Goal: Transaction & Acquisition: Subscribe to service/newsletter

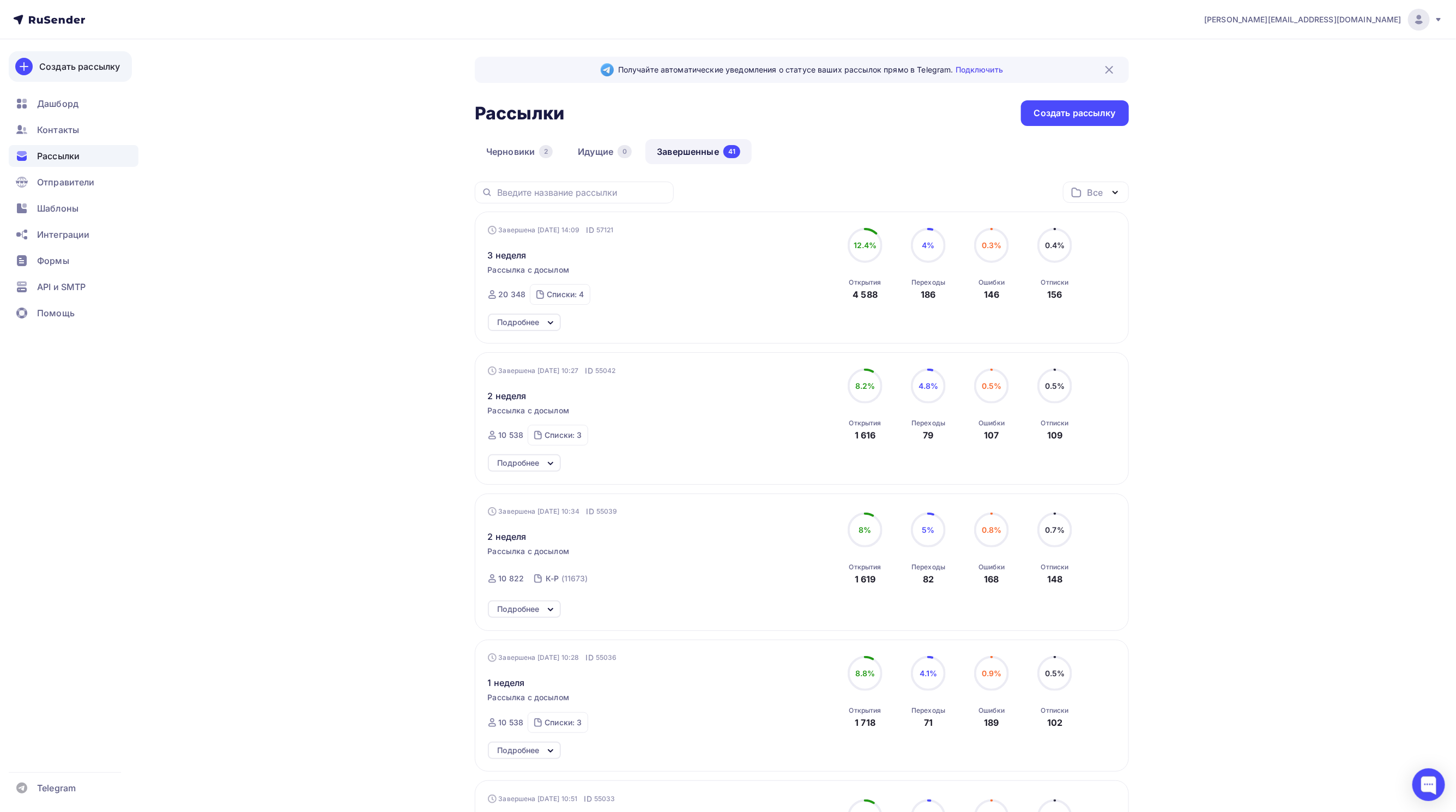
click at [61, 68] on div "Создать рассылку" at bounding box center [80, 66] width 81 height 13
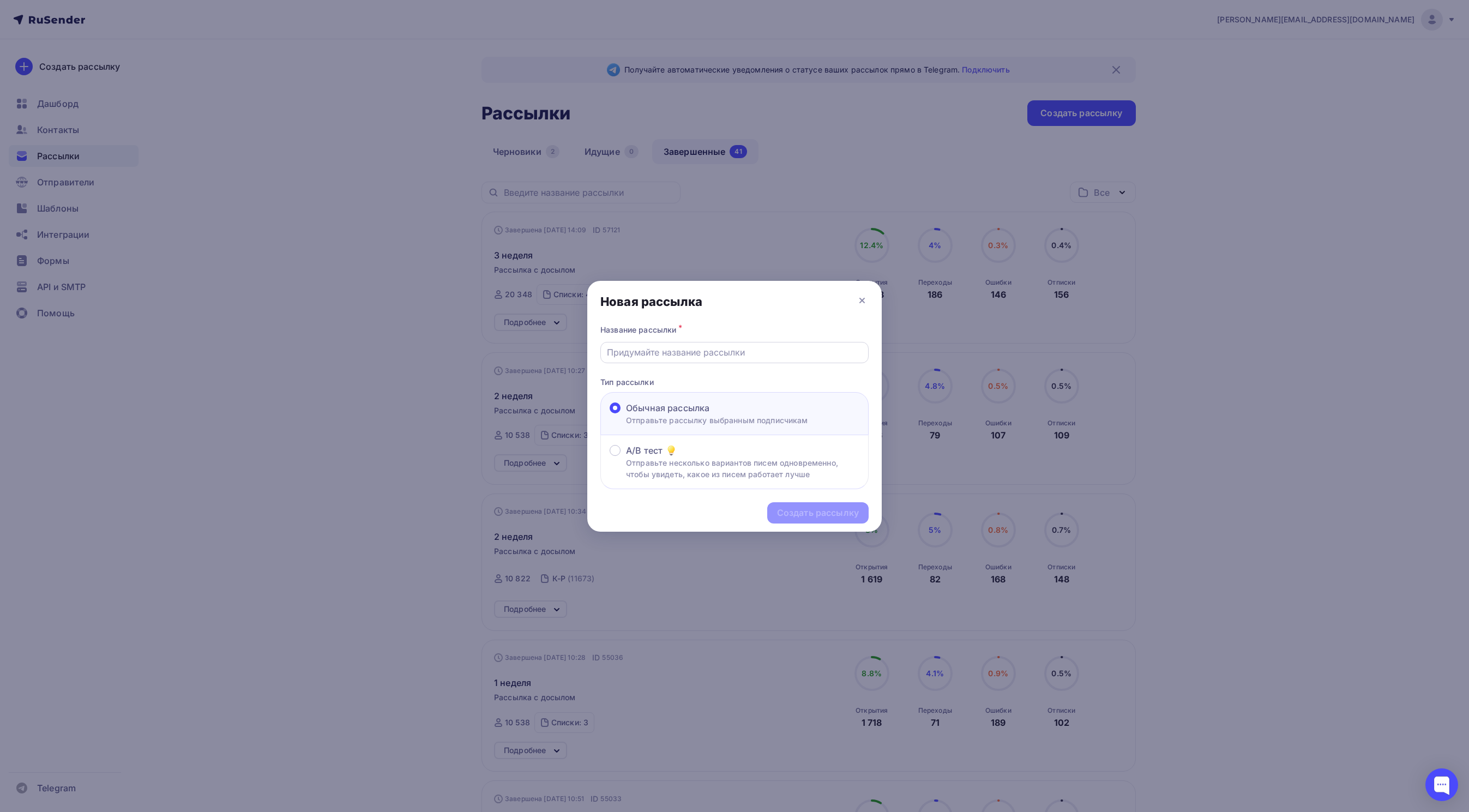
click at [645, 354] on input "text" at bounding box center [734, 351] width 255 height 13
type input "5 неделя"
click at [849, 516] on div "Создать рассылку" at bounding box center [817, 513] width 82 height 12
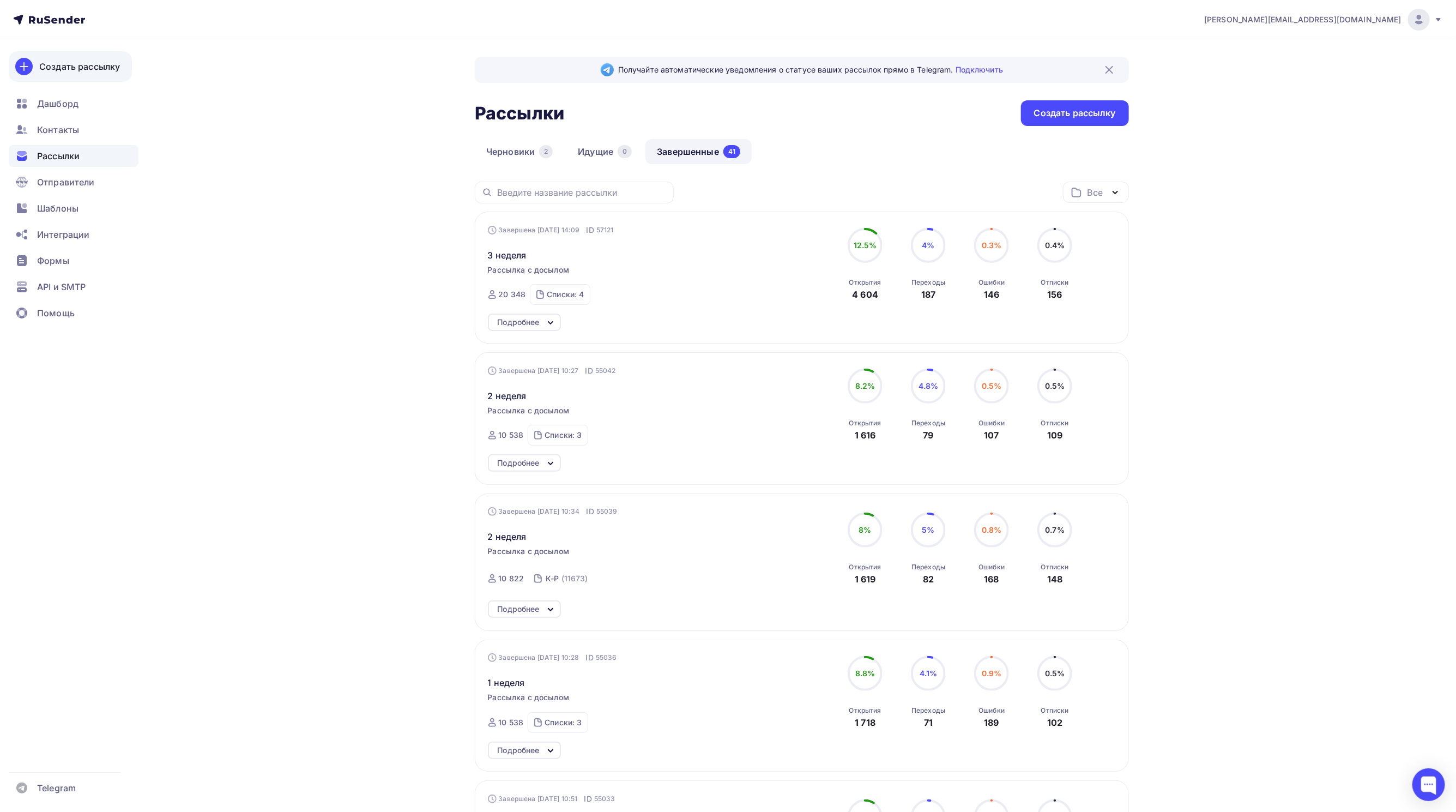
click at [57, 64] on div "Создать рассылку" at bounding box center [80, 66] width 81 height 13
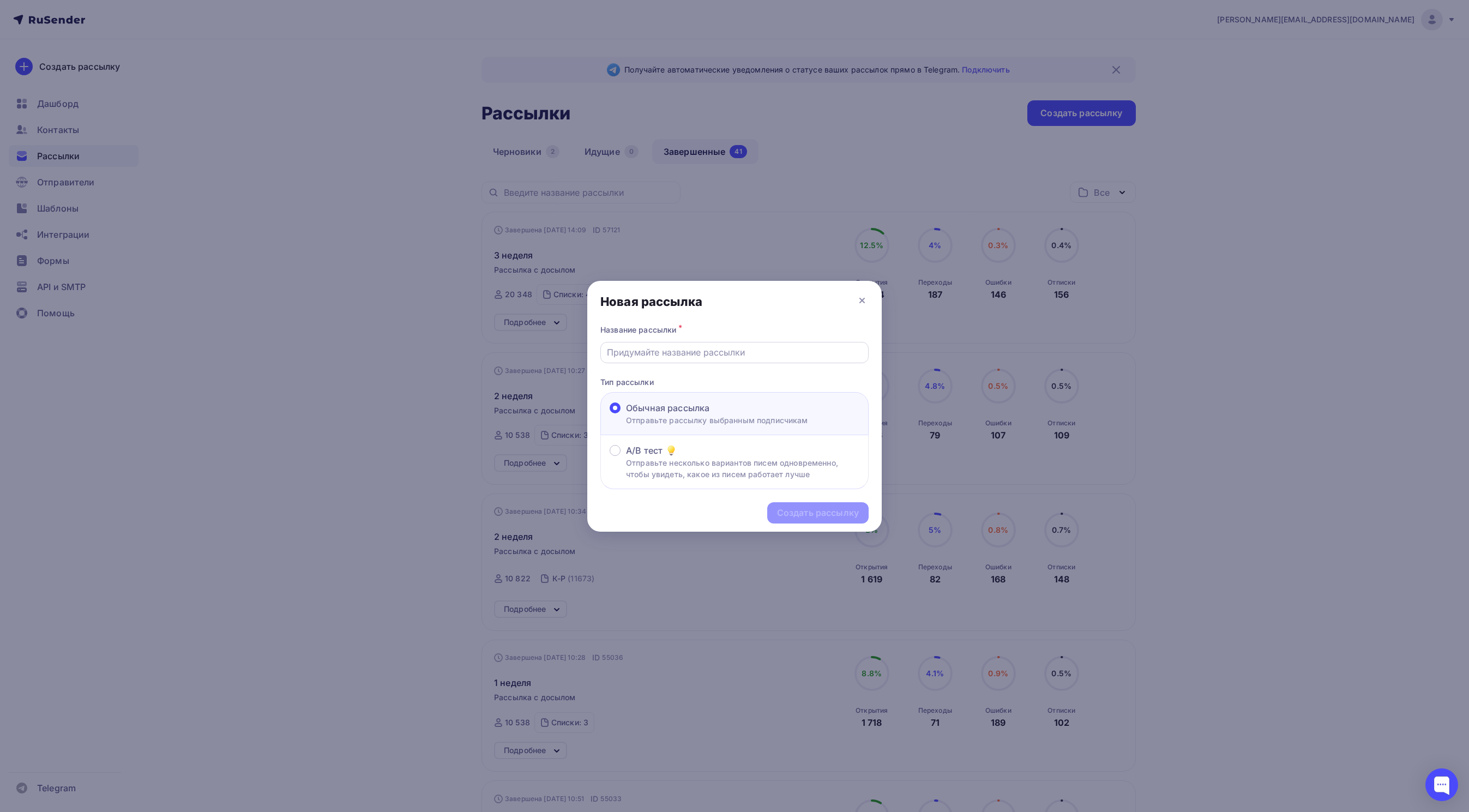
click at [688, 351] on input "text" at bounding box center [734, 351] width 255 height 13
type input "5 неделя"
click at [816, 520] on div "Создать рассылку" at bounding box center [817, 513] width 101 height 21
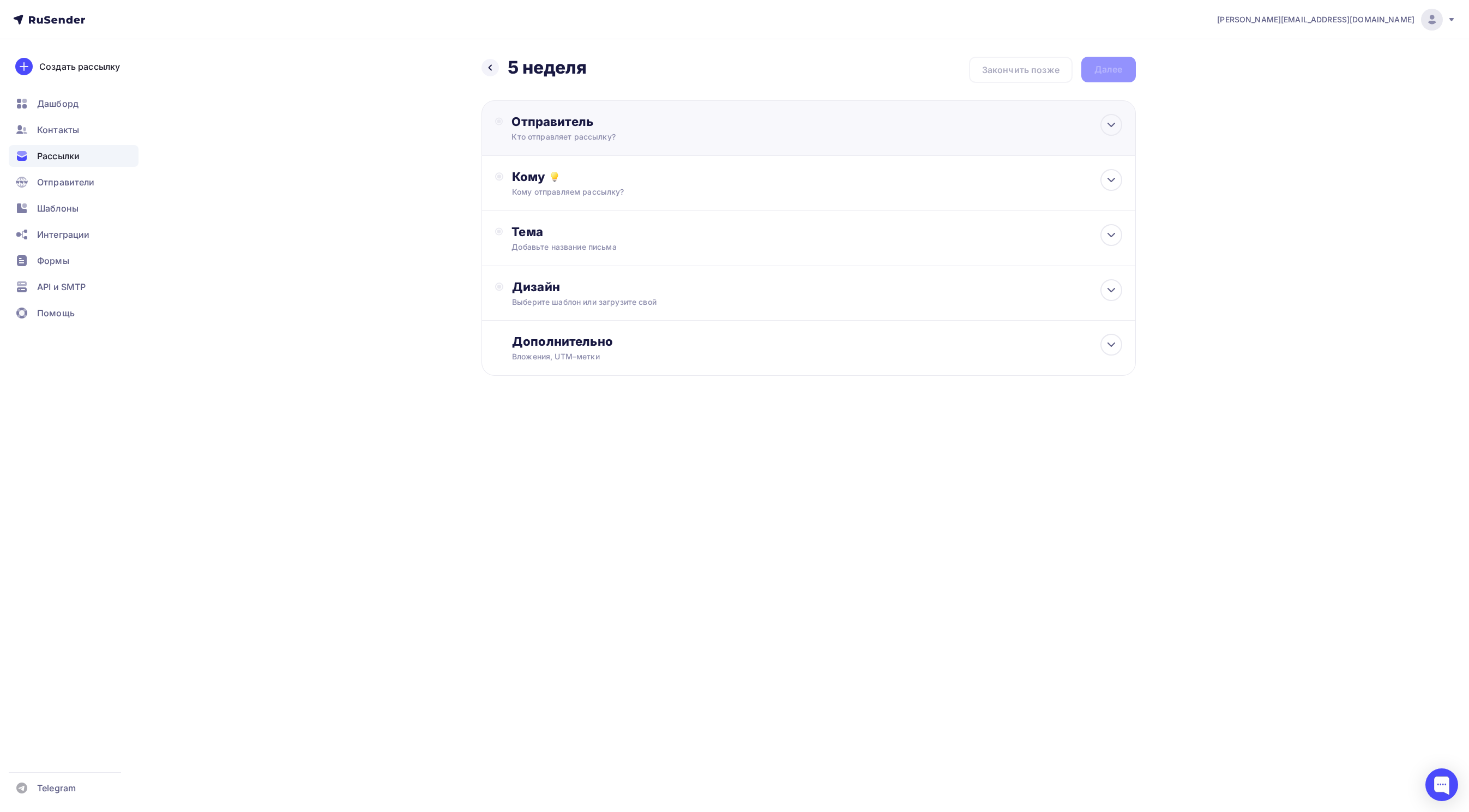
click at [571, 129] on div "Отправитель Кто отправляет рассылку? Email * [EMAIL_ADDRESS][DOMAIN_NAME] [EMAI…" at bounding box center [630, 128] width 236 height 28
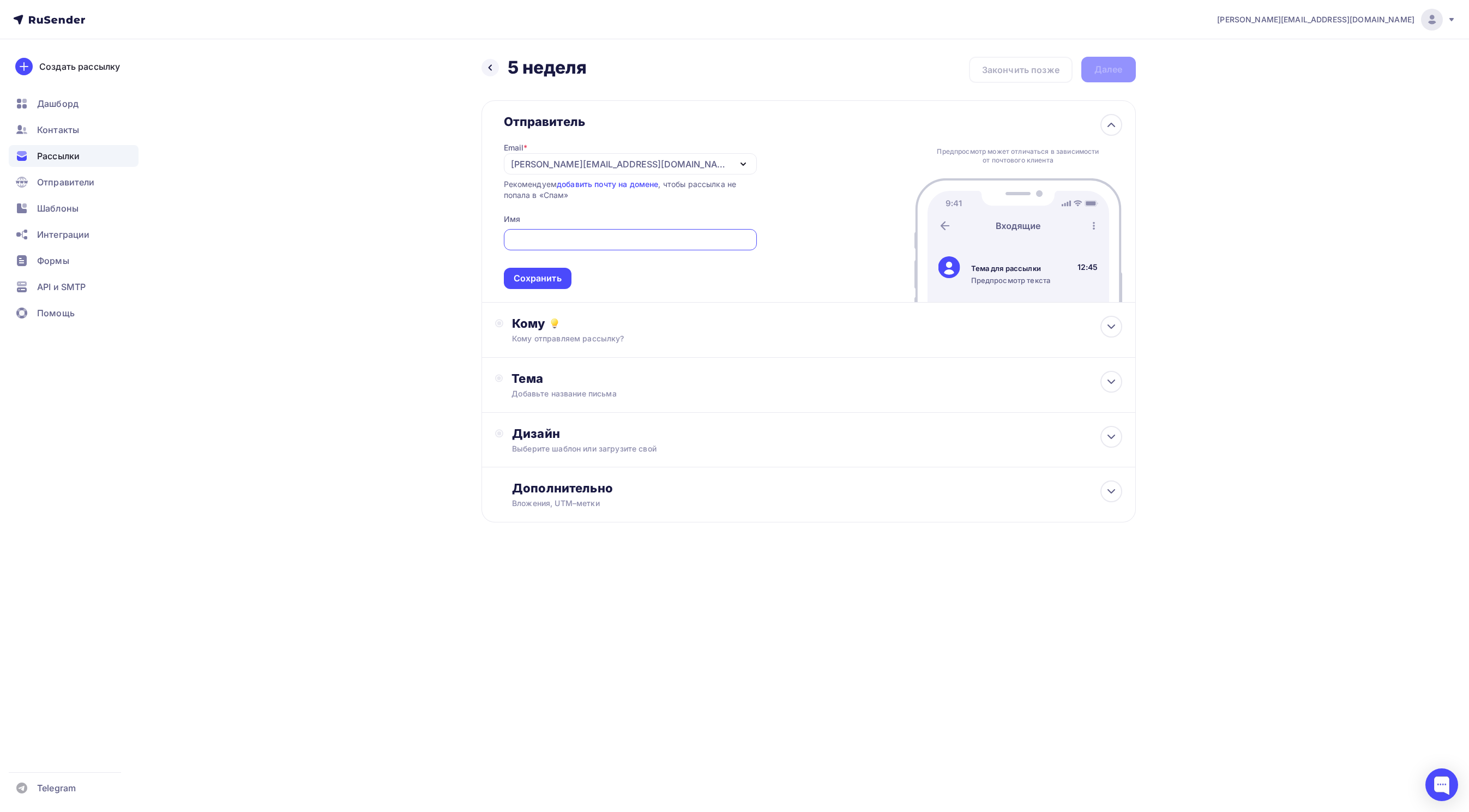
click at [658, 164] on div "[PERSON_NAME][EMAIL_ADDRESS][DOMAIN_NAME]" at bounding box center [630, 164] width 253 height 21
click at [638, 215] on div "[EMAIL_ADDRESS][DOMAIN_NAME]" at bounding box center [630, 218] width 226 height 13
click at [594, 240] on input "text" at bounding box center [630, 240] width 224 height 13
type input "Менеджер [PERSON_NAME]"
click at [566, 278] on div "Сохранить" at bounding box center [545, 278] width 48 height 12
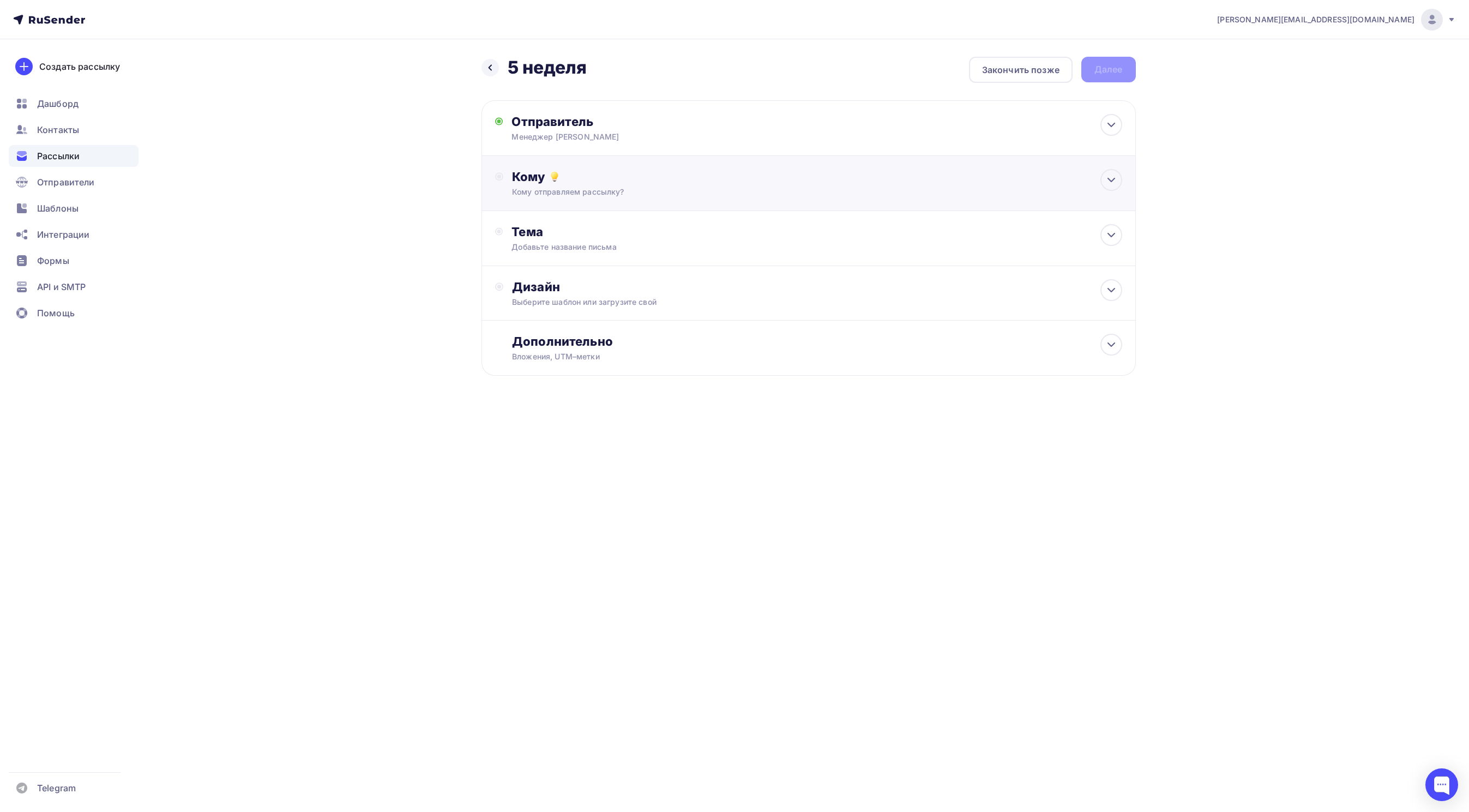
click at [549, 180] on icon at bounding box center [554, 176] width 13 height 13
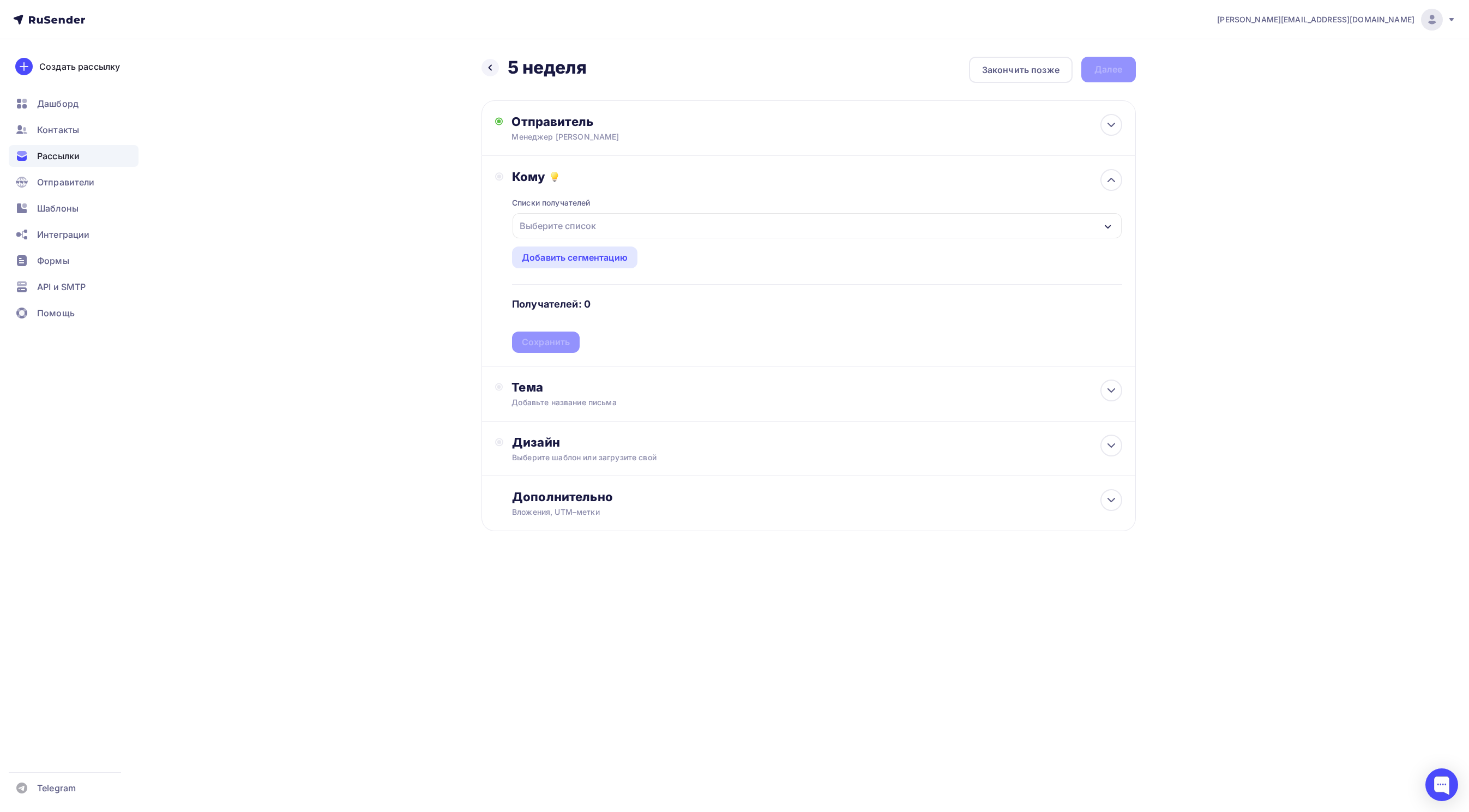
click at [622, 225] on div "Выберите список" at bounding box center [816, 225] width 609 height 25
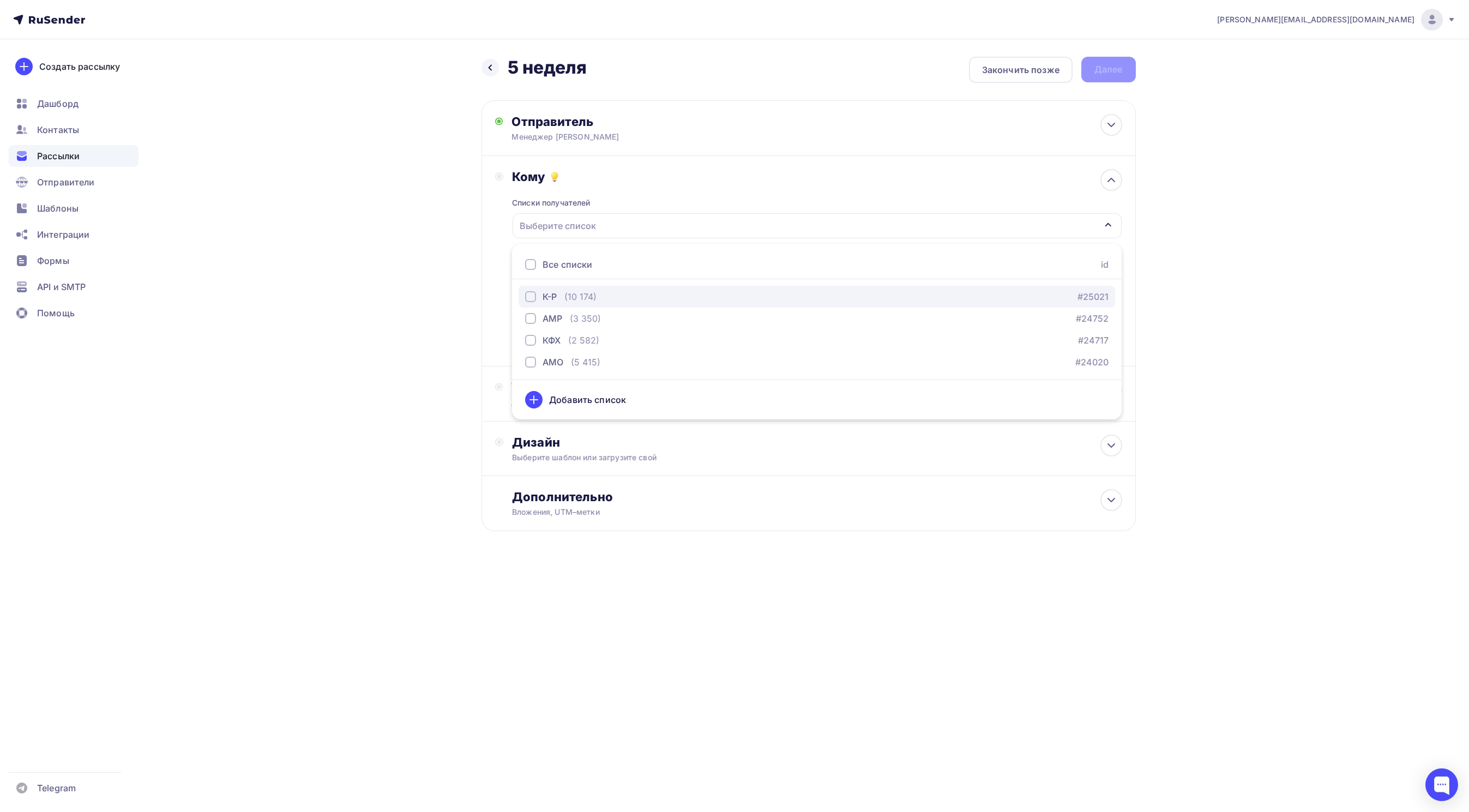
click at [528, 296] on div "button" at bounding box center [530, 297] width 11 height 11
click at [530, 319] on div "button" at bounding box center [530, 318] width 11 height 11
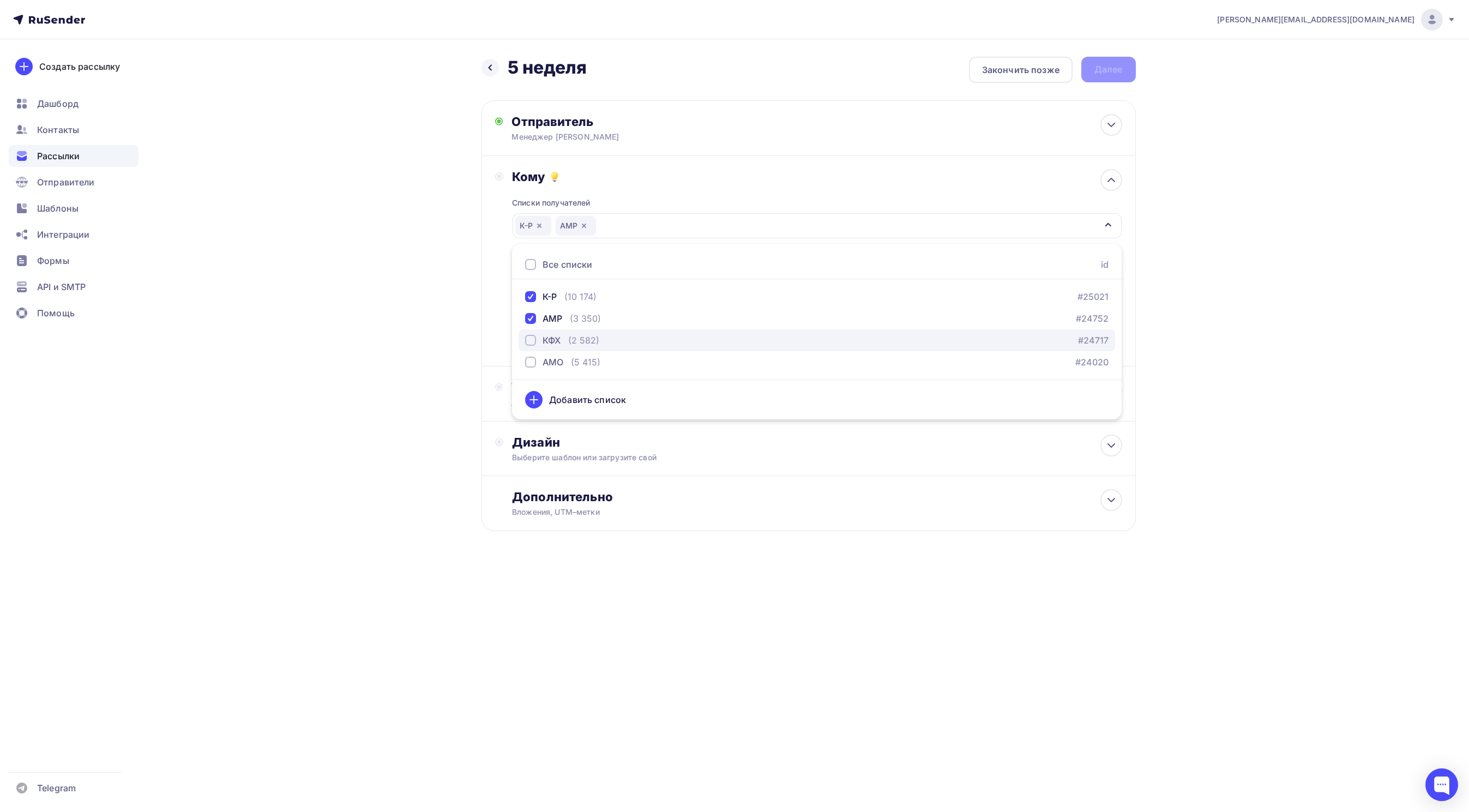
click at [530, 336] on div "button" at bounding box center [530, 340] width 11 height 11
click at [530, 354] on button "АМО (5 415) #24020" at bounding box center [816, 362] width 596 height 22
click at [1282, 247] on div "[EMAIL_ADDRESS][DOMAIN_NAME] Аккаунт Тарифы Выйти Создать рассылку [GEOGRAPHIC_…" at bounding box center [734, 300] width 1469 height 602
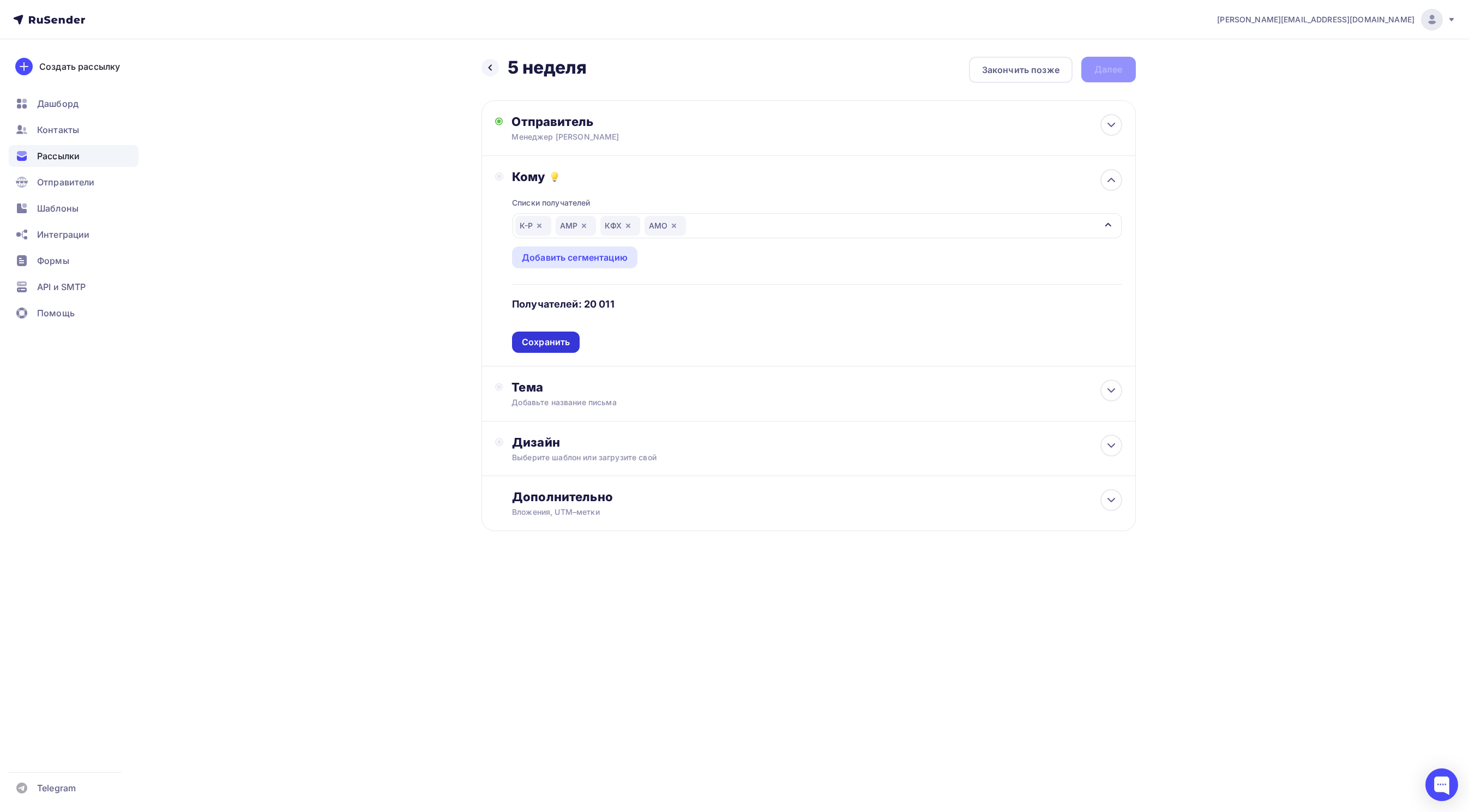
click at [547, 340] on div "Сохранить" at bounding box center [545, 342] width 48 height 12
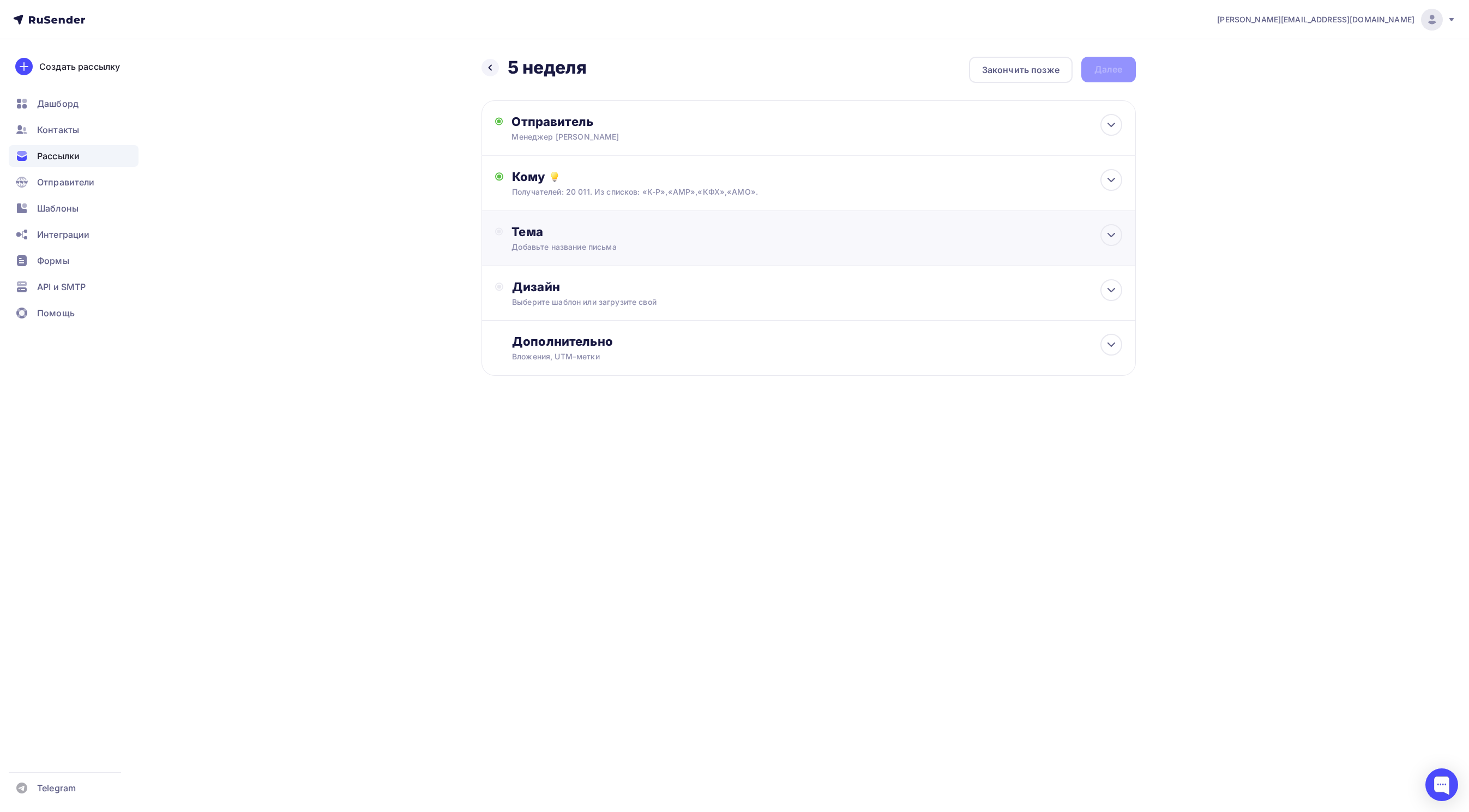
click at [559, 235] on div "Тема" at bounding box center [619, 231] width 215 height 15
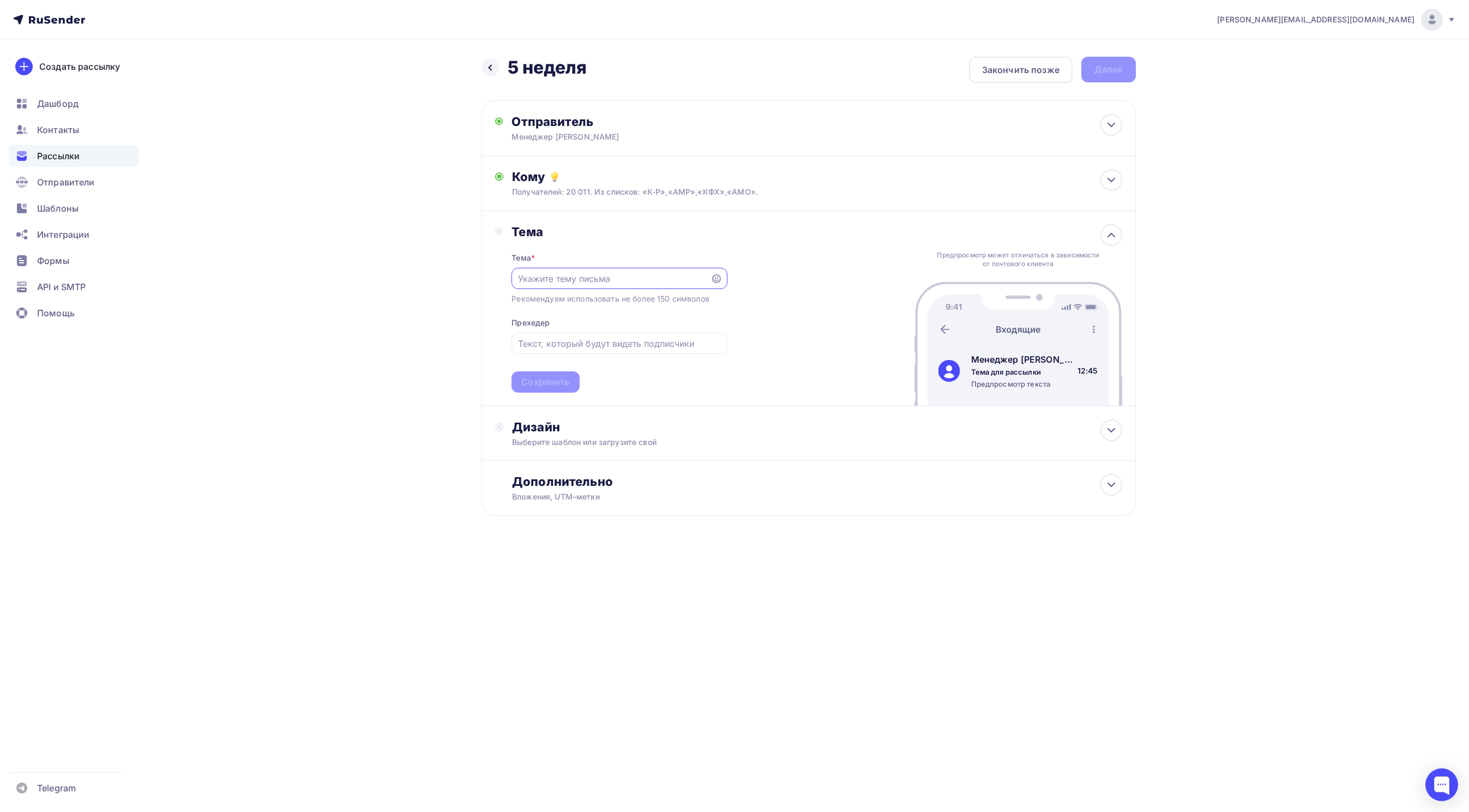
click at [566, 278] on input "text" at bounding box center [611, 278] width 187 height 13
click at [566, 275] on input "Новое постпление запасных частей!" at bounding box center [611, 278] width 187 height 13
click at [684, 278] on input "Новое поступление запасных частей!" at bounding box center [611, 278] width 187 height 13
drag, startPoint x: 685, startPoint y: 280, endPoint x: 443, endPoint y: 277, distance: 242.0
click at [443, 277] on div "Назад 5 неделя 5 неделя Закончить позже Далее Отправитель [PERSON_NAME] Email *…" at bounding box center [734, 313] width 894 height 547
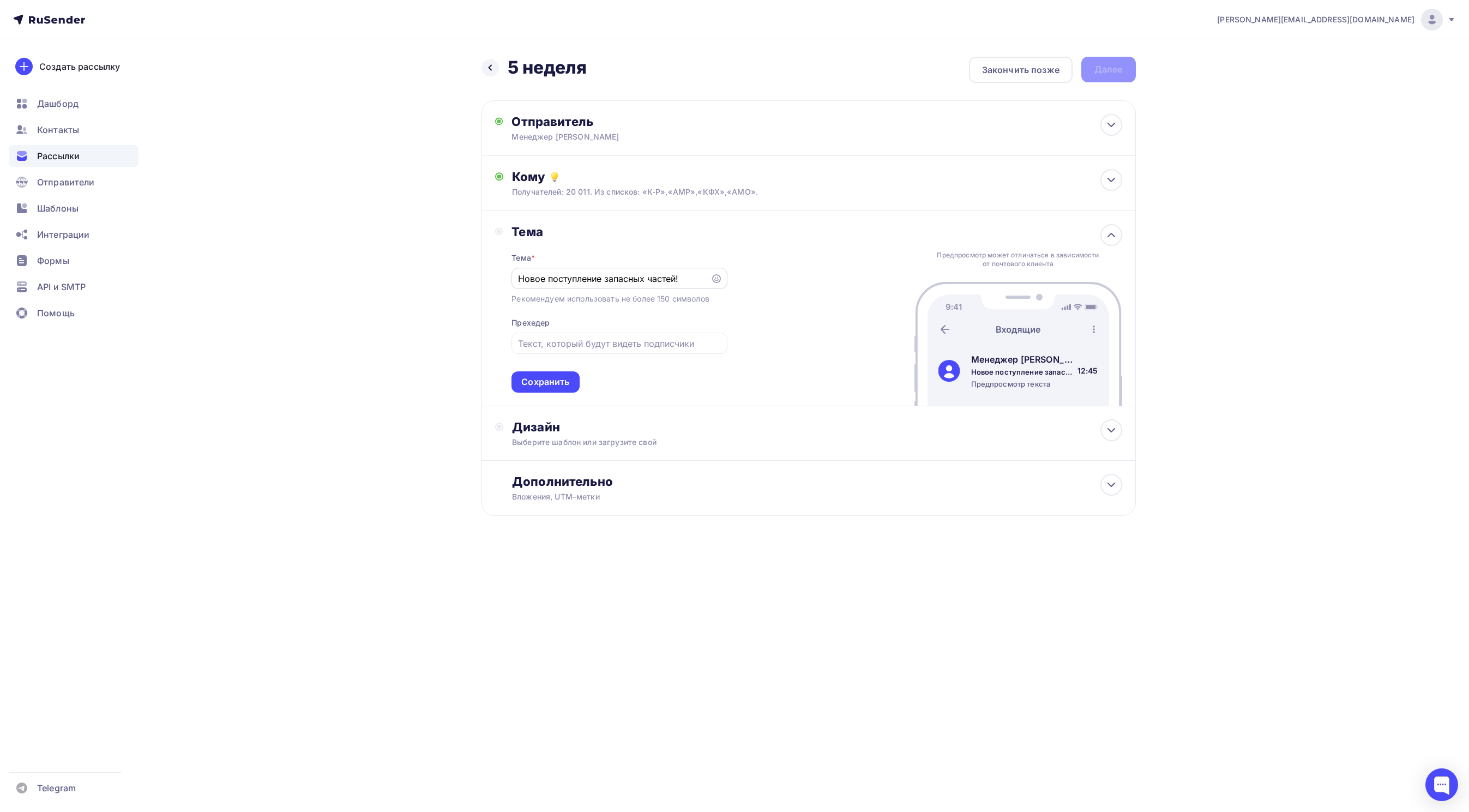
click at [714, 280] on icon at bounding box center [716, 278] width 9 height 9
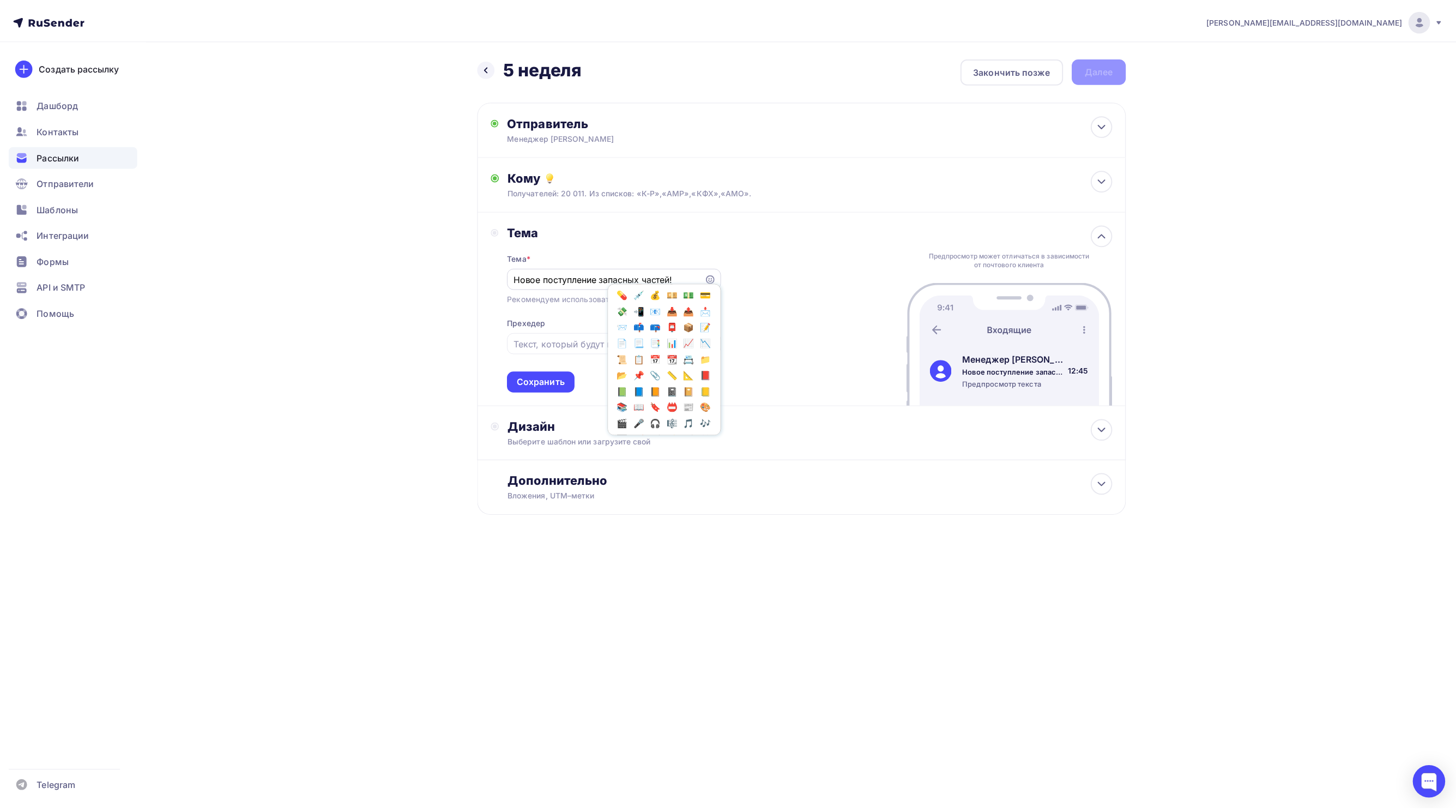
scroll to position [1011, 0]
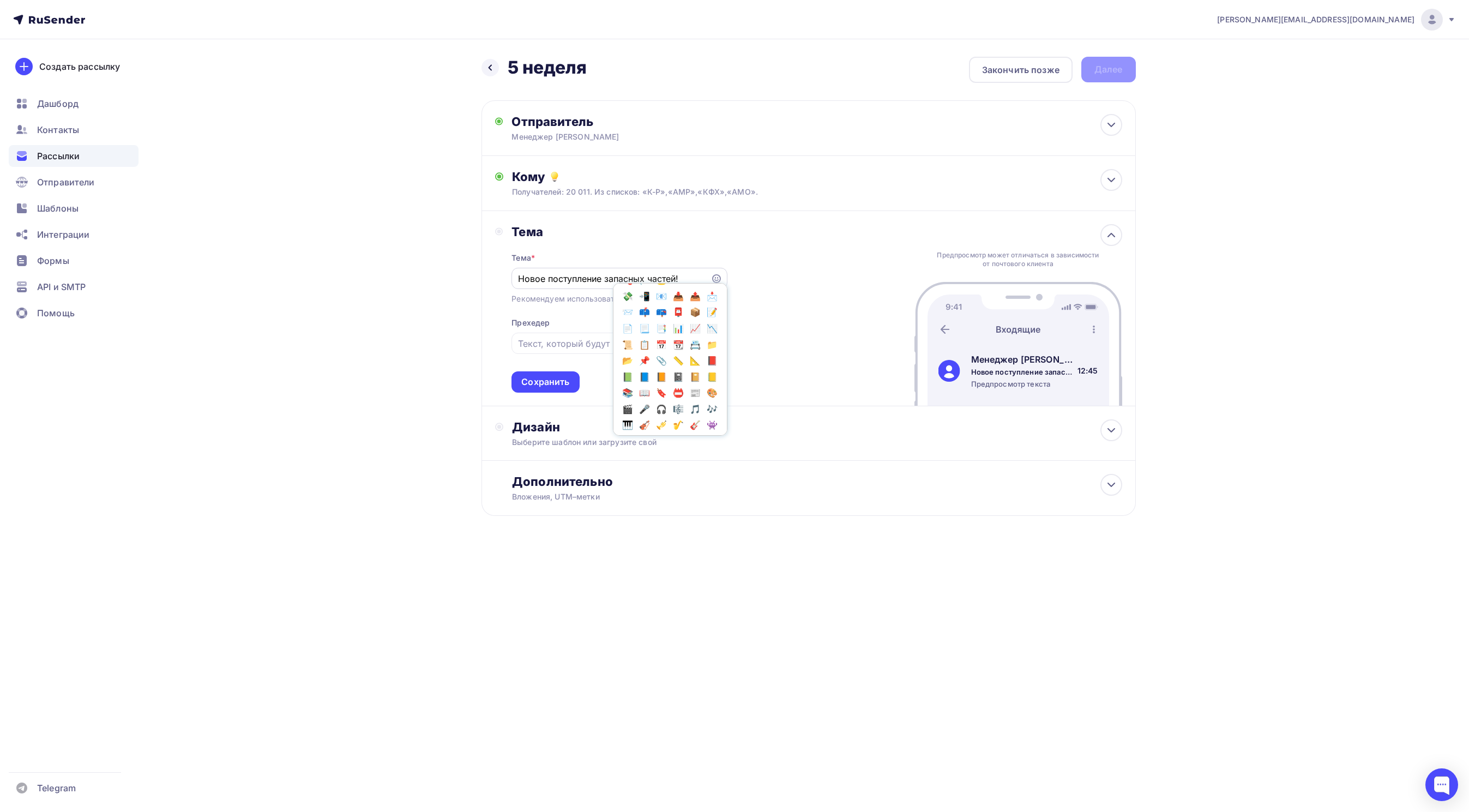
click at [688, 255] on span "🔧" at bounding box center [695, 247] width 14 height 17
click at [683, 277] on input "Новое поступление запасных частей!🔧" at bounding box center [611, 278] width 187 height 13
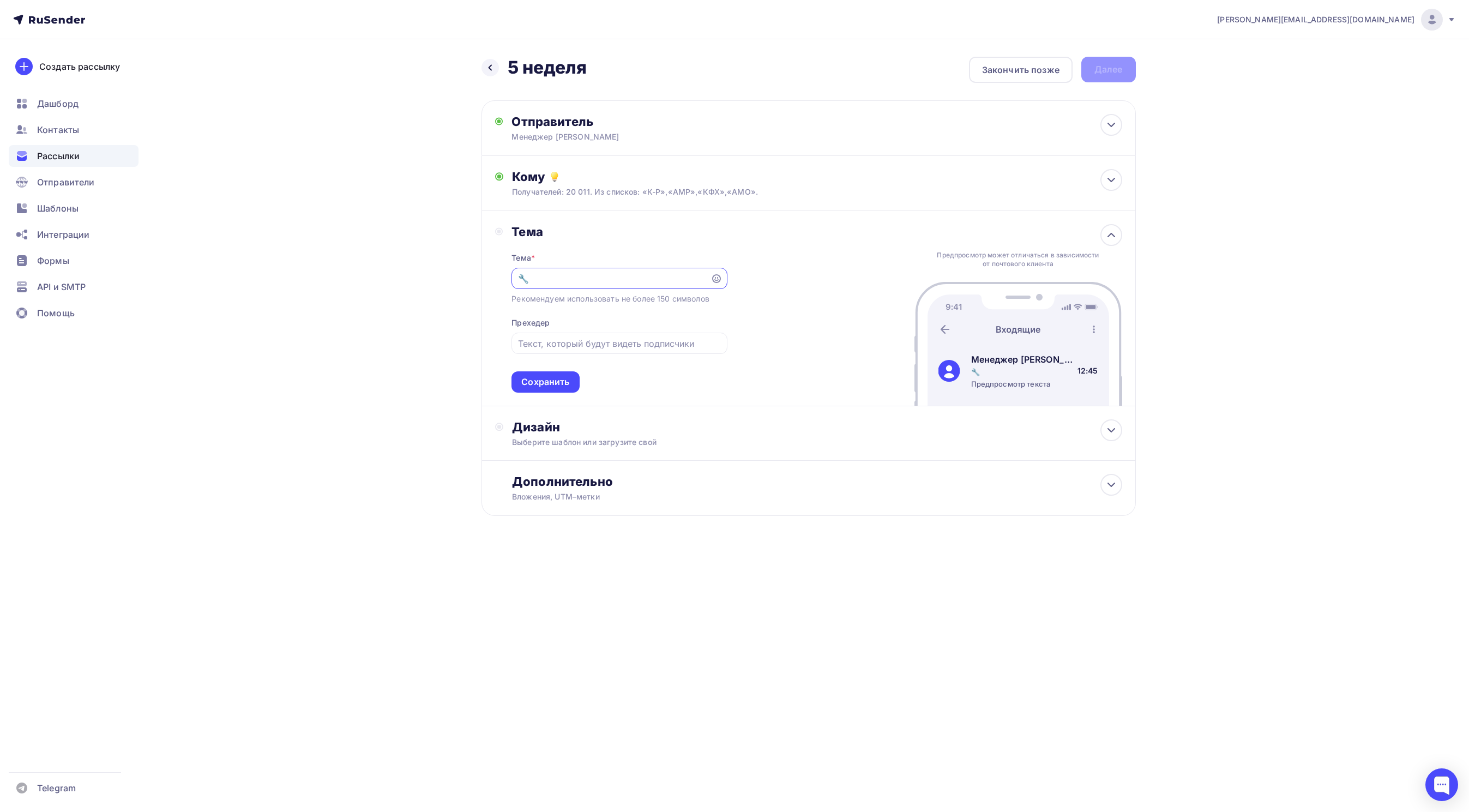
click at [584, 280] on input "🔧" at bounding box center [611, 278] width 187 height 13
paste input "Новое поступление запасных частей!"
type input "🔧Новое поступление запасных частей!"
click at [557, 388] on div "Сохранить" at bounding box center [545, 381] width 48 height 12
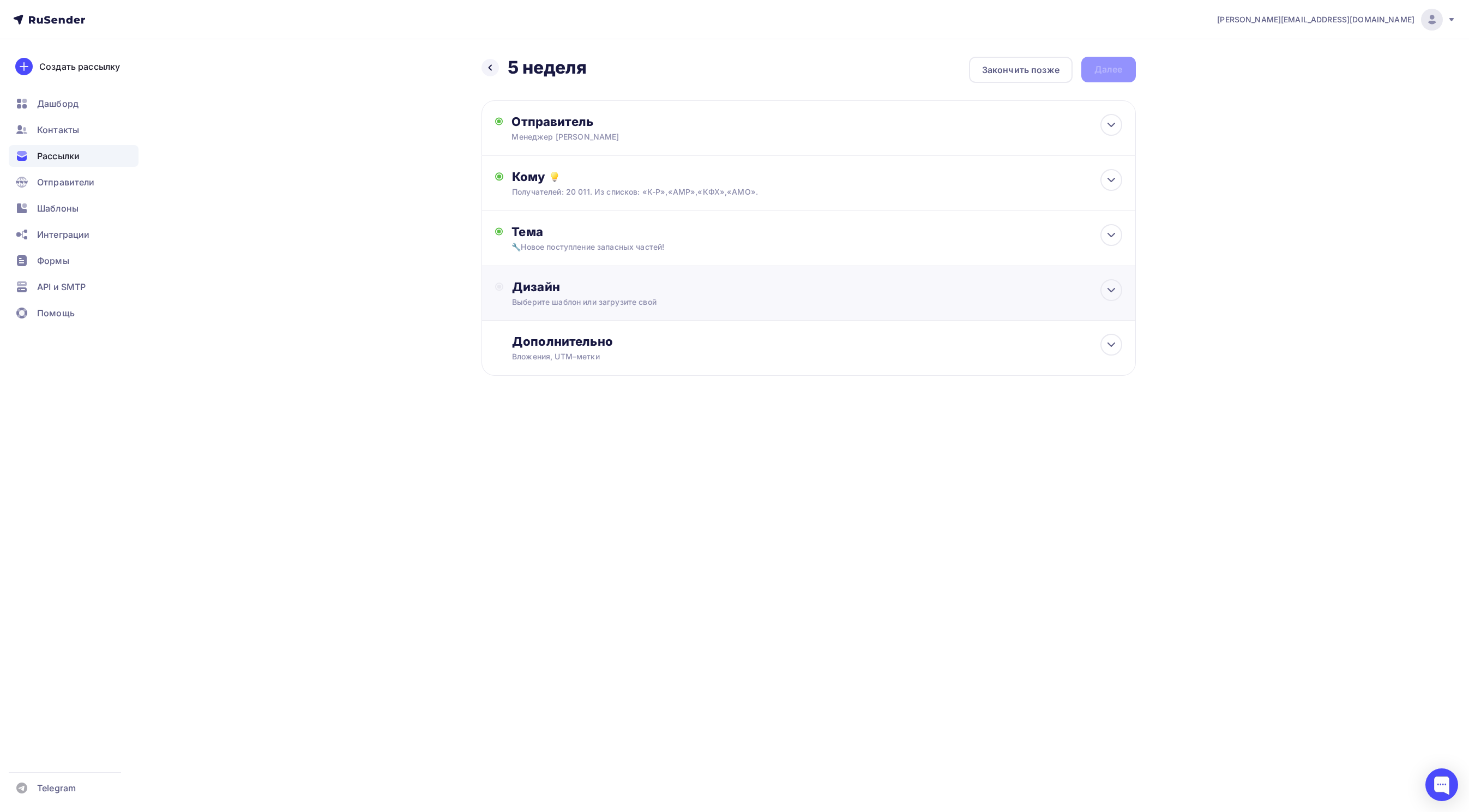
click at [574, 304] on div "Выберите шаблон или загрузите свой" at bounding box center [786, 302] width 549 height 11
click at [573, 332] on div "Выбрать шаблон" at bounding box center [559, 331] width 76 height 12
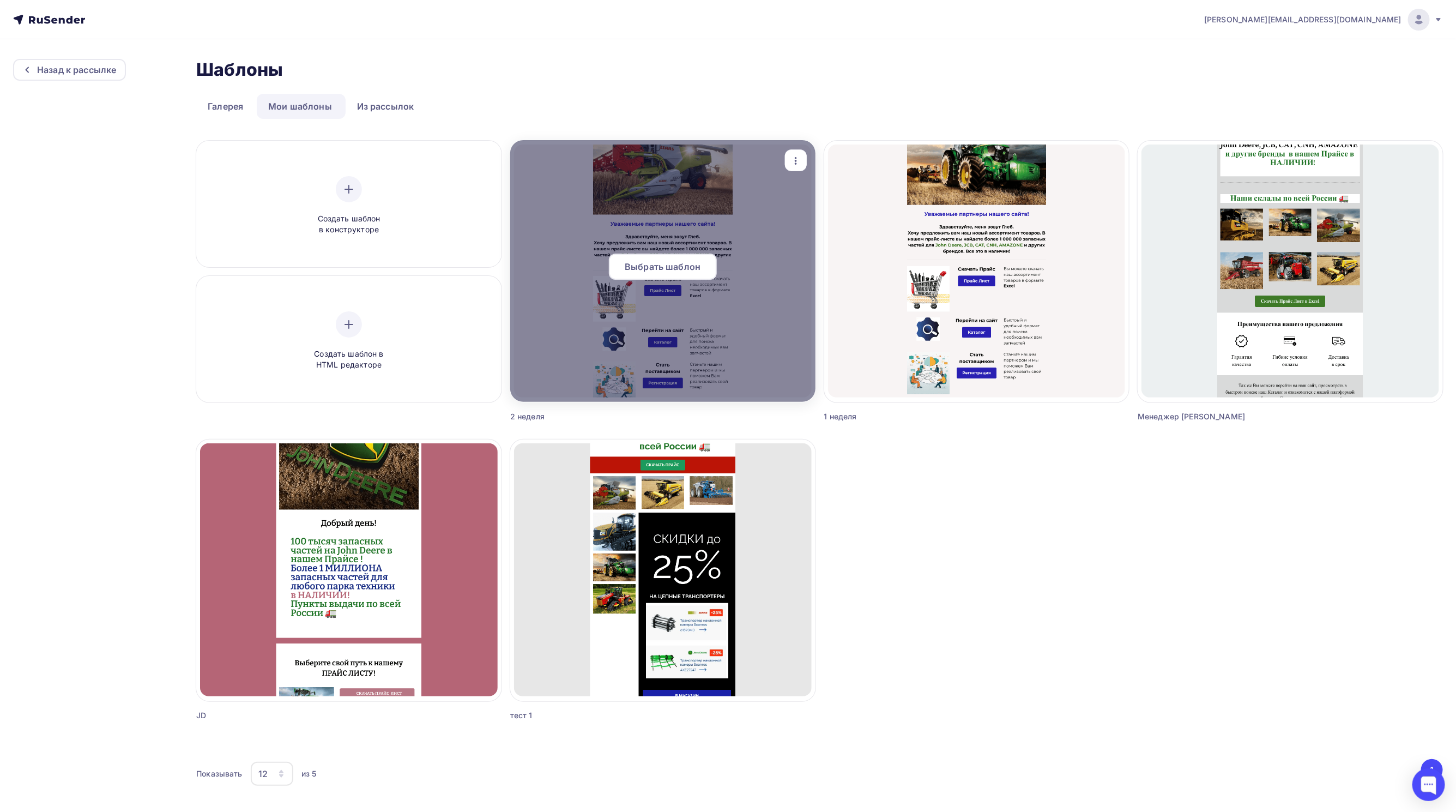
click at [677, 270] on span "Выбрать шаблон" at bounding box center [662, 266] width 76 height 13
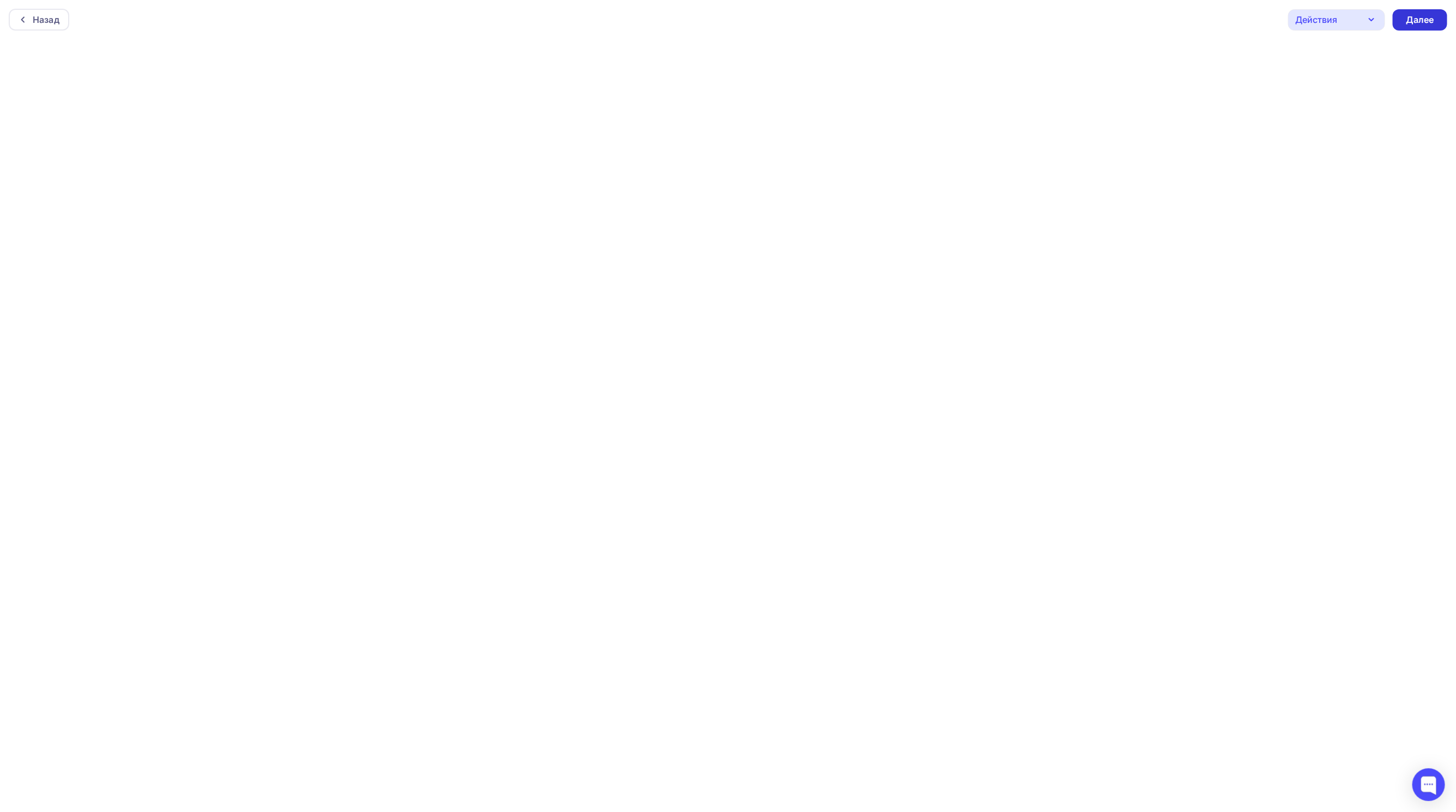
click at [1436, 17] on div "Далее" at bounding box center [1421, 20] width 55 height 21
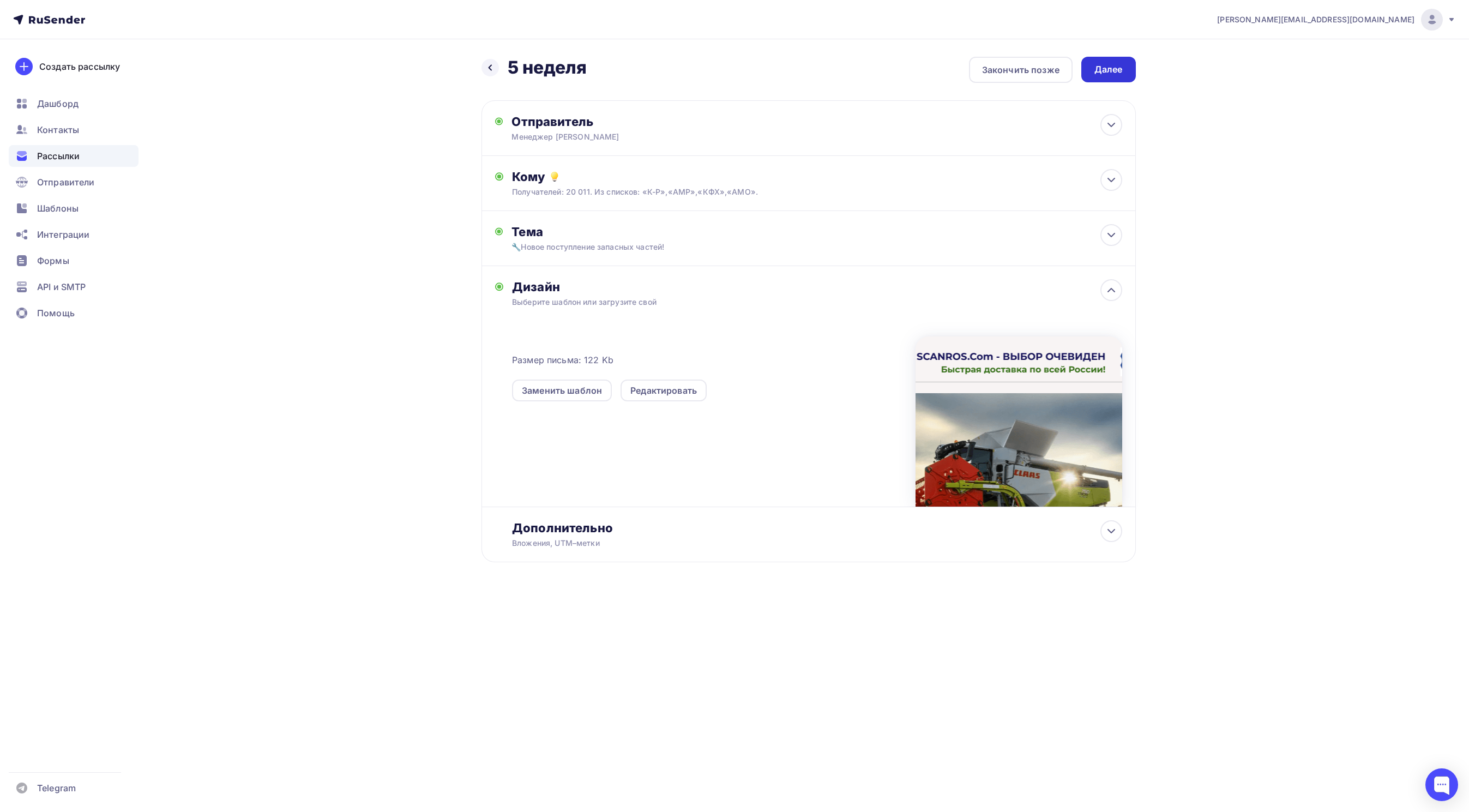
click at [1118, 67] on div "Далее" at bounding box center [1108, 70] width 28 height 12
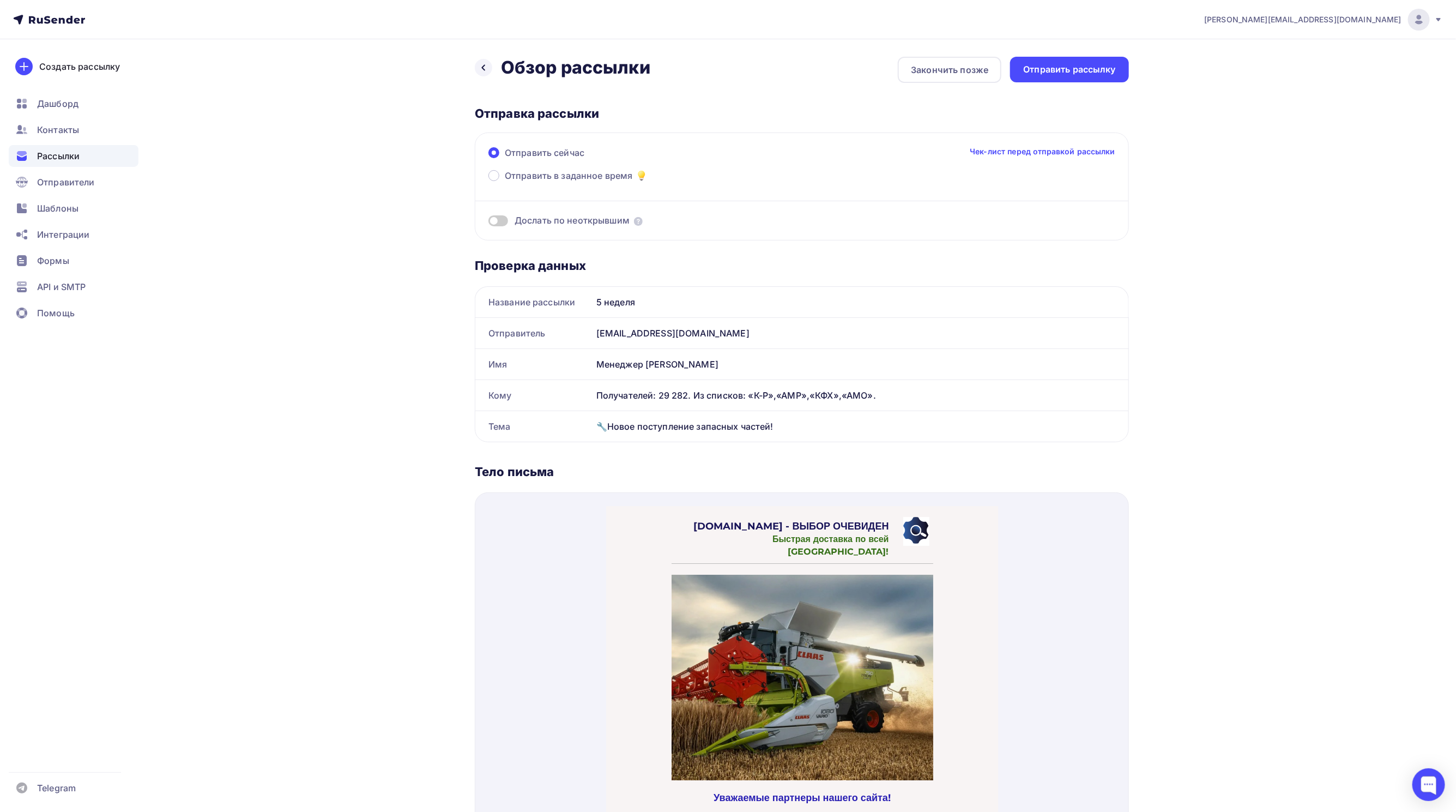
click at [498, 218] on span at bounding box center [499, 220] width 19 height 11
click at [489, 223] on input "checkbox" at bounding box center [489, 223] width 0 height 0
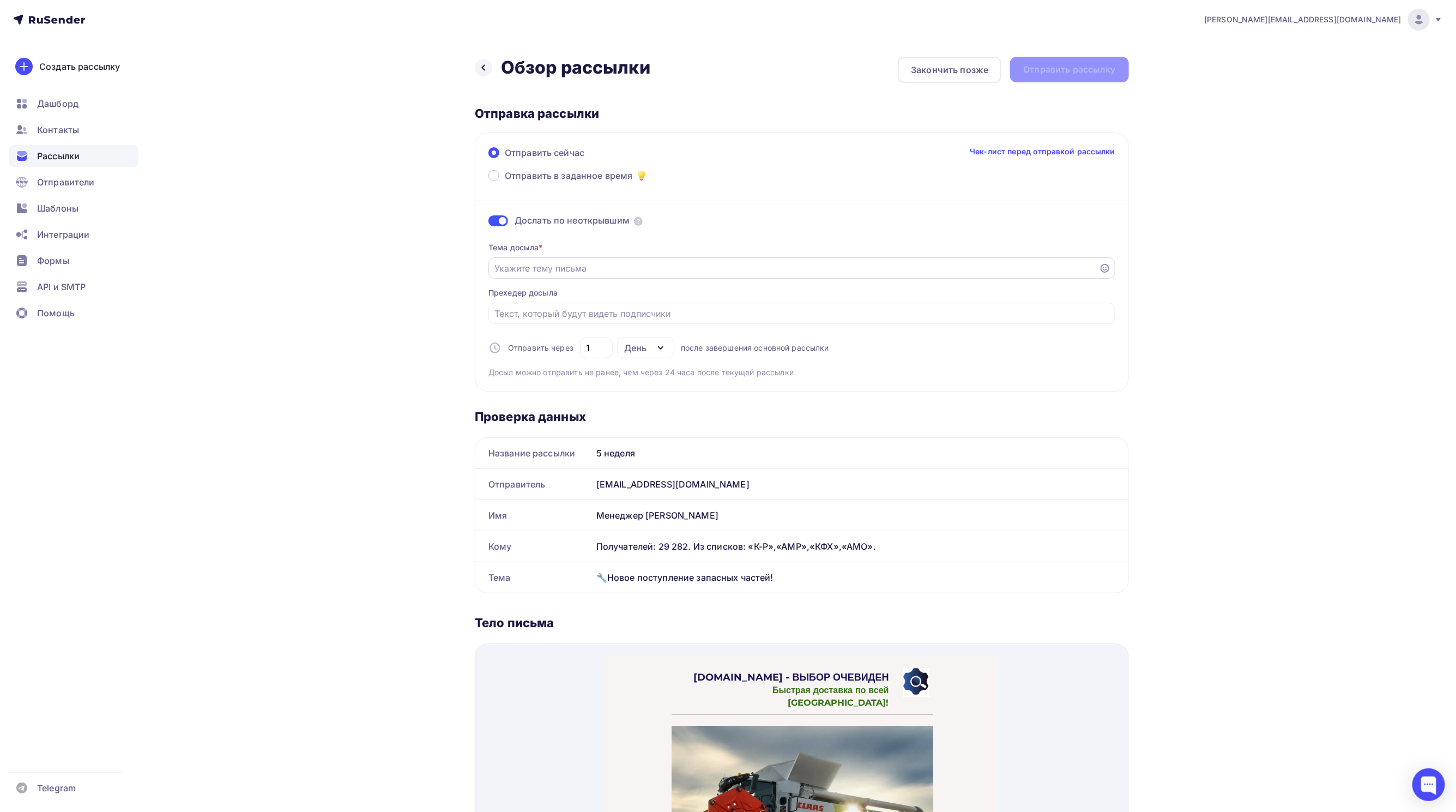
click at [647, 261] on div at bounding box center [802, 268] width 627 height 21
click at [645, 265] on input "Отправить в заданное время" at bounding box center [794, 268] width 598 height 13
click at [1101, 271] on icon at bounding box center [1105, 269] width 9 height 9
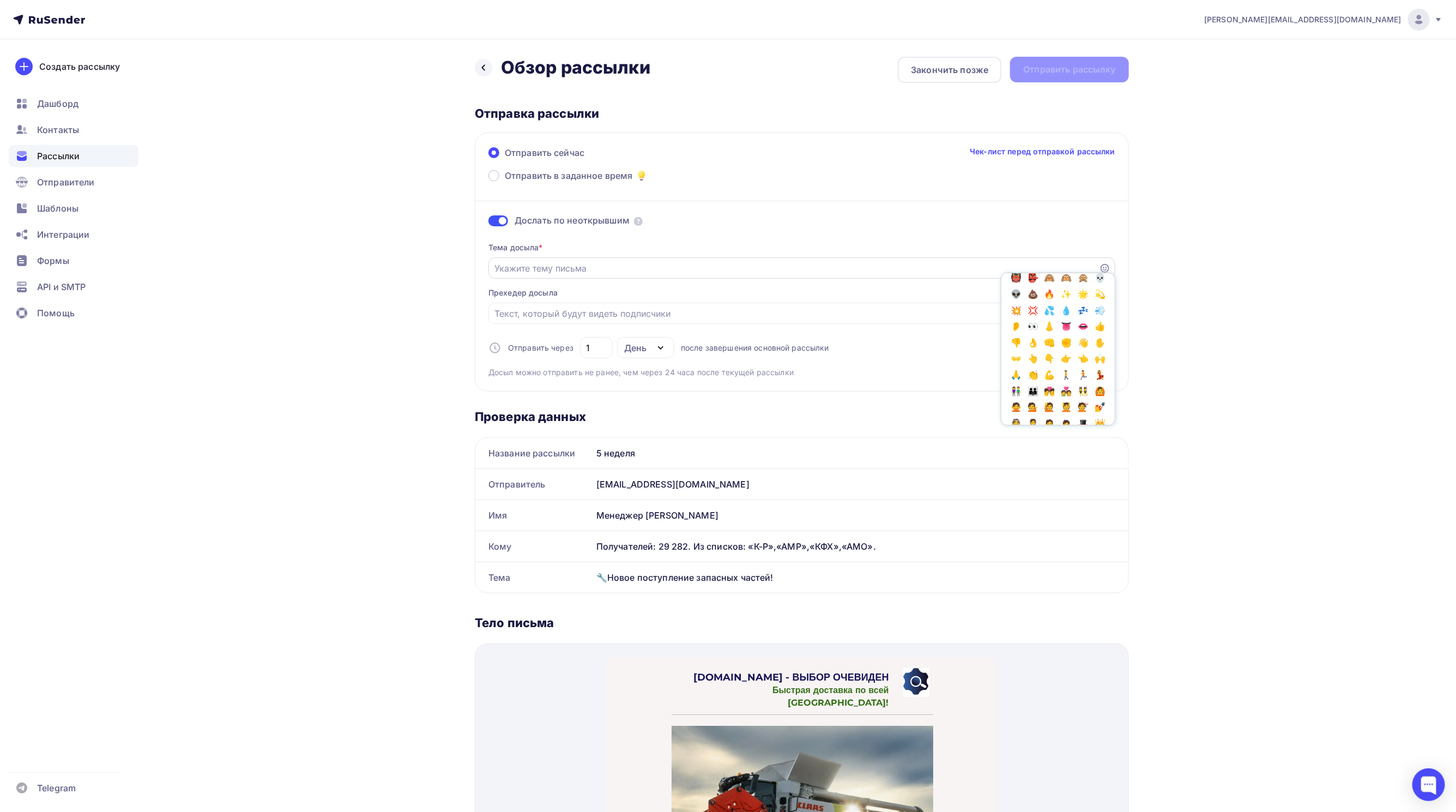
scroll to position [327, 0]
click at [1043, 262] on span "🔥" at bounding box center [1050, 254] width 14 height 17
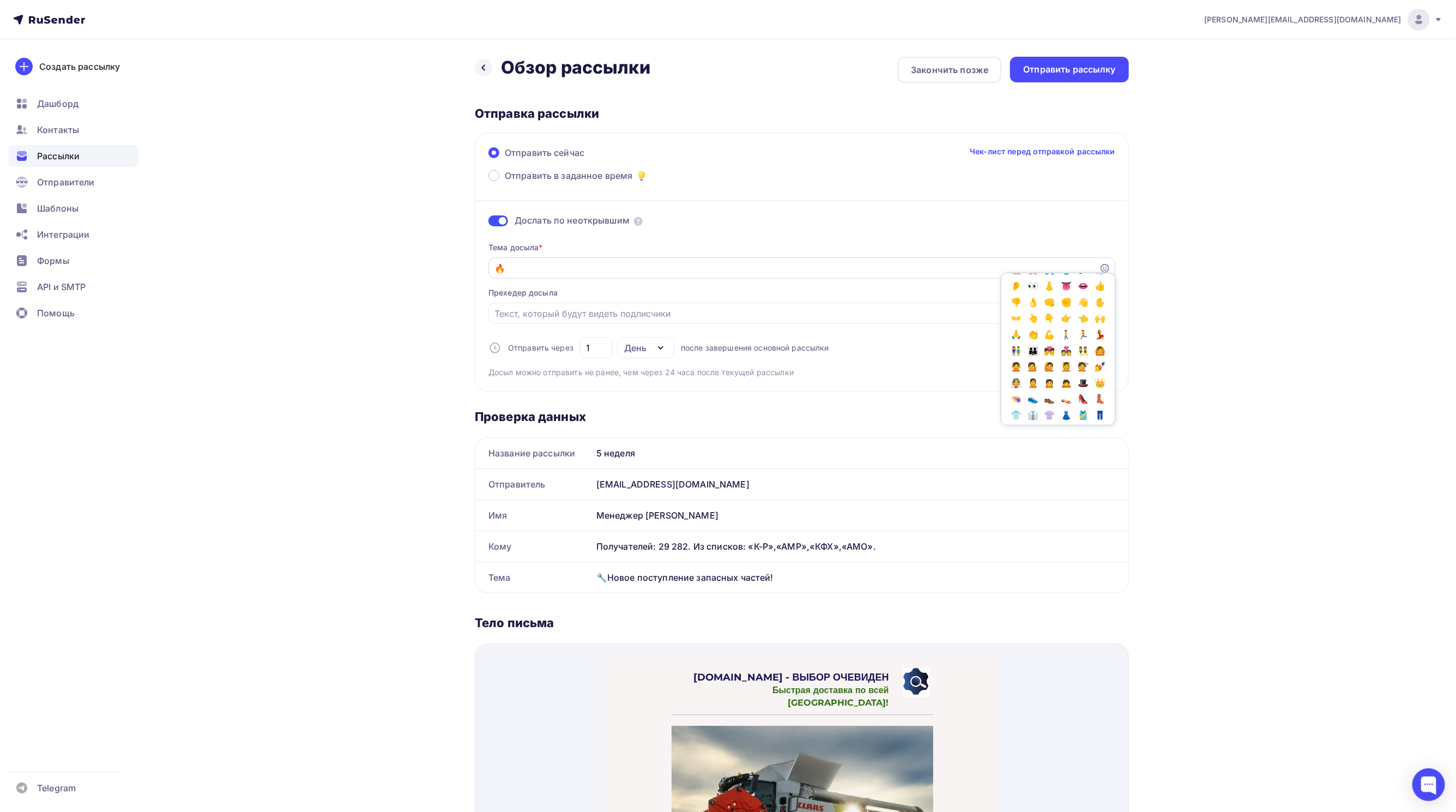
click at [530, 263] on input "🔥" at bounding box center [794, 268] width 598 height 13
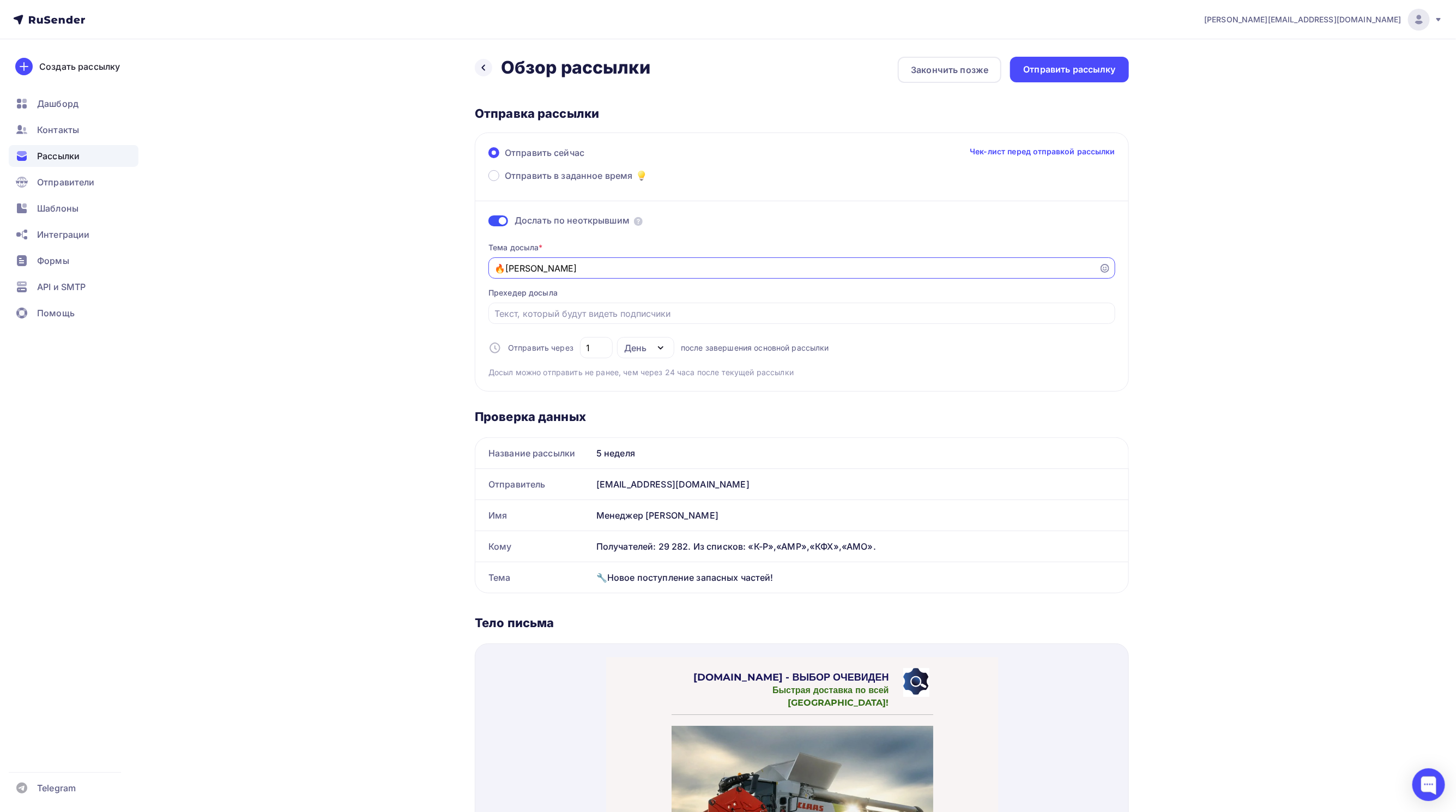
type input "🔥"
click at [1103, 273] on div at bounding box center [802, 268] width 627 height 21
click at [1103, 269] on icon at bounding box center [1105, 269] width 9 height 9
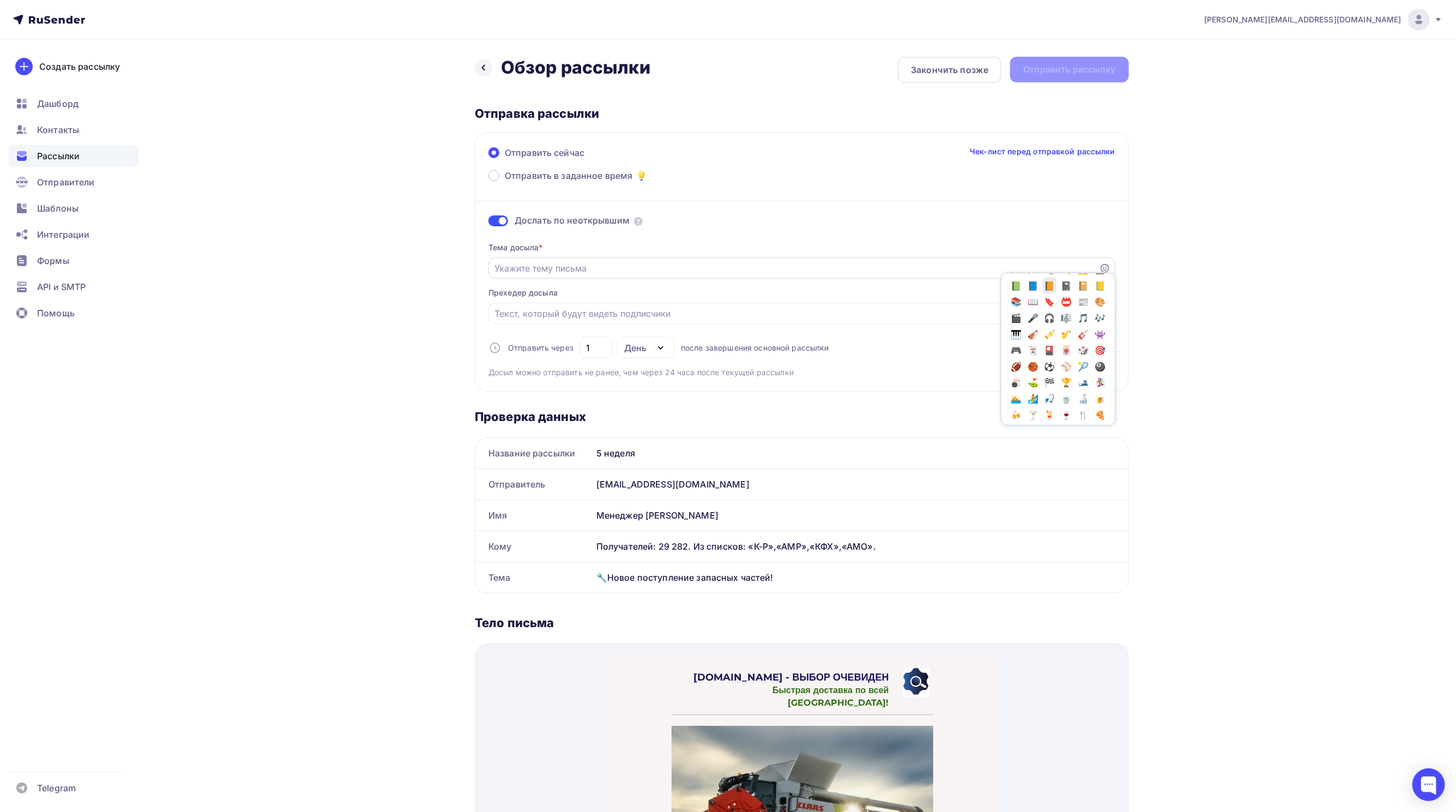
scroll to position [1063, 0]
click at [1076, 177] on span "🔦" at bounding box center [1083, 169] width 14 height 17
click at [612, 269] on input "🔦" at bounding box center [794, 268] width 598 height 13
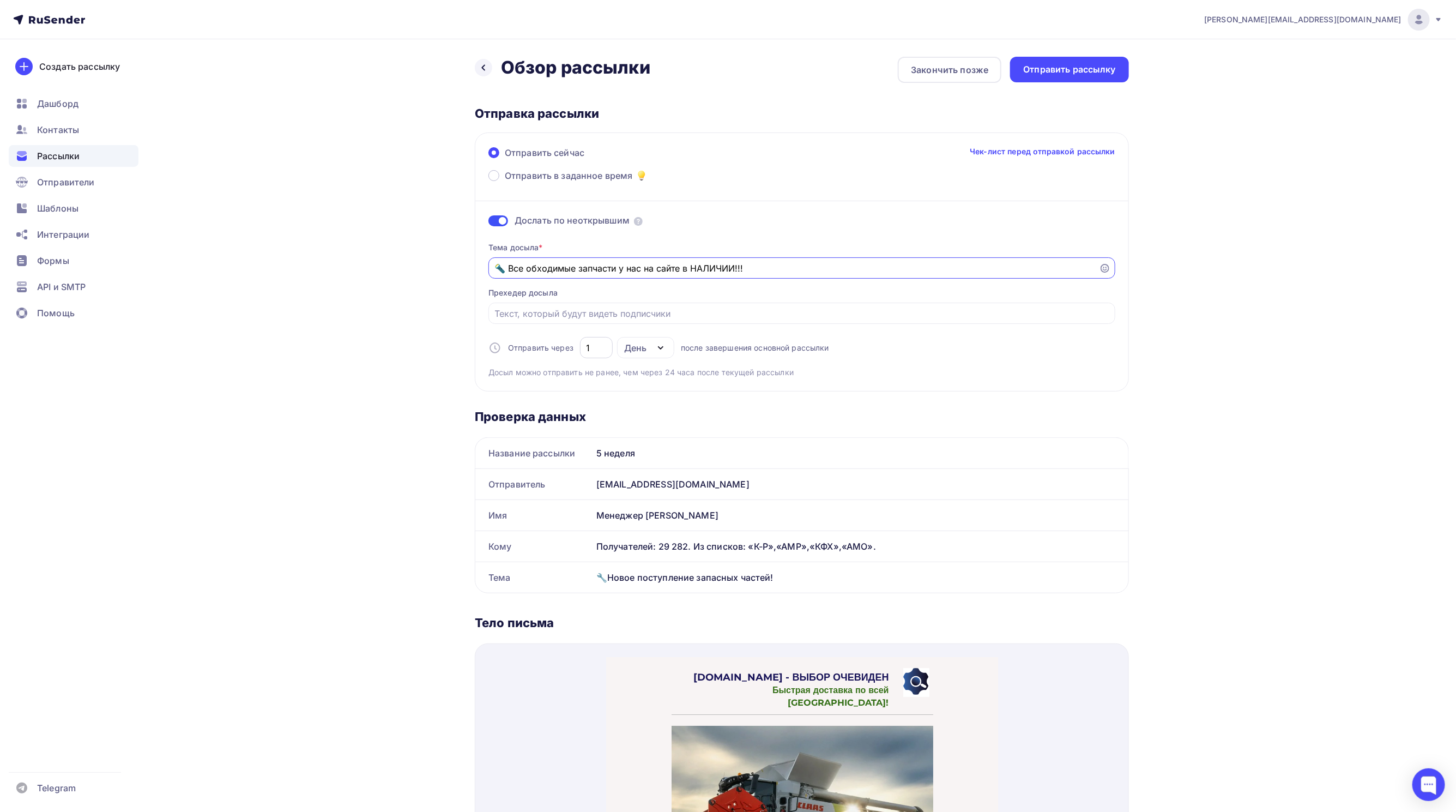
type input "🔦 Все обходимые запчасти у нас на сайте в НАЛИЧИИ!!!"
click at [601, 350] on input "1" at bounding box center [596, 347] width 20 height 13
click at [663, 349] on icon "button" at bounding box center [661, 347] width 13 height 13
click at [662, 400] on div "Часы" at bounding box center [678, 402] width 96 height 13
click at [656, 349] on icon "button" at bounding box center [661, 347] width 13 height 13
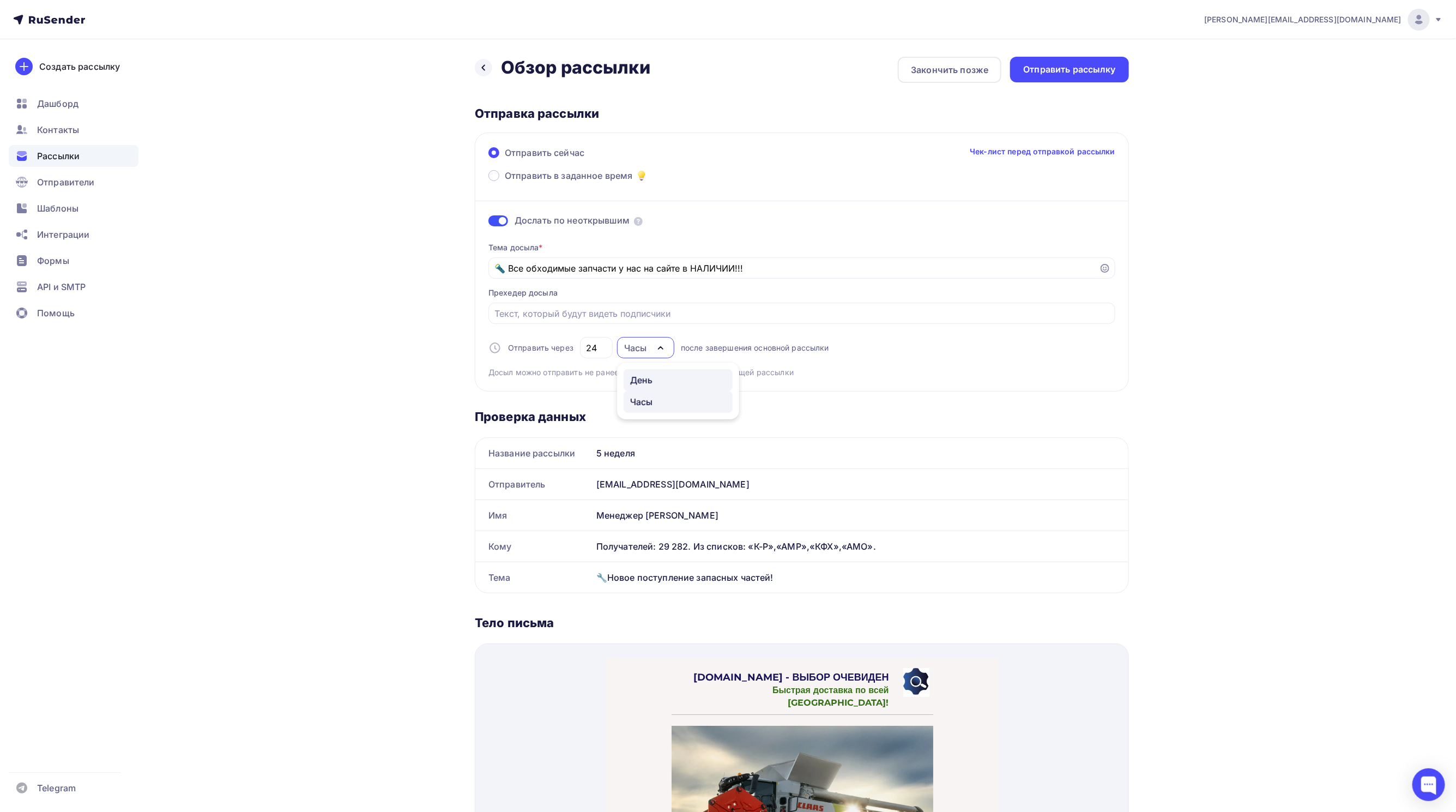
click at [649, 375] on div "День" at bounding box center [642, 380] width 23 height 13
type input "1"
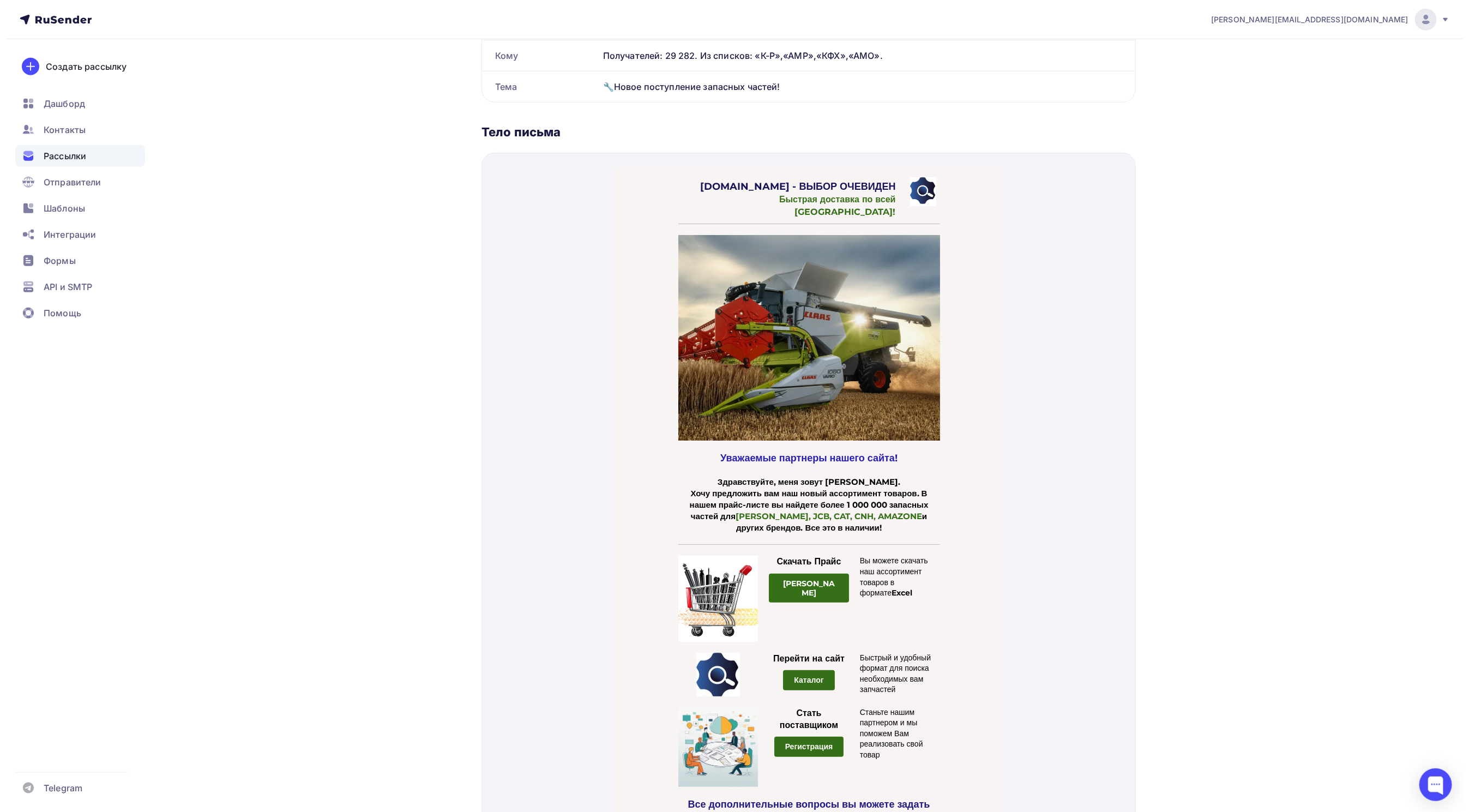
scroll to position [0, 0]
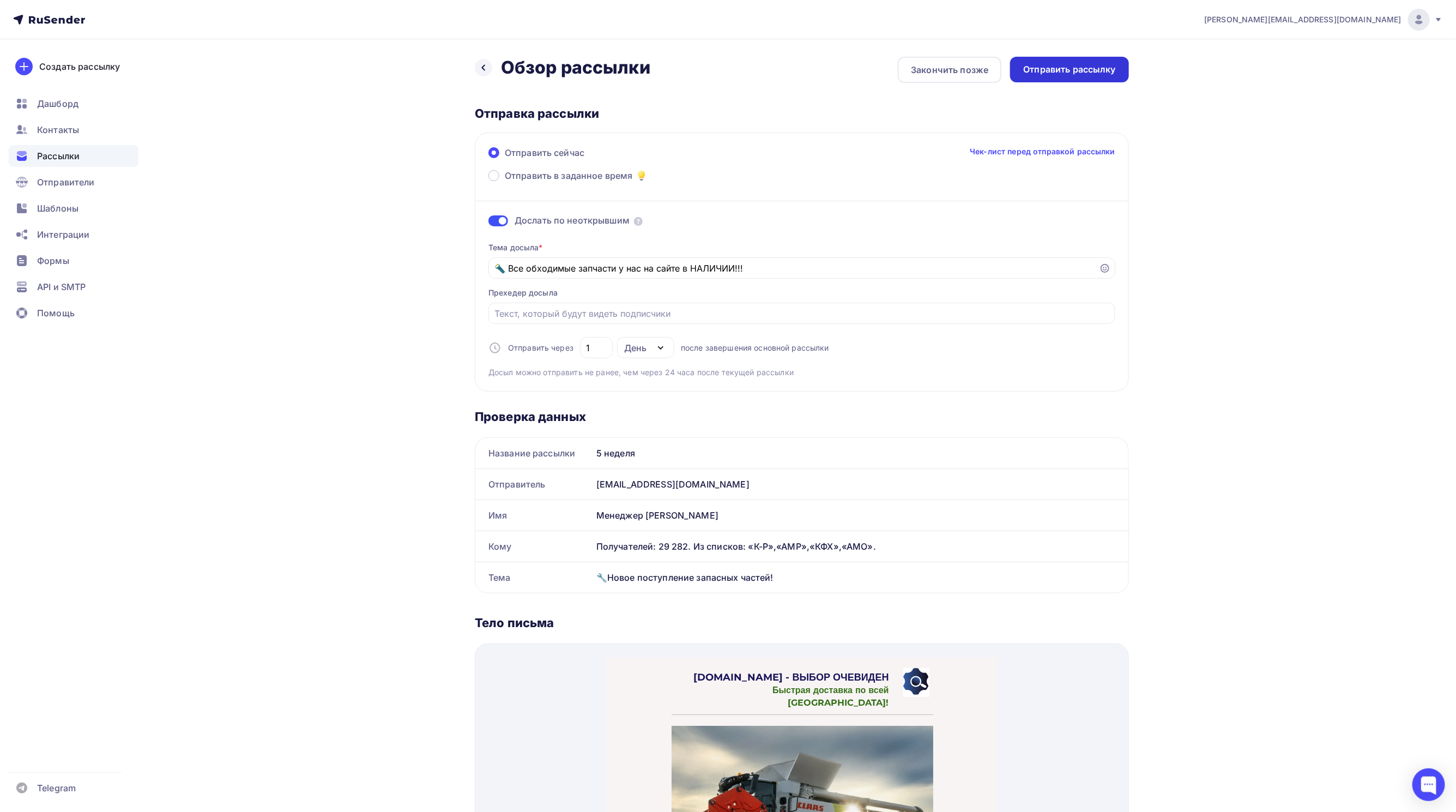
click at [1065, 64] on div "Отправить рассылку" at bounding box center [1069, 70] width 92 height 12
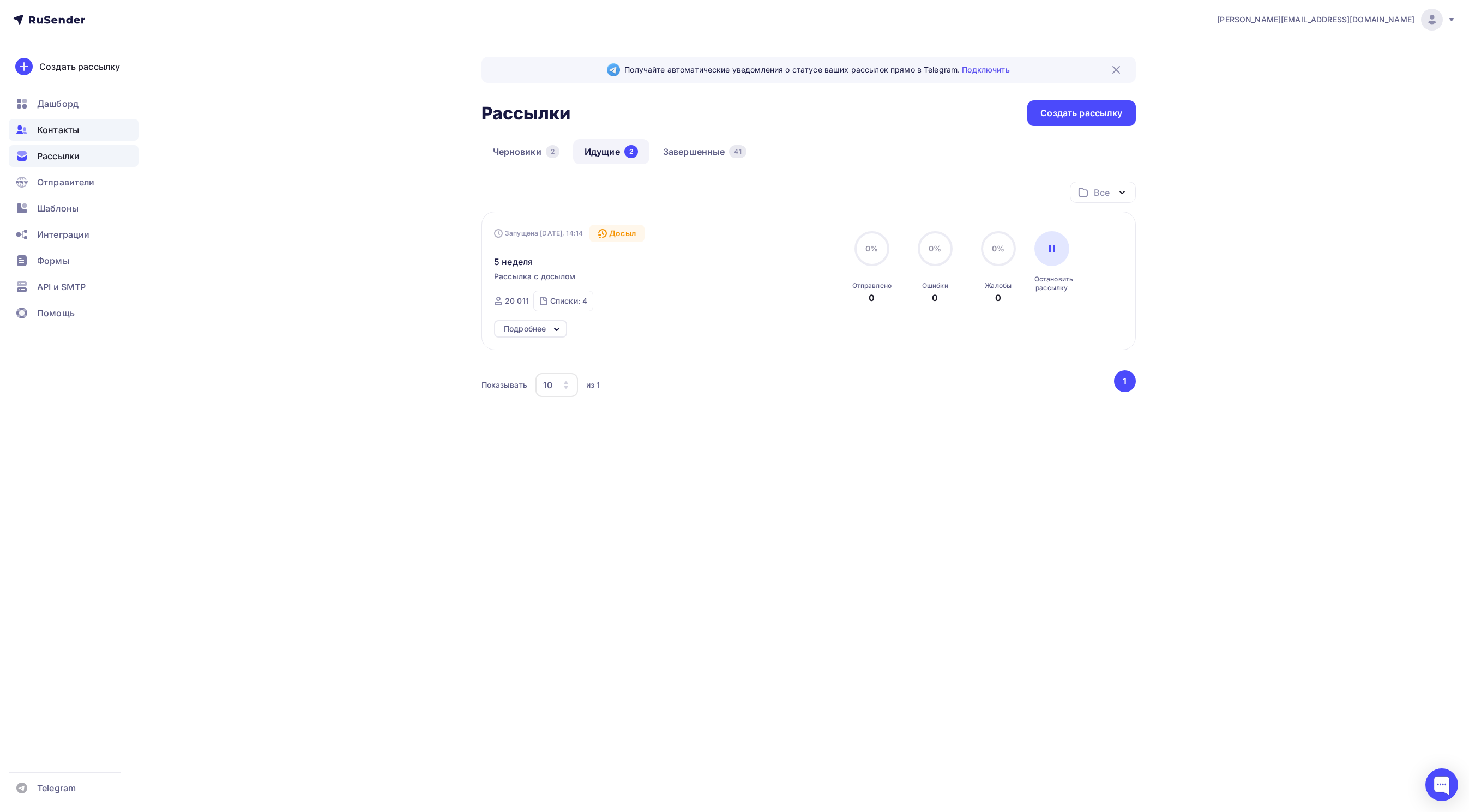
click at [51, 137] on div "Контакты" at bounding box center [73, 129] width 129 height 22
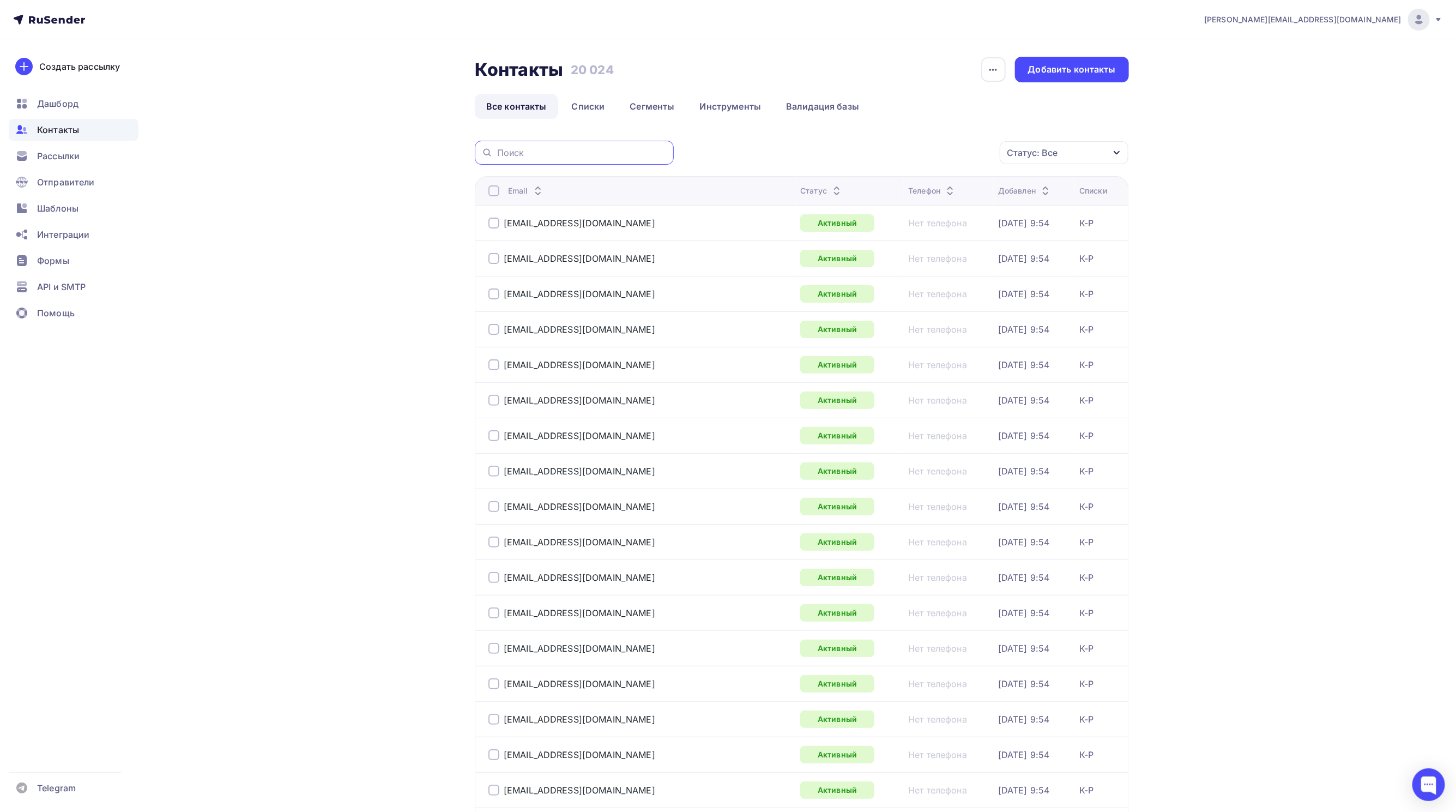
click at [527, 154] on input "text" at bounding box center [582, 153] width 170 height 12
paste input "[EMAIL_ADDRESS][DOMAIN_NAME]"
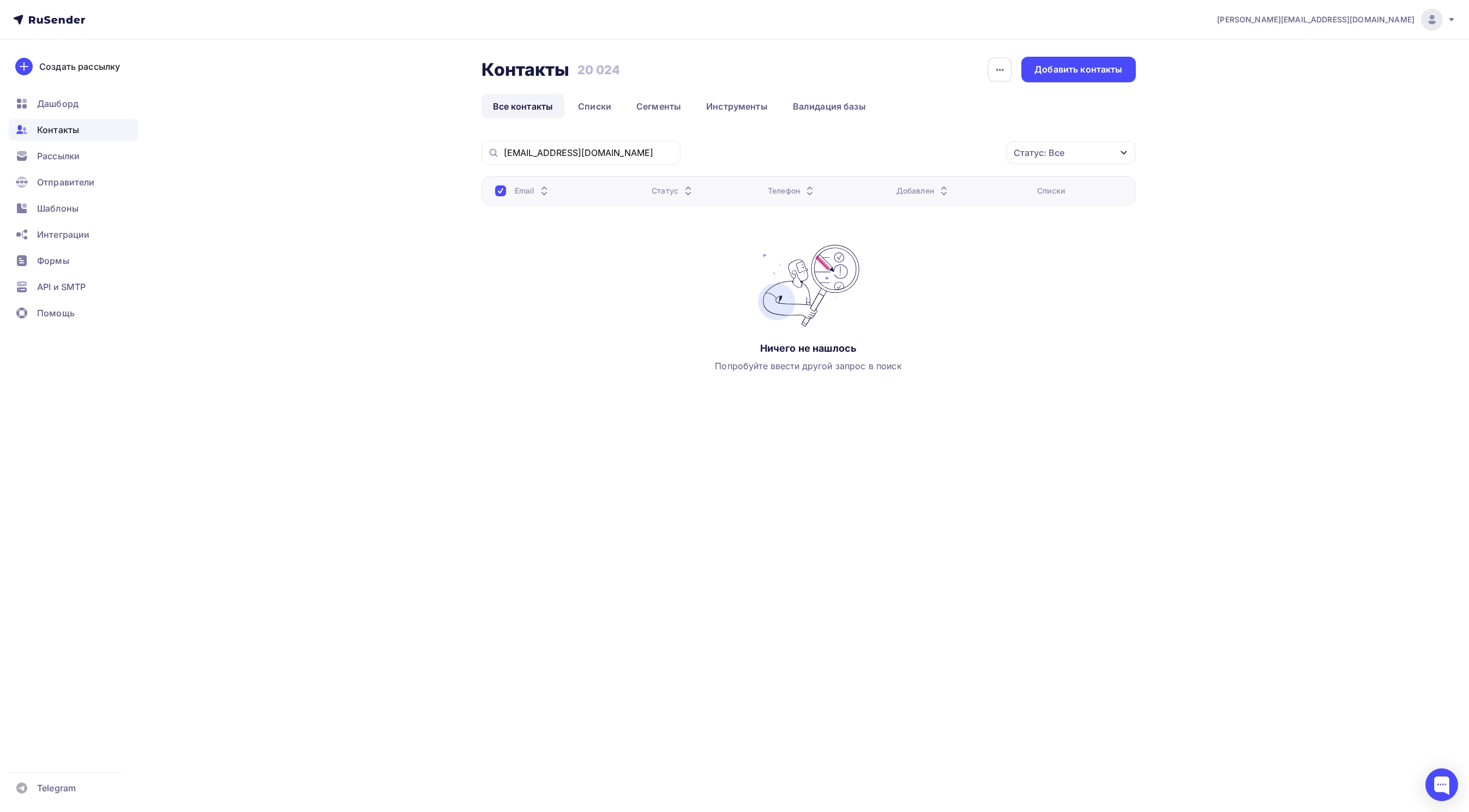
click at [498, 187] on div at bounding box center [500, 190] width 11 height 11
click at [498, 189] on div at bounding box center [500, 190] width 11 height 11
click at [489, 157] on icon at bounding box center [493, 152] width 12 height 13
click at [629, 156] on input "[EMAIL_ADDRESS][DOMAIN_NAME]" at bounding box center [588, 153] width 170 height 12
type input "r"
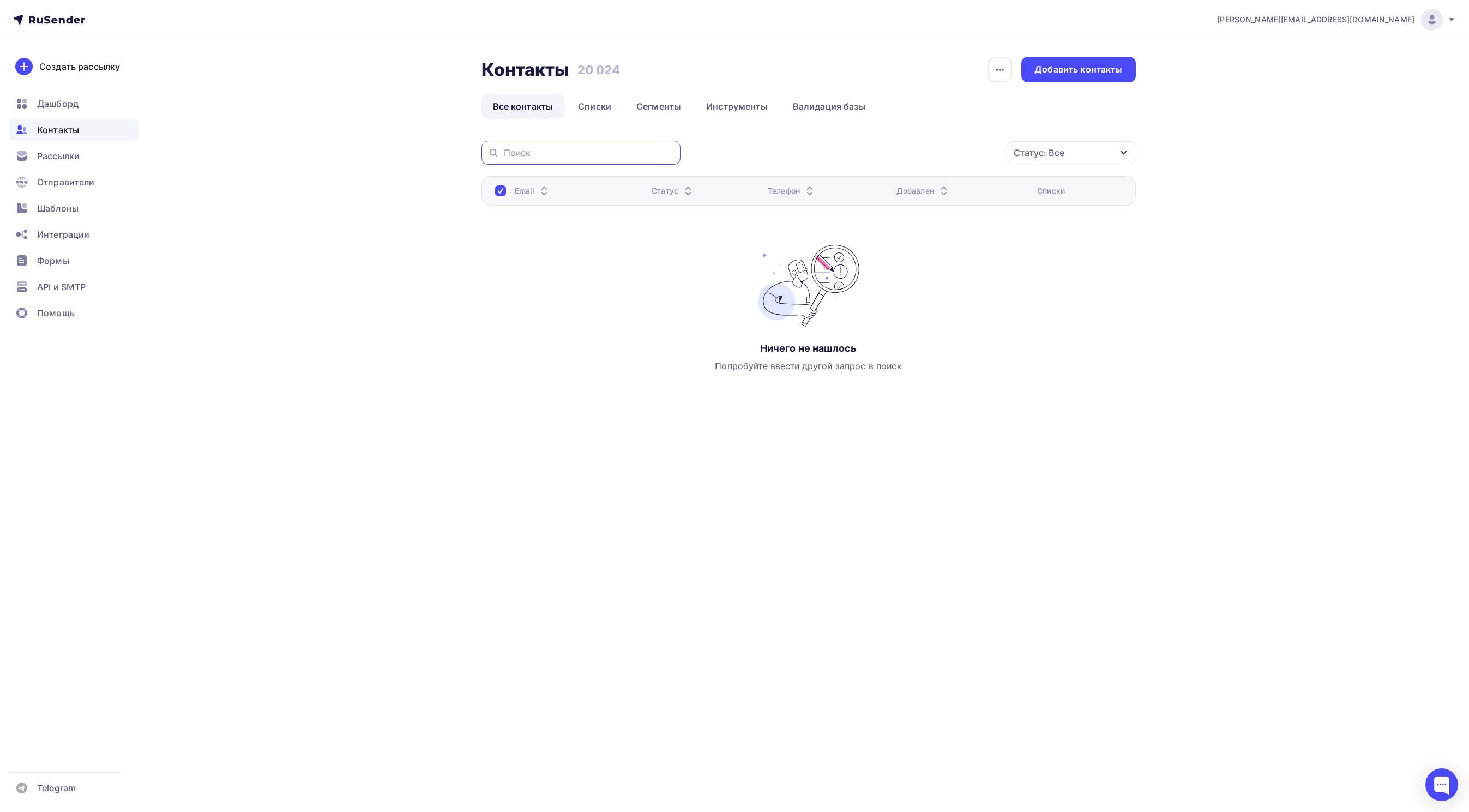
click at [1119, 151] on icon "button" at bounding box center [1124, 152] width 9 height 9
click at [944, 258] on div at bounding box center [947, 260] width 11 height 11
click at [947, 282] on div at bounding box center [947, 282] width 11 height 11
click at [949, 287] on div at bounding box center [947, 291] width 11 height 11
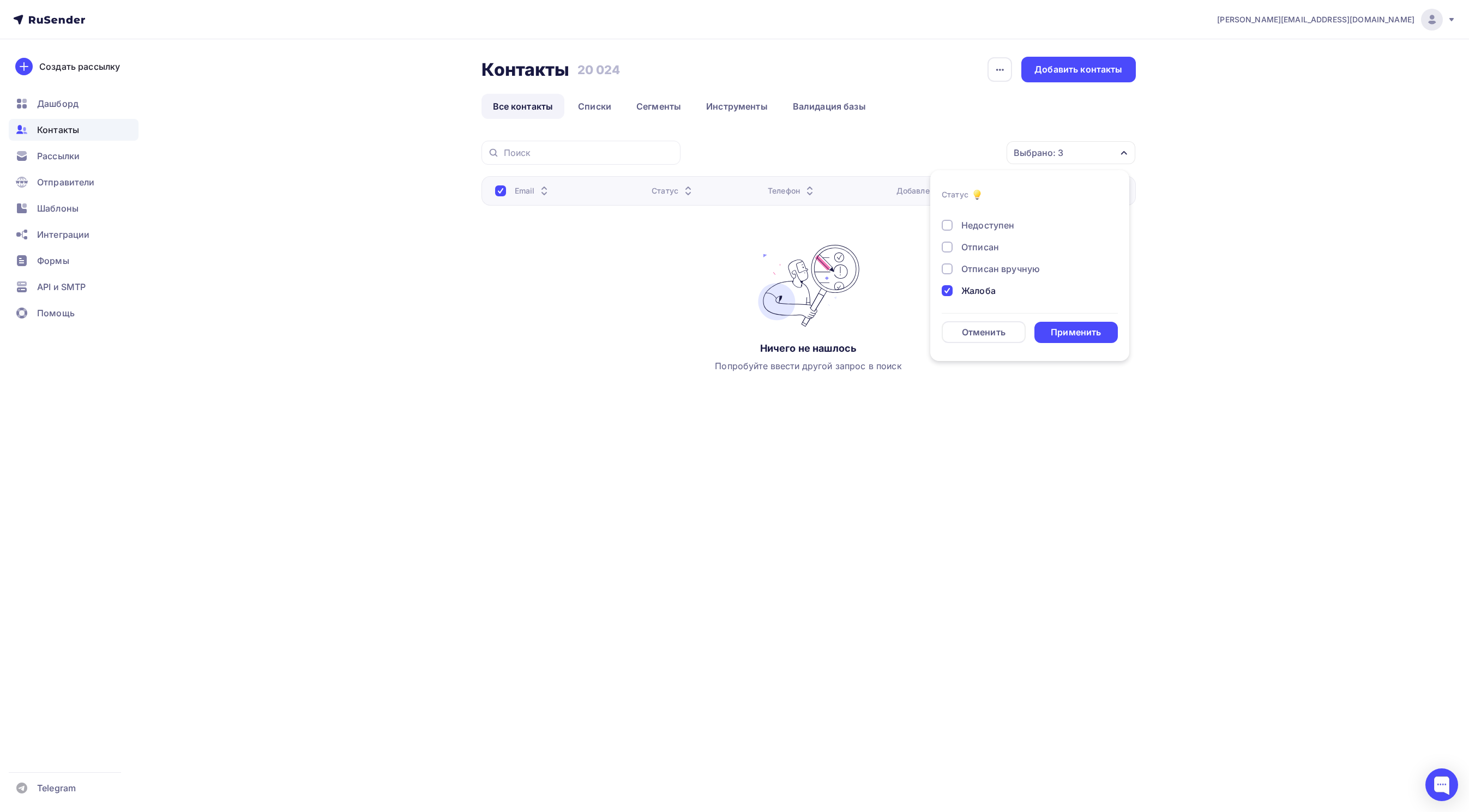
click at [945, 262] on div "Отписан вручную" at bounding box center [1023, 269] width 164 height 13
click at [944, 246] on div at bounding box center [947, 247] width 11 height 11
click at [943, 226] on div at bounding box center [947, 225] width 11 height 11
click at [1068, 327] on div "Применить" at bounding box center [1075, 332] width 50 height 12
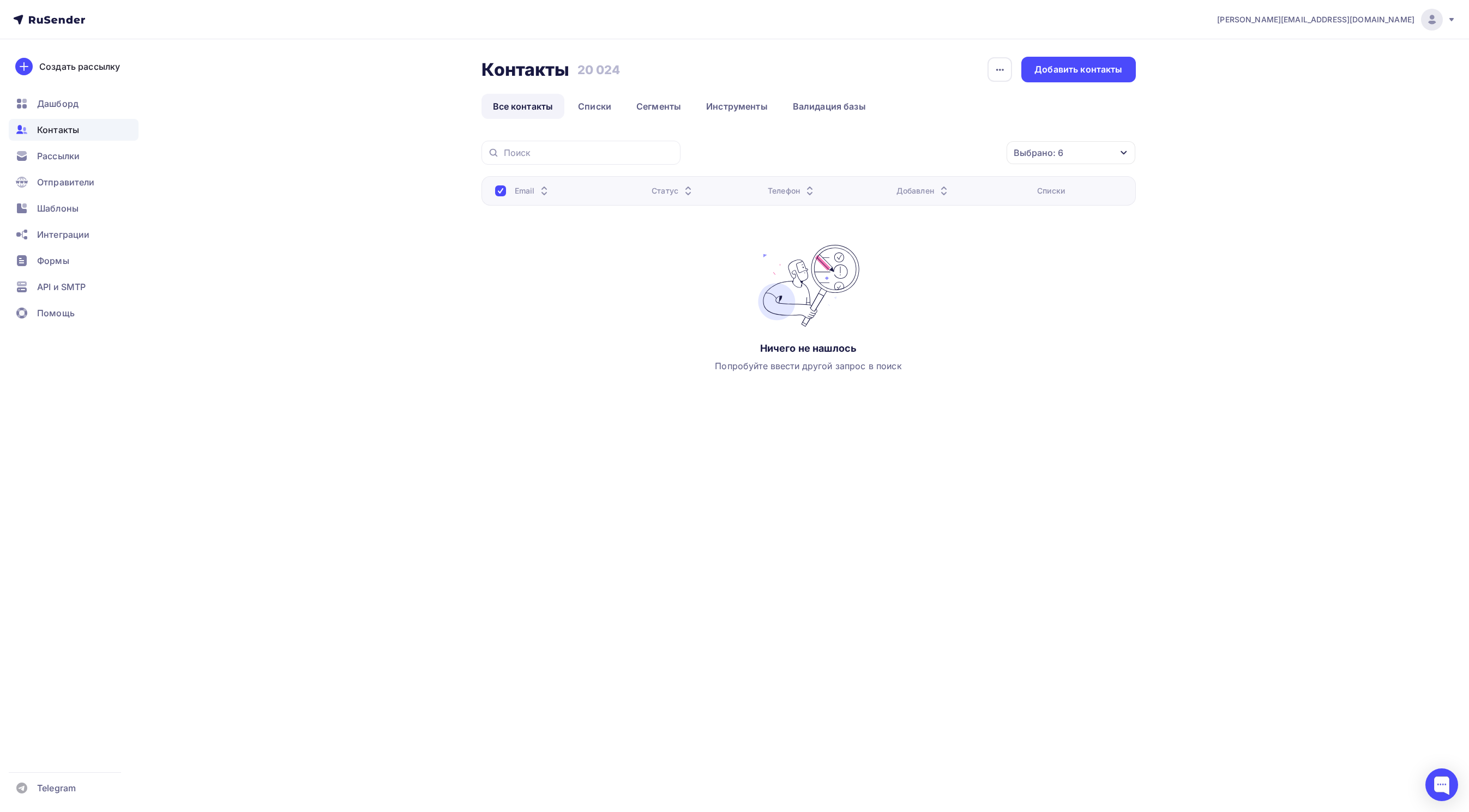
click at [498, 194] on div at bounding box center [500, 190] width 11 height 11
click at [498, 196] on div at bounding box center [500, 190] width 11 height 11
click at [59, 135] on span "Контакты" at bounding box center [58, 129] width 42 height 13
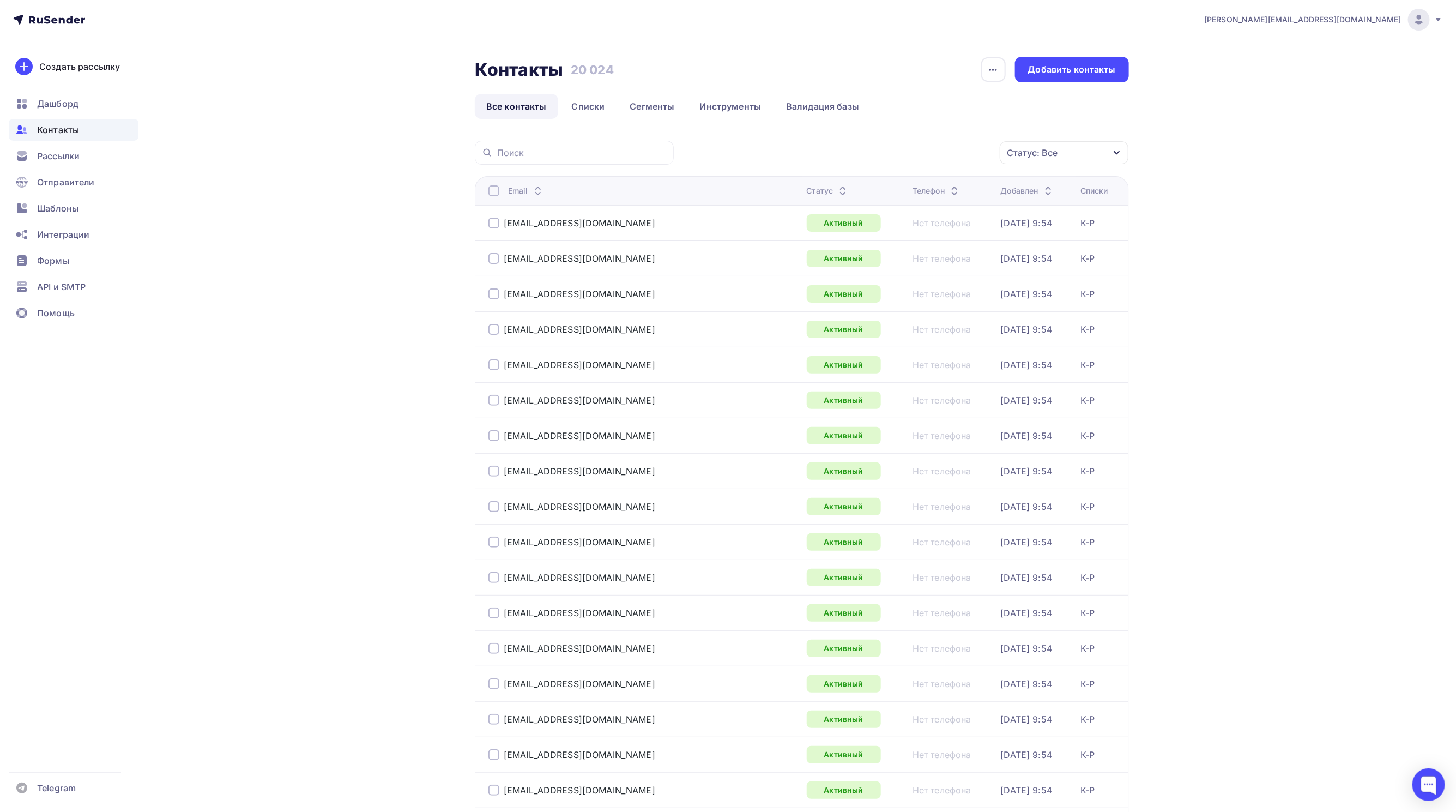
click at [1059, 157] on div "Статус: Все" at bounding box center [1064, 152] width 129 height 23
click at [944, 262] on div at bounding box center [947, 260] width 11 height 11
click at [946, 284] on div at bounding box center [947, 282] width 11 height 11
click at [945, 287] on div at bounding box center [947, 291] width 11 height 11
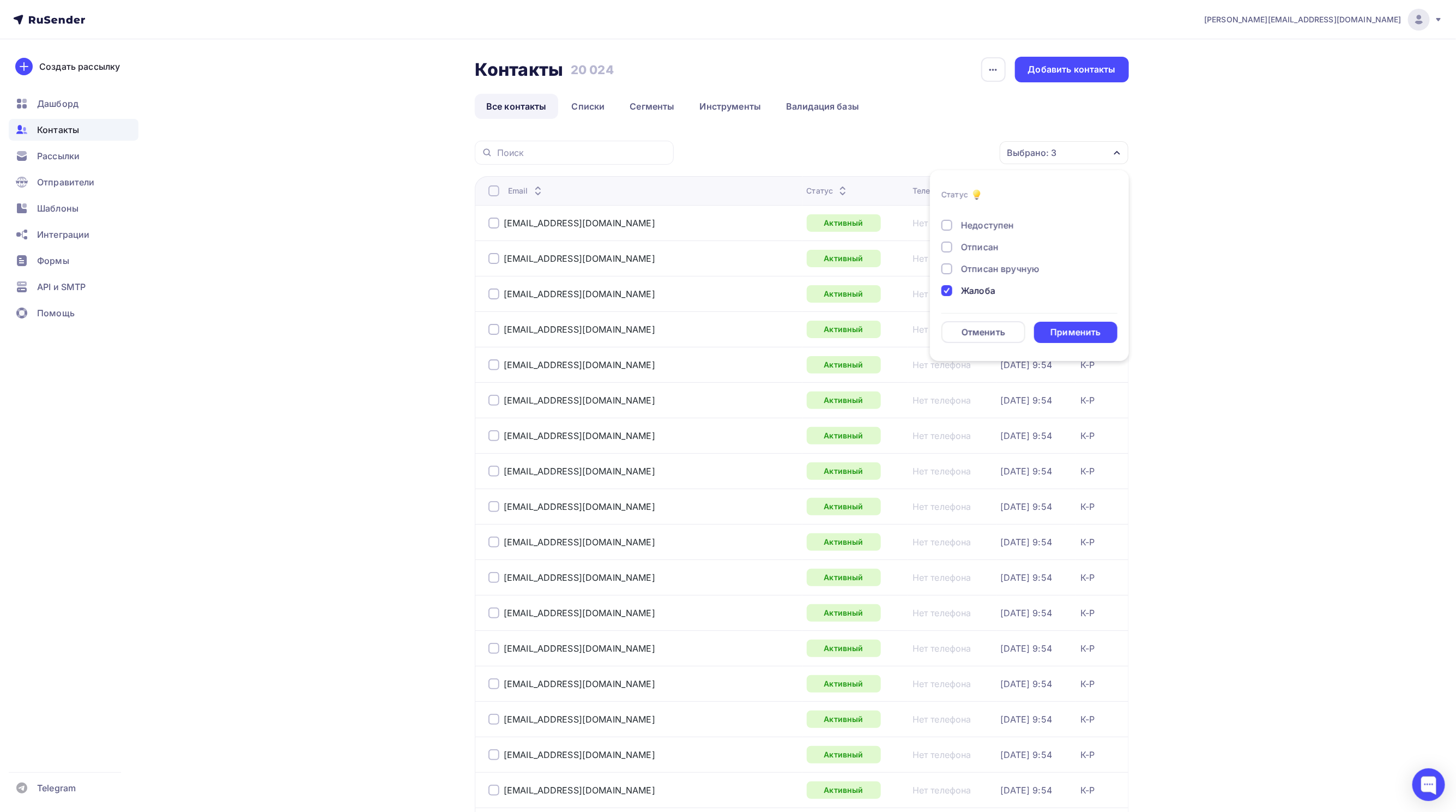
click at [948, 267] on div at bounding box center [947, 269] width 11 height 11
click at [945, 249] on div at bounding box center [947, 247] width 11 height 11
click at [950, 227] on div at bounding box center [947, 225] width 11 height 11
click at [1069, 327] on div "Применить" at bounding box center [1075, 332] width 50 height 12
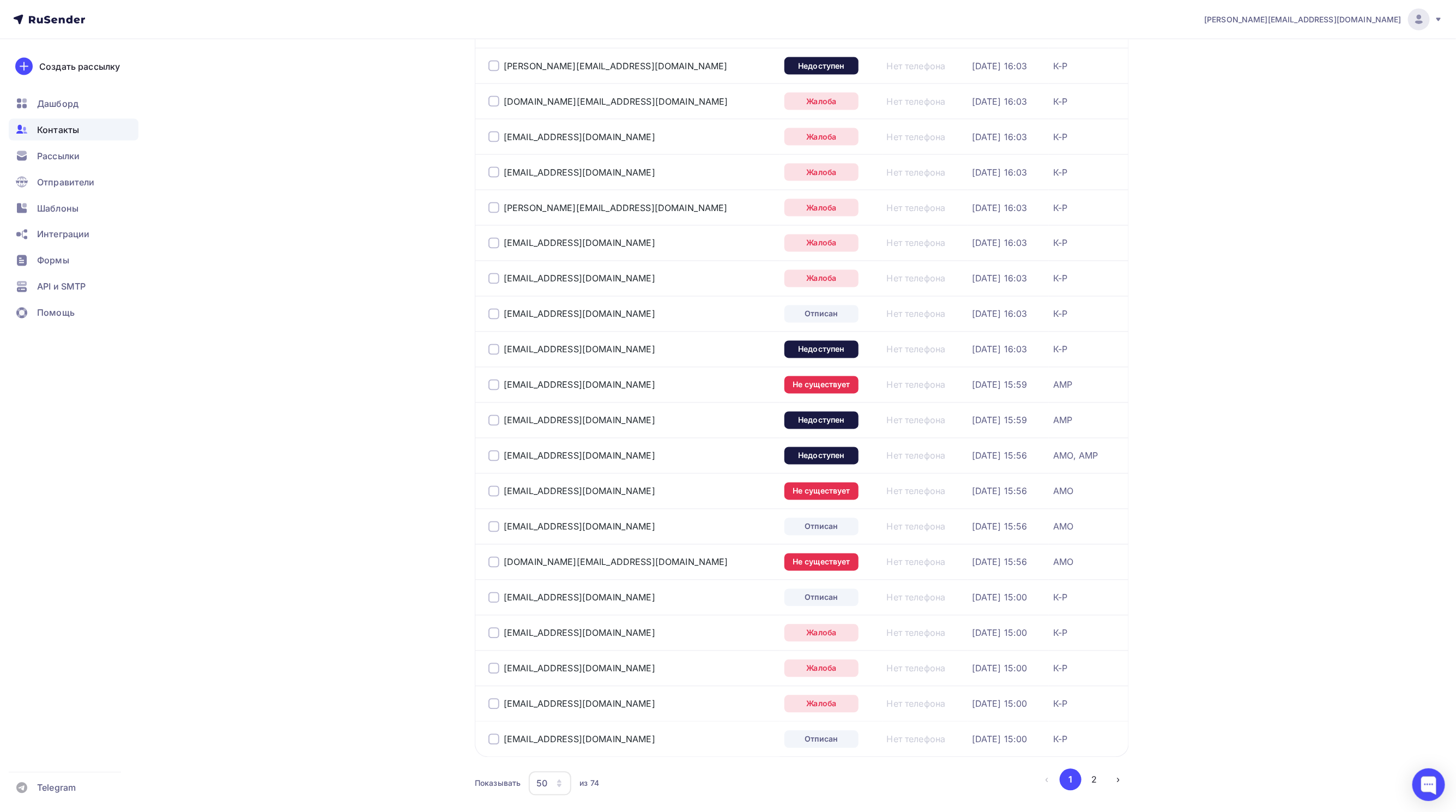
scroll to position [1291, 0]
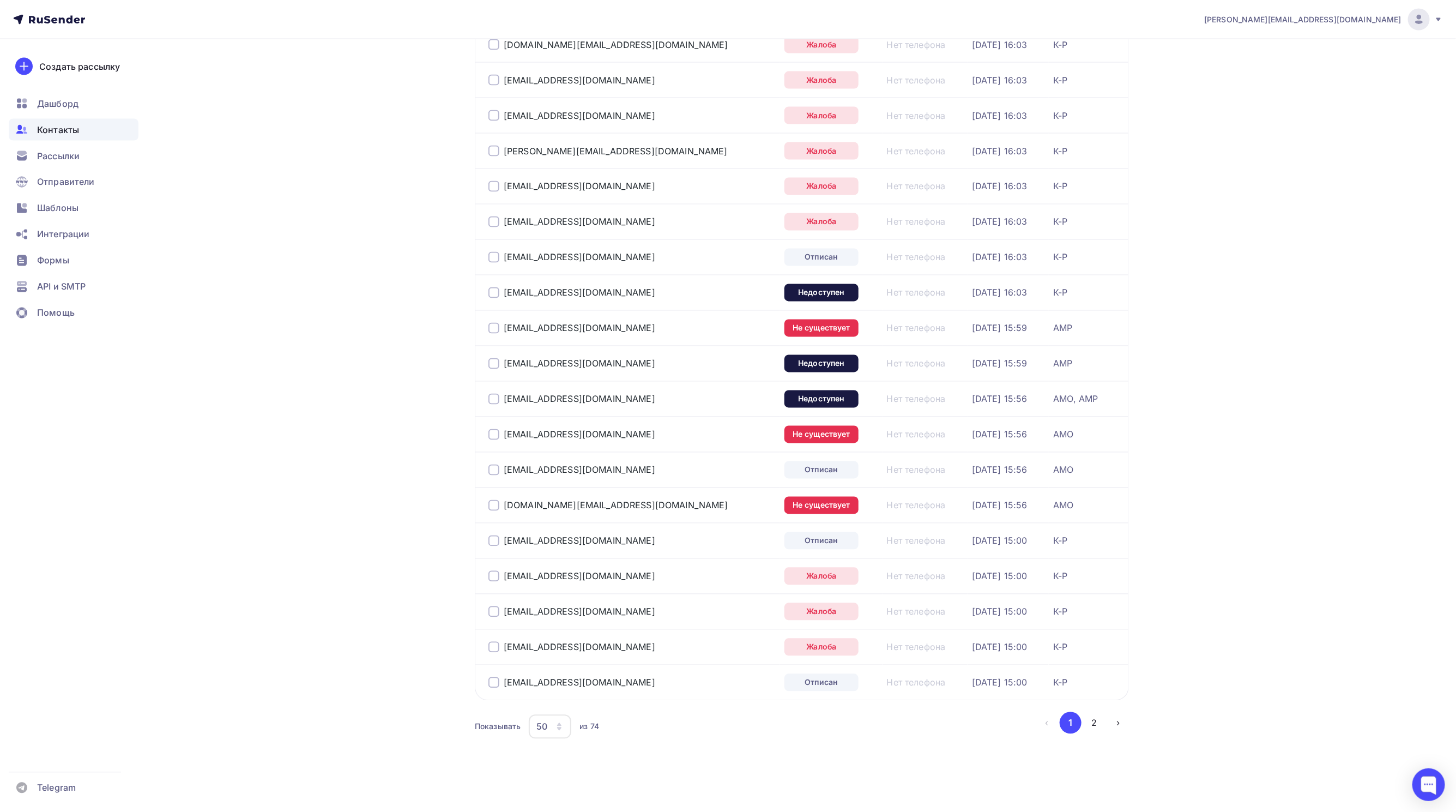
click at [543, 729] on div "50" at bounding box center [542, 727] width 11 height 13
click at [566, 701] on div "100" at bounding box center [594, 707] width 105 height 13
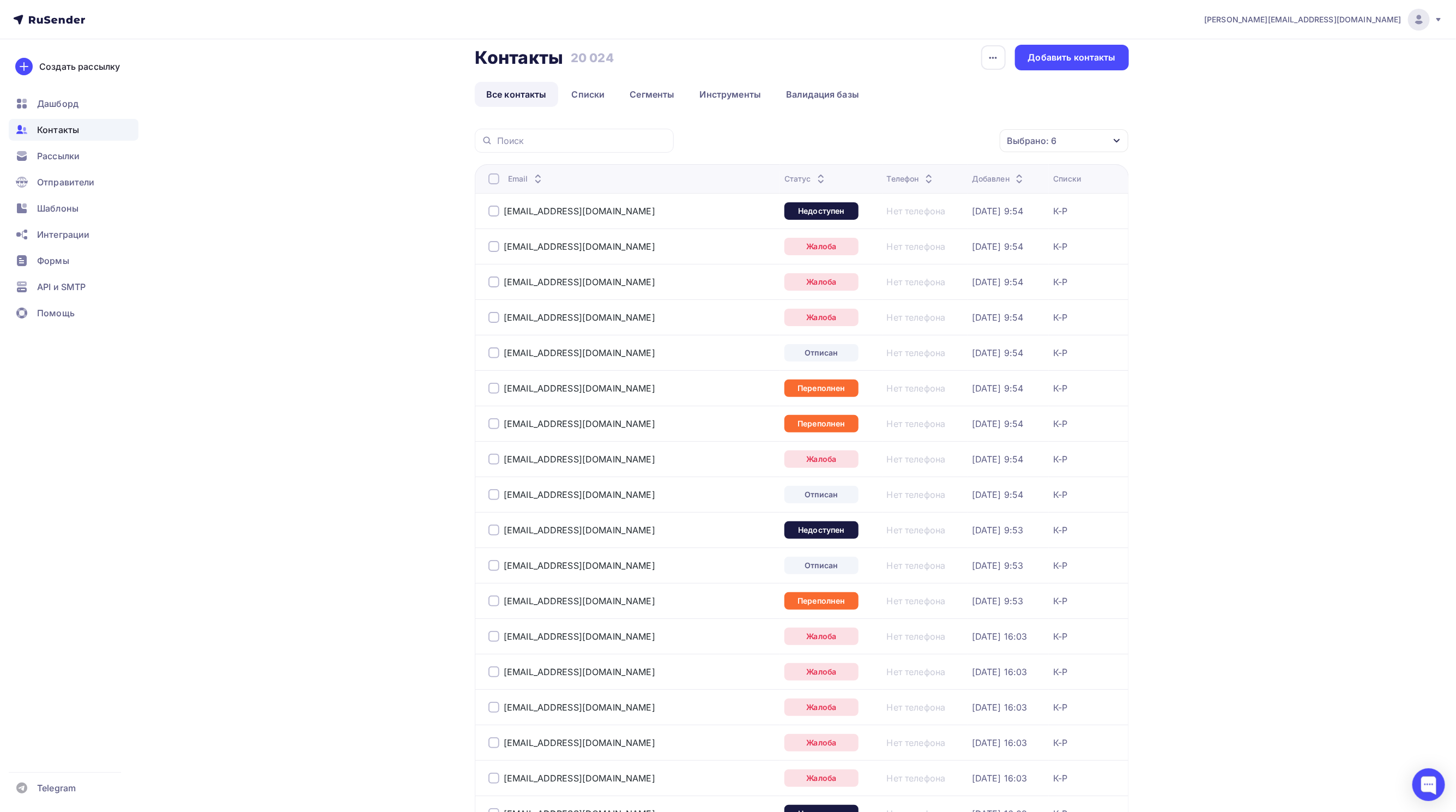
scroll to position [0, 0]
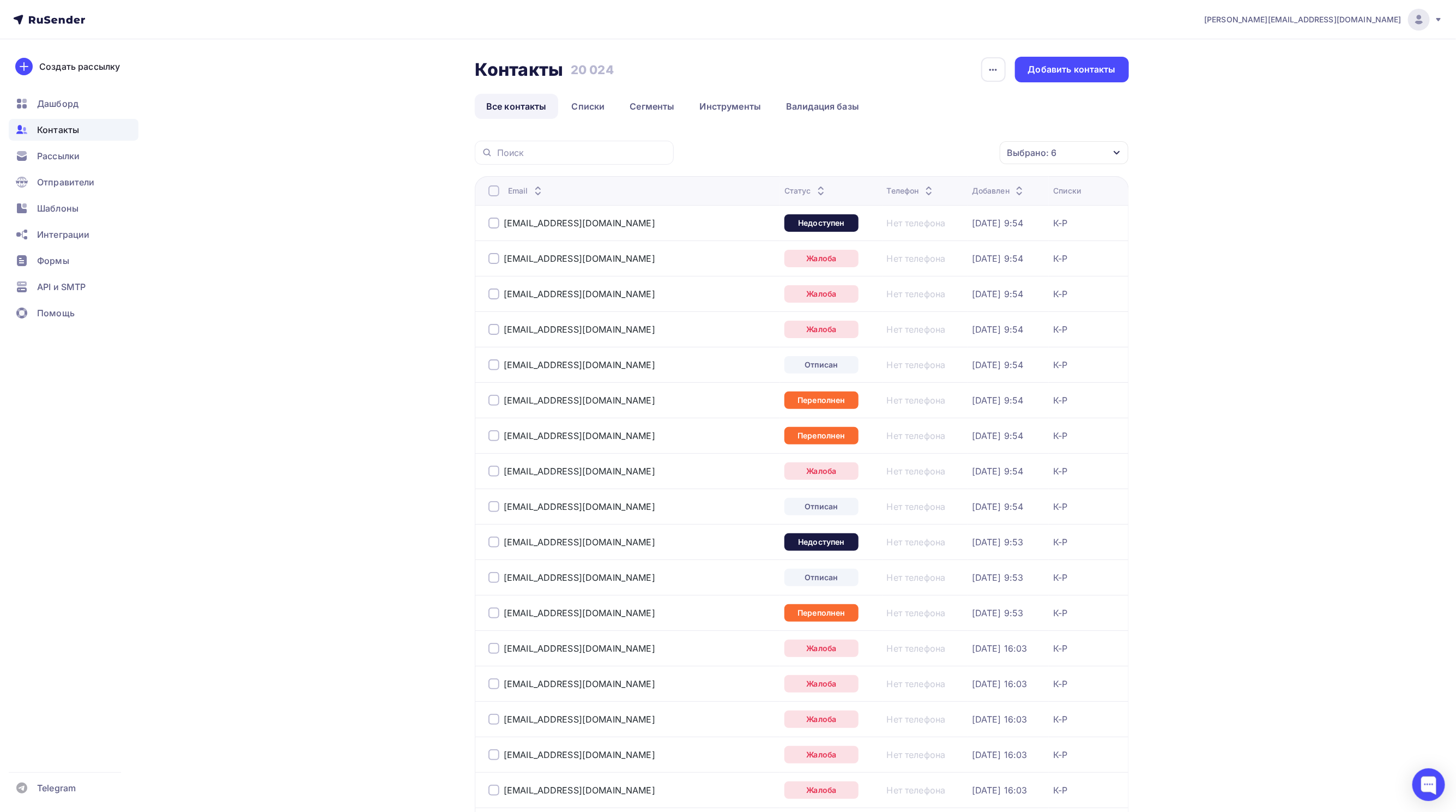
click at [1070, 159] on div "Выбрано: 6" at bounding box center [1064, 152] width 129 height 23
click at [1005, 329] on div "Отменить" at bounding box center [983, 332] width 84 height 22
click at [1101, 155] on div "Выбрано: 6" at bounding box center [1064, 152] width 129 height 23
click at [950, 257] on div at bounding box center [947, 260] width 11 height 11
click at [942, 283] on div at bounding box center [947, 282] width 11 height 11
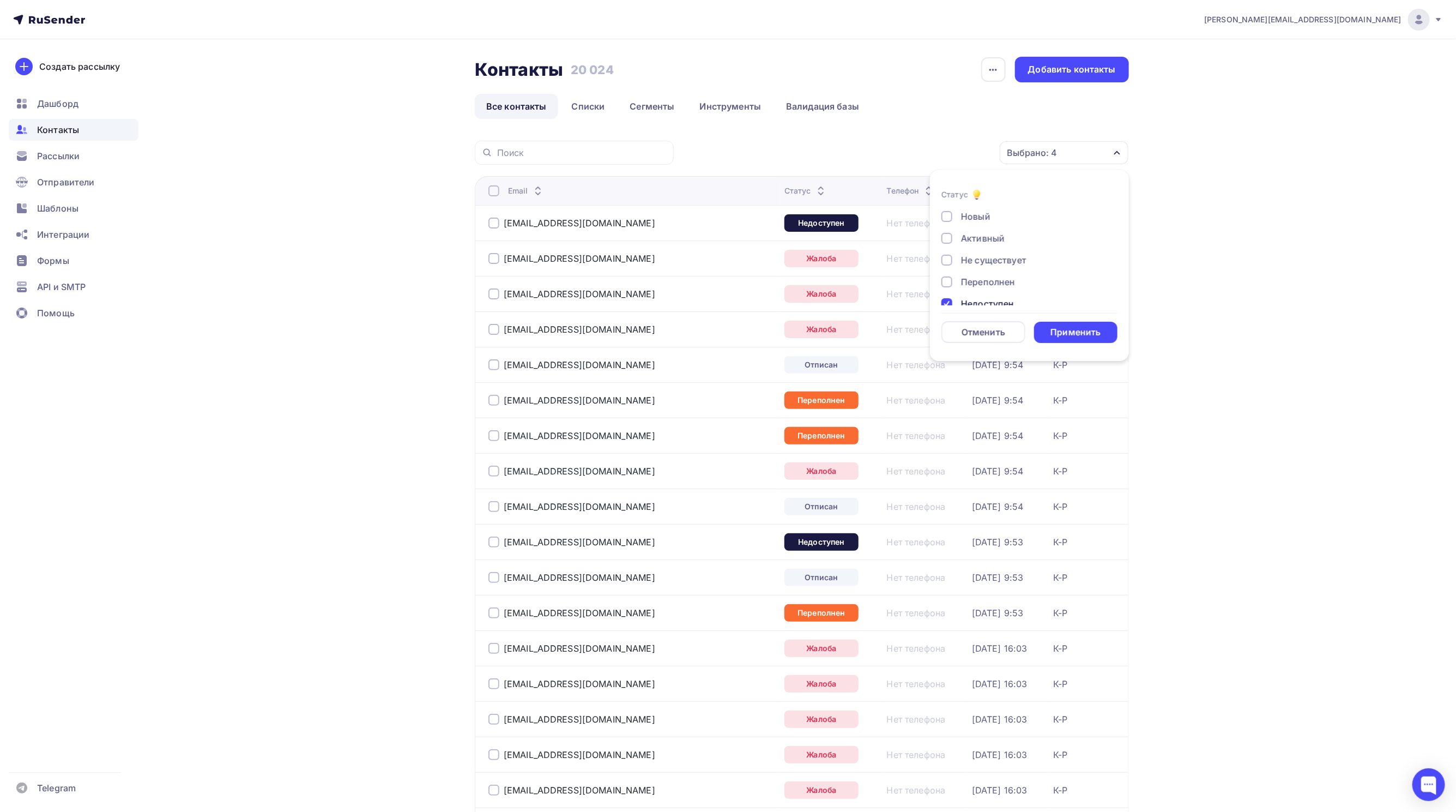
click at [943, 296] on div "Новый Активный Не существует Переполнен Недоступен Отписан Отписан вручную Жало…" at bounding box center [1030, 292] width 176 height 166
click at [946, 303] on div at bounding box center [947, 304] width 11 height 11
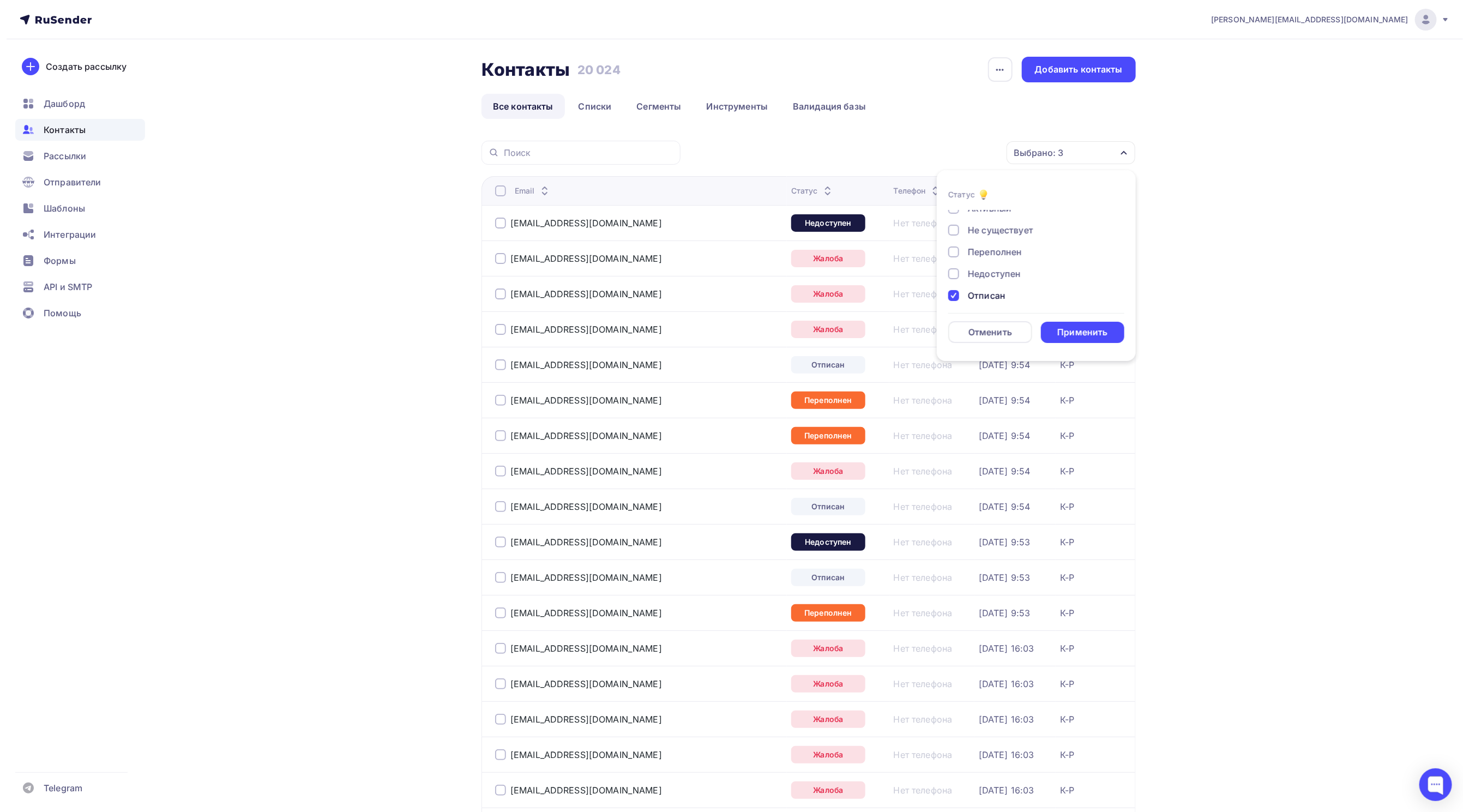
scroll to position [78, 0]
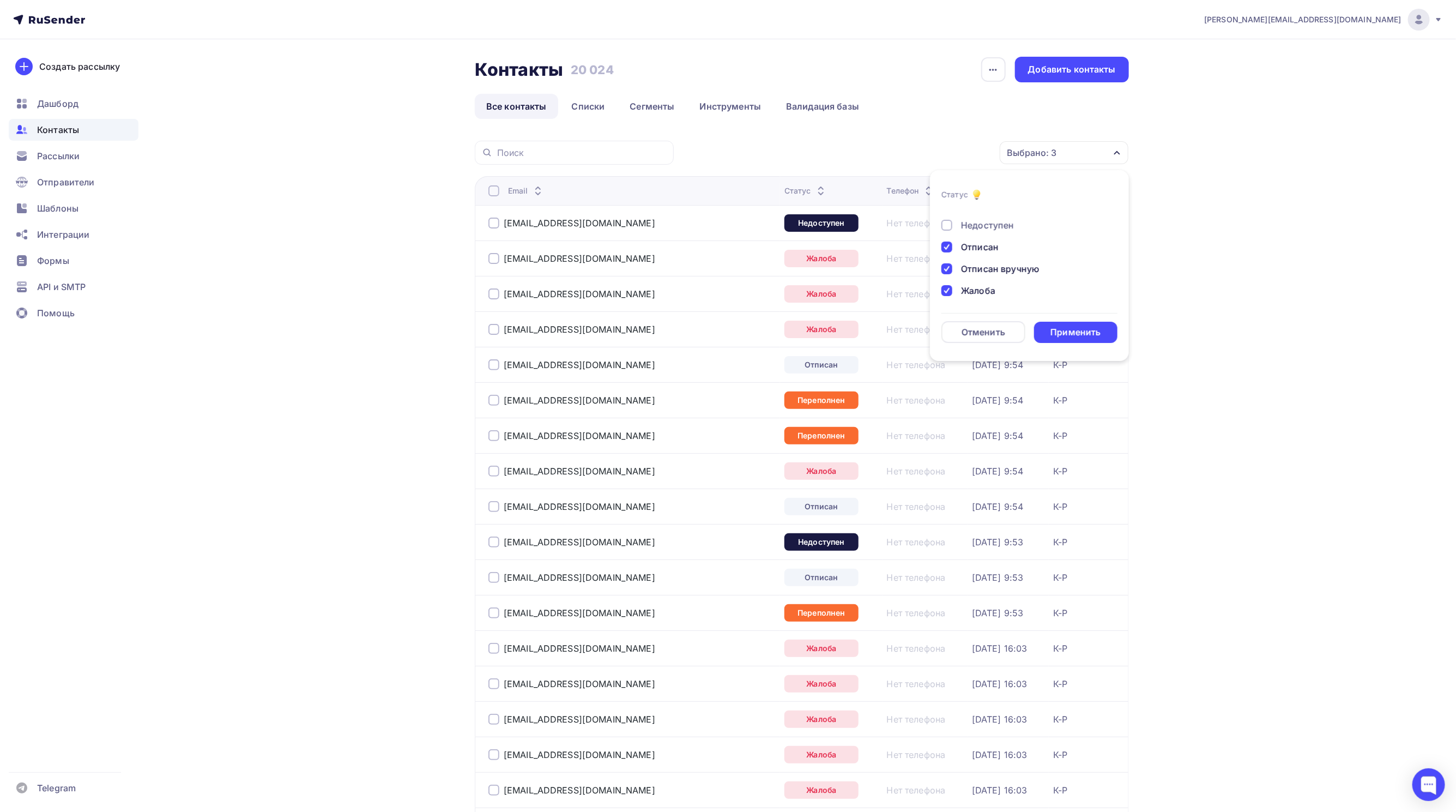
drag, startPoint x: 947, startPoint y: 292, endPoint x: 948, endPoint y: 269, distance: 23.0
click at [948, 292] on div at bounding box center [947, 291] width 11 height 11
click at [947, 262] on div "Отписан вручную" at bounding box center [1024, 269] width 164 height 13
click at [943, 244] on div at bounding box center [947, 247] width 11 height 11
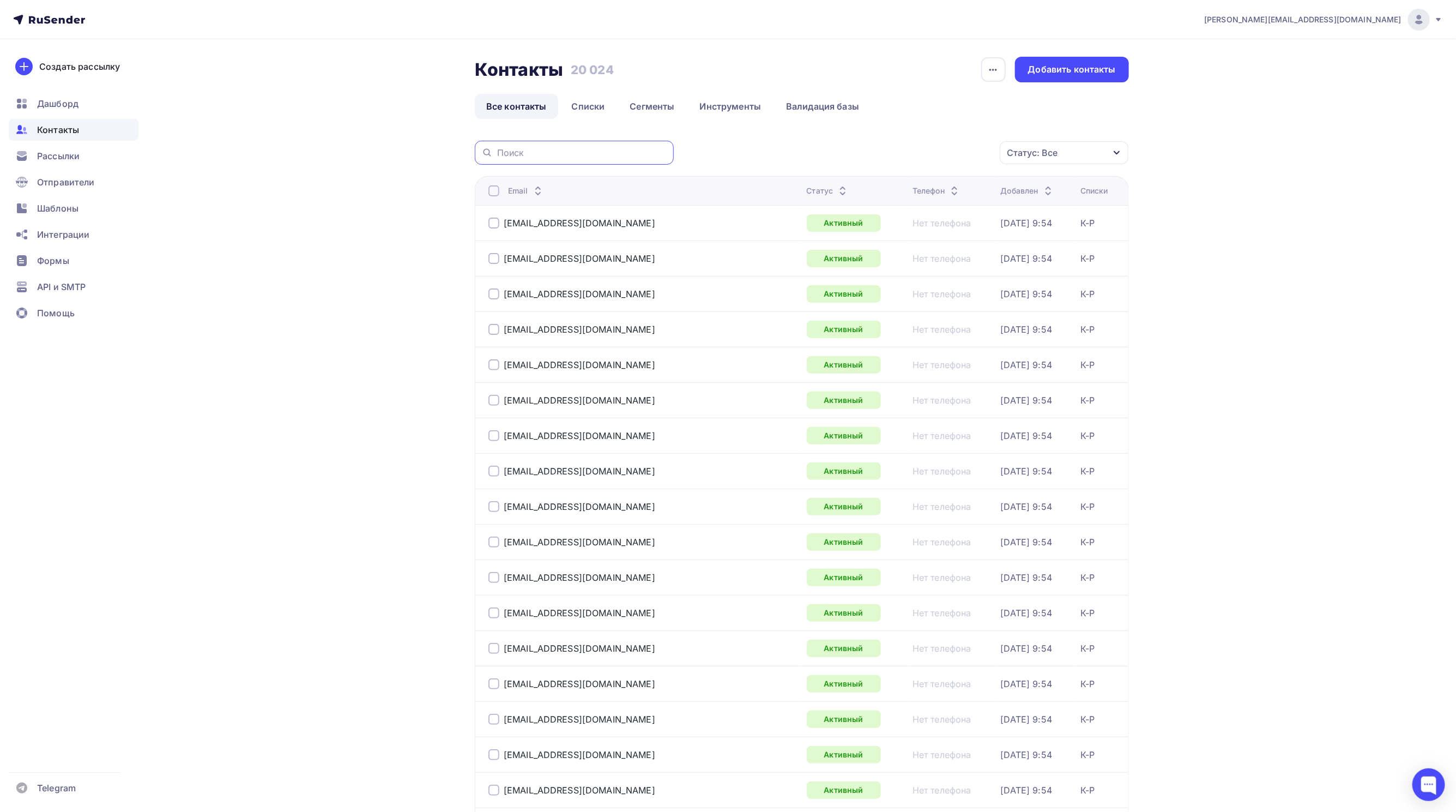
click at [562, 159] on input "text" at bounding box center [582, 153] width 170 height 12
paste input "[EMAIL_ADDRESS][DOMAIN_NAME]"
type input "[EMAIL_ADDRESS][DOMAIN_NAME]"
click at [821, 152] on div "Статус: Все Статус Новый Активный Не существует Переполнен Недоступен Отписан О…" at bounding box center [905, 152] width 447 height 24
click at [627, 147] on input "[EMAIL_ADDRESS][DOMAIN_NAME]" at bounding box center [582, 153] width 170 height 12
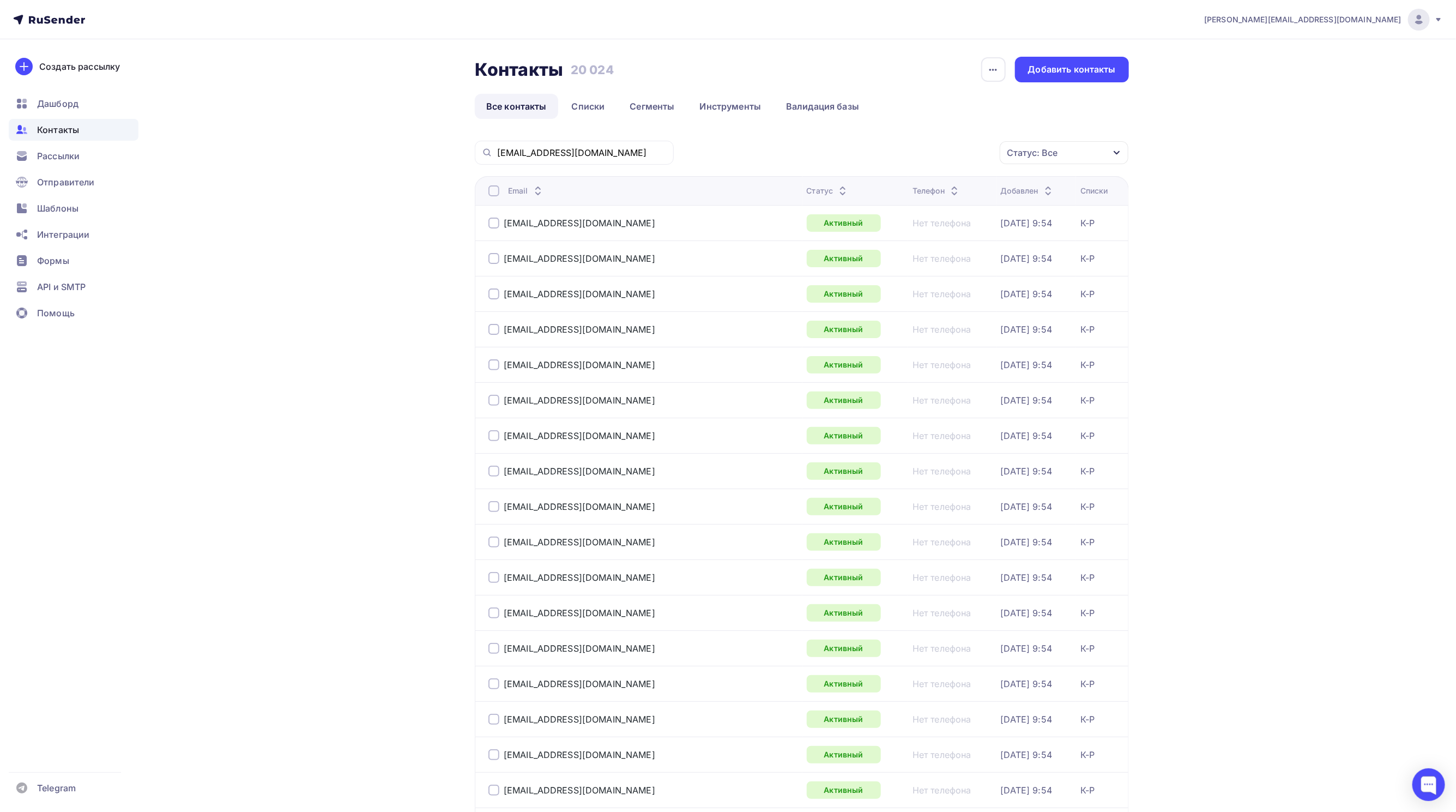
click at [484, 151] on icon at bounding box center [486, 152] width 6 height 6
click at [612, 152] on input "[EMAIL_ADDRESS][DOMAIN_NAME]" at bounding box center [582, 153] width 170 height 12
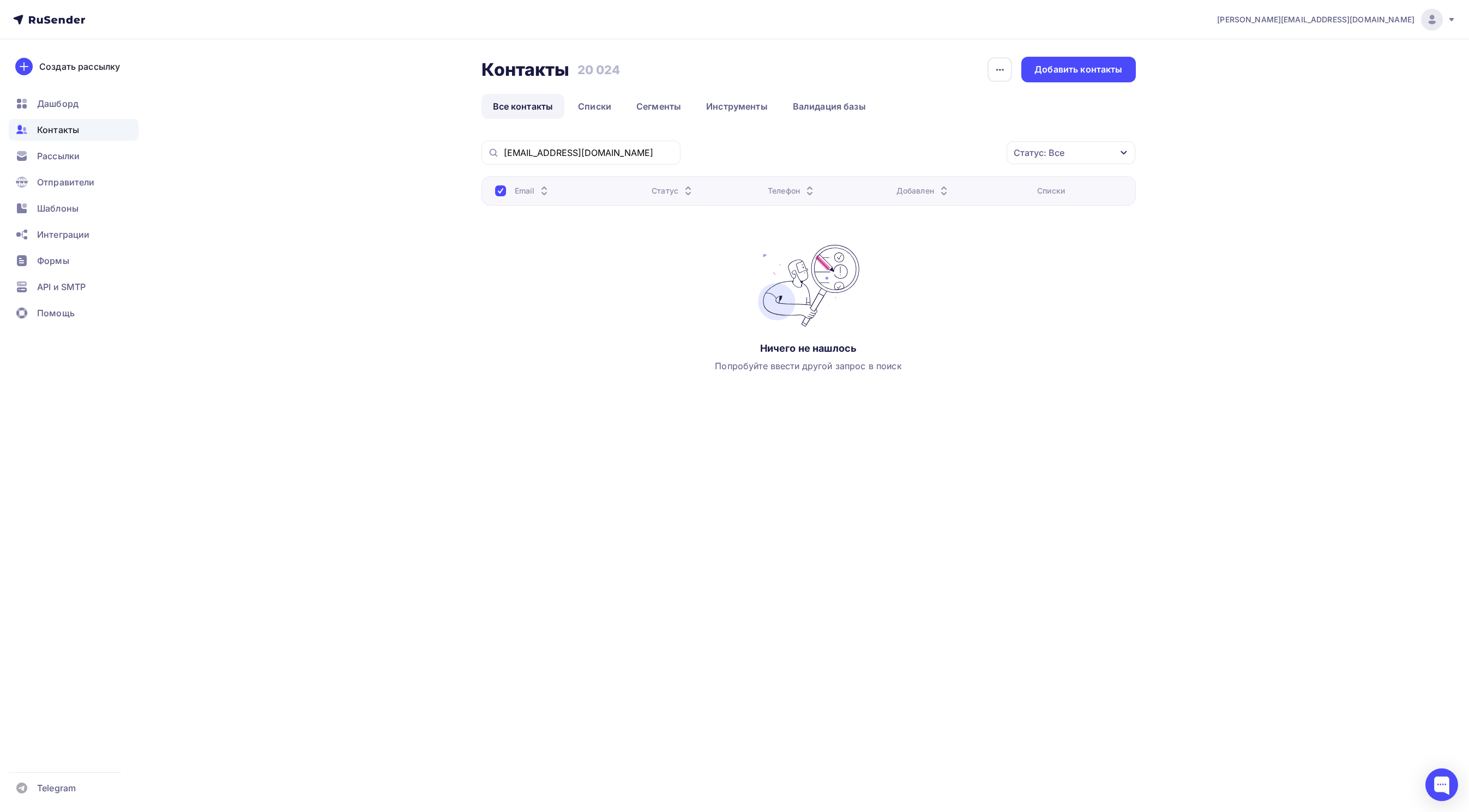
click at [494, 191] on th "Email" at bounding box center [565, 190] width 166 height 29
click at [509, 192] on div "Email" at bounding box center [569, 190] width 148 height 11
click at [498, 192] on div at bounding box center [500, 190] width 11 height 11
click at [609, 151] on input "[EMAIL_ADDRESS][DOMAIN_NAME]" at bounding box center [588, 153] width 170 height 12
drag, startPoint x: 609, startPoint y: 151, endPoint x: 349, endPoint y: 146, distance: 260.0
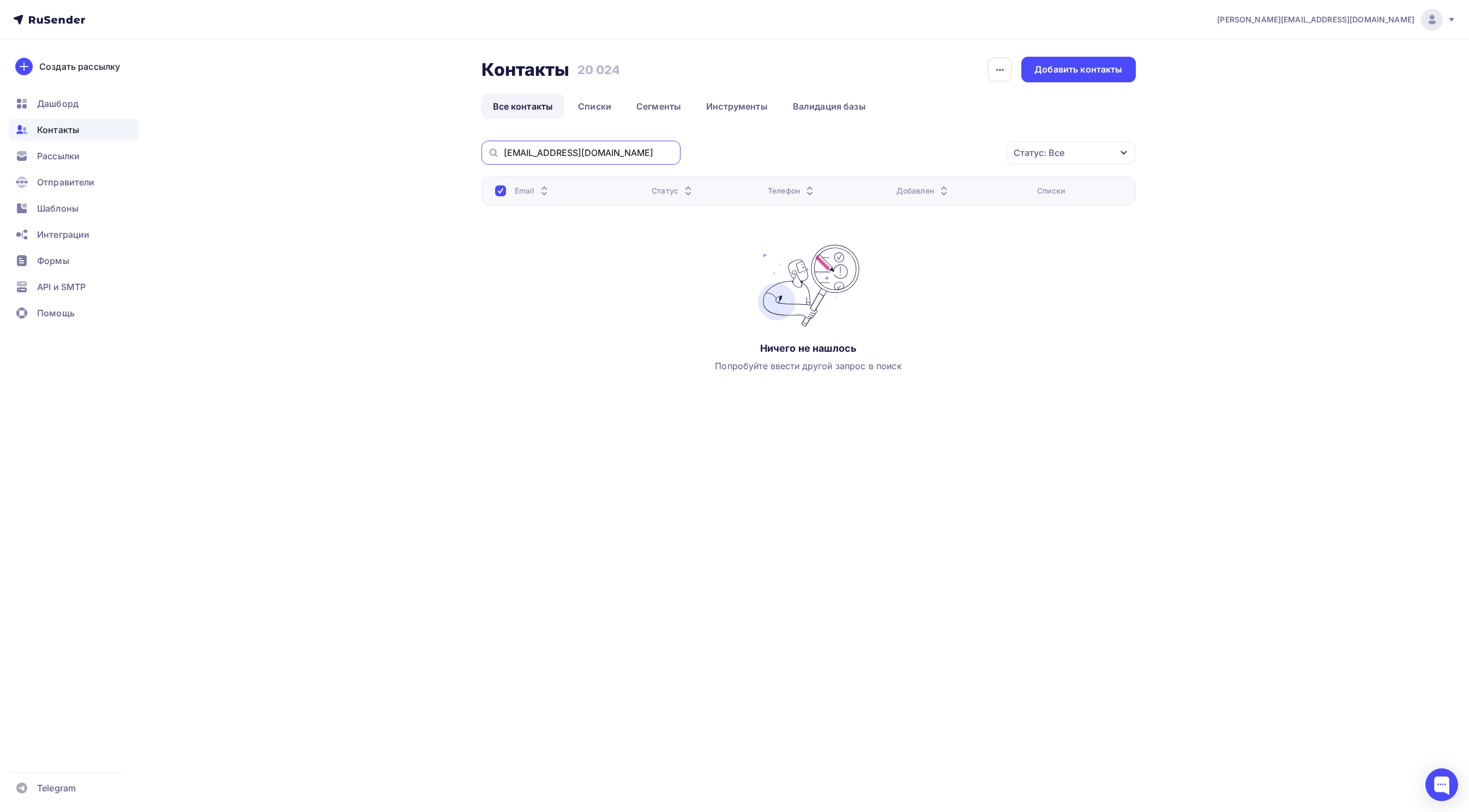
click at [349, 146] on div "Контакты Контакты 20 024 20 024 История импорта Добавить контакты Все контакты …" at bounding box center [734, 252] width 894 height 425
click at [731, 131] on div "Контакты Контакты 20 024 20 024 История импорта Добавить контакты Все контакты …" at bounding box center [808, 238] width 654 height 364
click at [1120, 151] on icon "button" at bounding box center [1124, 152] width 9 height 9
click at [945, 269] on div at bounding box center [947, 269] width 11 height 11
click at [949, 292] on div at bounding box center [947, 291] width 11 height 11
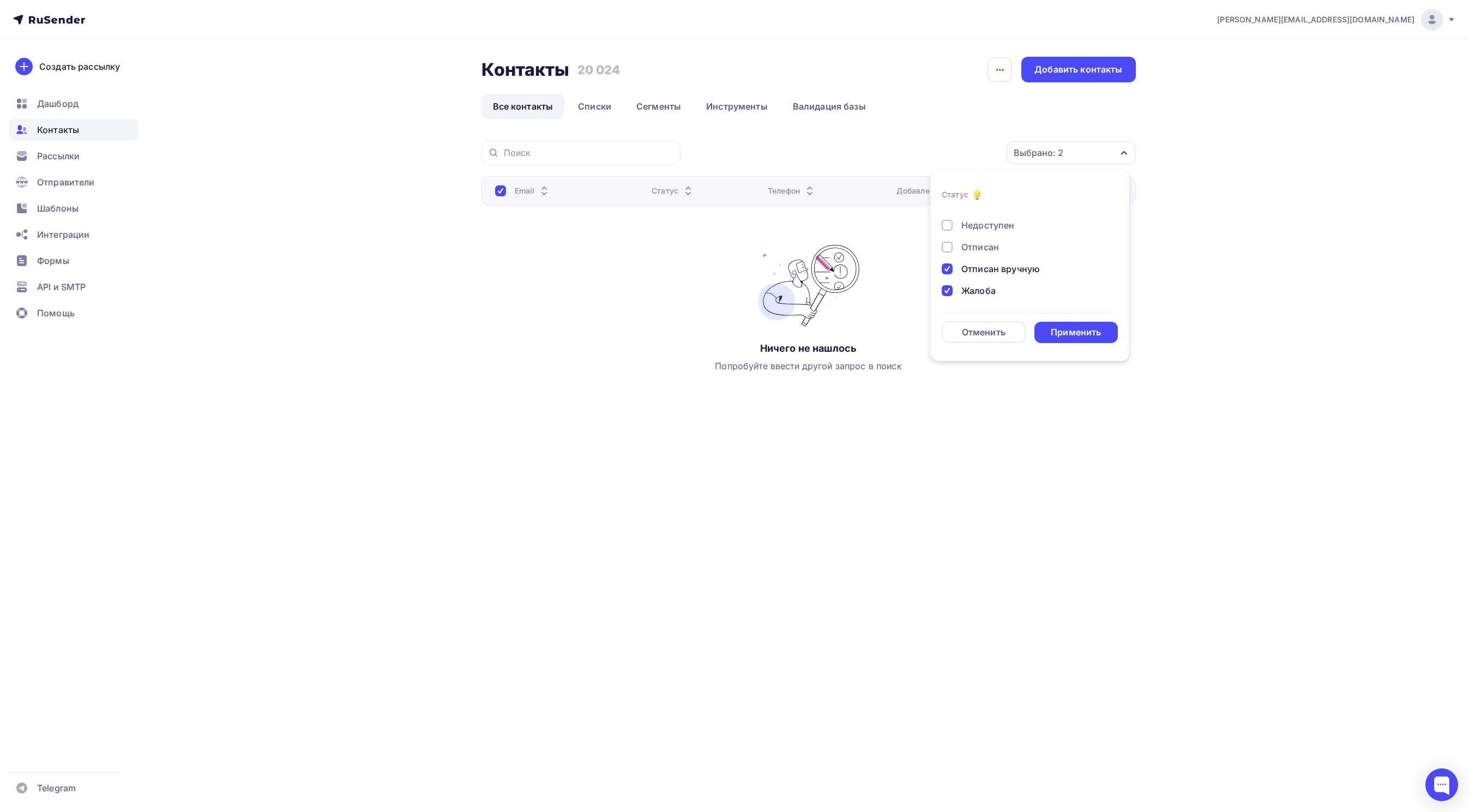
click at [945, 246] on div at bounding box center [947, 247] width 11 height 11
click at [949, 228] on div at bounding box center [947, 225] width 11 height 11
click at [946, 284] on div at bounding box center [947, 282] width 11 height 11
click at [948, 259] on div at bounding box center [947, 260] width 11 height 11
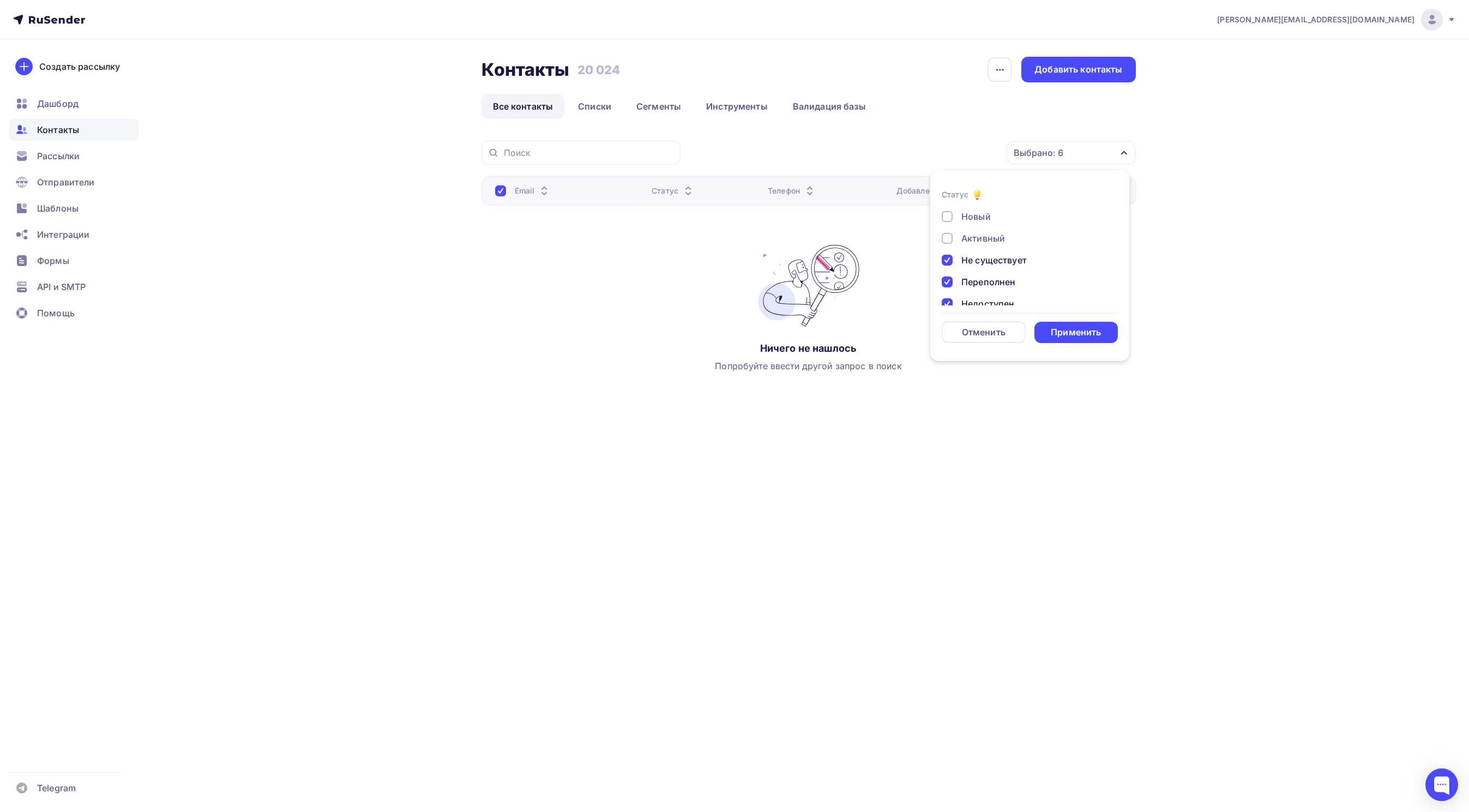
click at [948, 239] on div at bounding box center [947, 238] width 11 height 11
click at [1081, 331] on div "Применить" at bounding box center [1075, 332] width 50 height 12
click at [503, 192] on div at bounding box center [500, 190] width 11 height 11
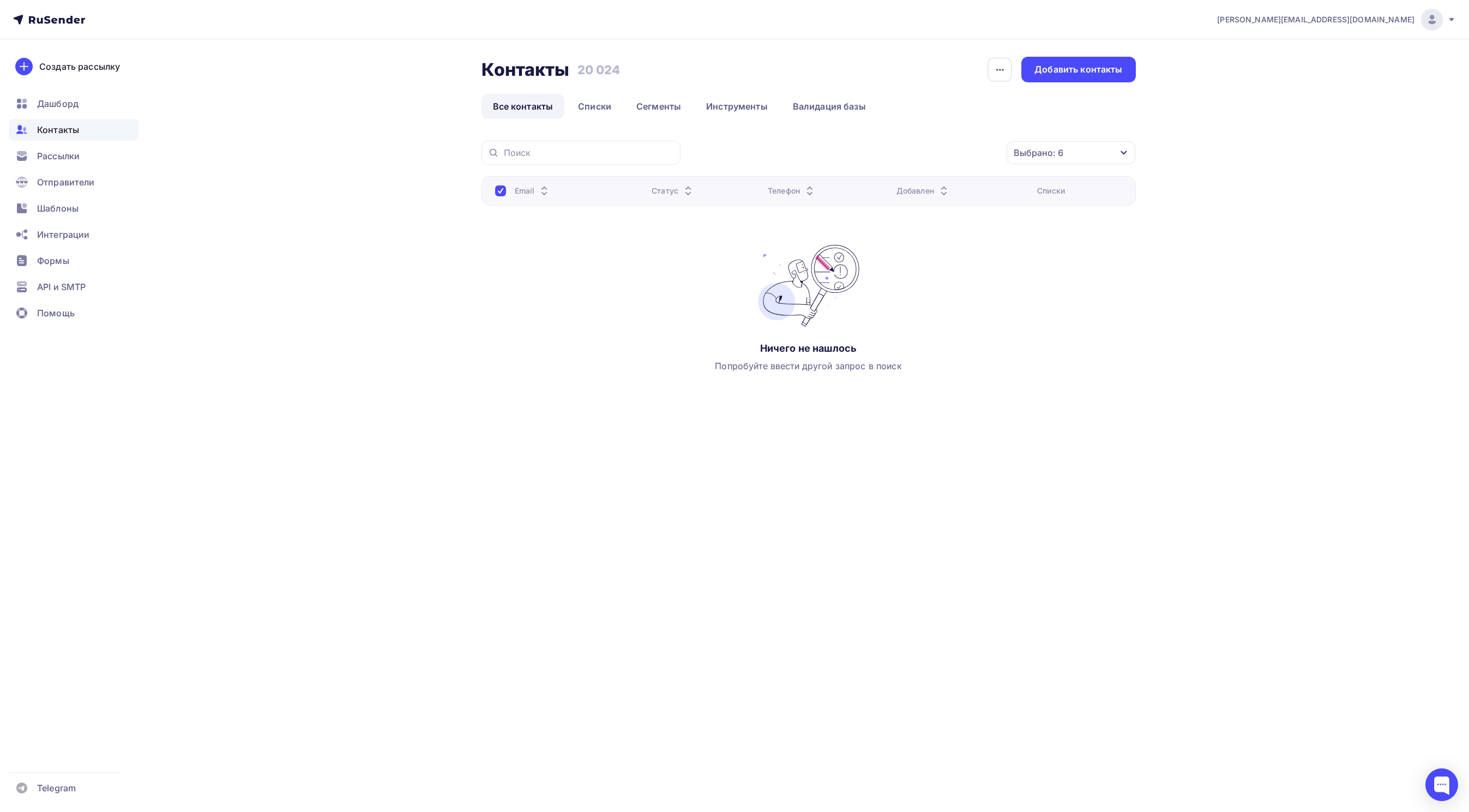
click at [496, 196] on div at bounding box center [500, 190] width 11 height 11
click at [498, 192] on div at bounding box center [500, 190] width 11 height 11
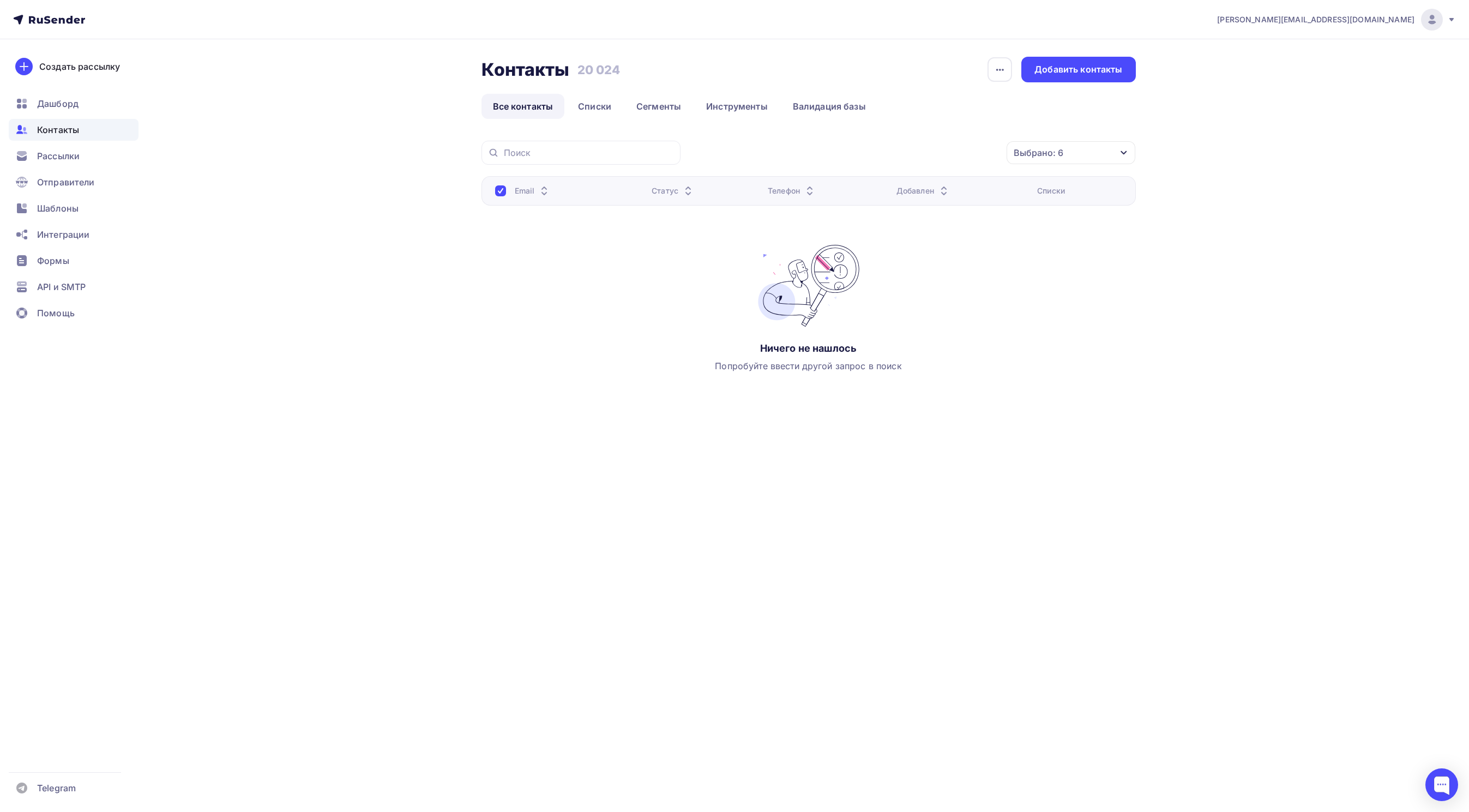
click at [498, 192] on div at bounding box center [500, 190] width 11 height 11
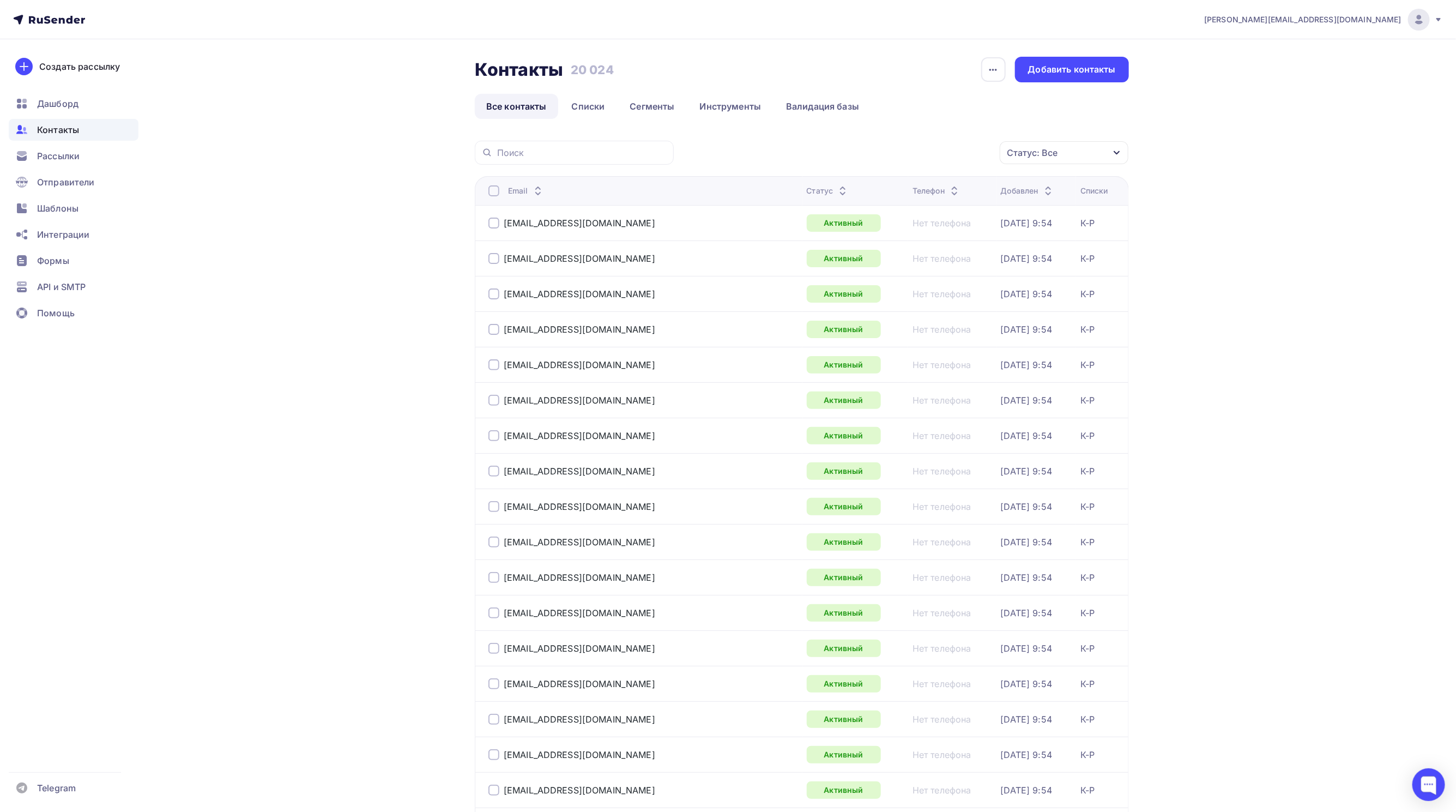
click at [1051, 150] on div "Статус: Все" at bounding box center [1032, 152] width 51 height 13
click at [941, 261] on li "Статус Новый Активный Не существует Переполнен Недоступен Отписан Отписан вручн…" at bounding box center [1030, 266] width 199 height 178
click at [950, 258] on div at bounding box center [947, 260] width 11 height 11
click at [946, 280] on div at bounding box center [947, 282] width 11 height 11
click at [950, 301] on div at bounding box center [947, 304] width 11 height 11
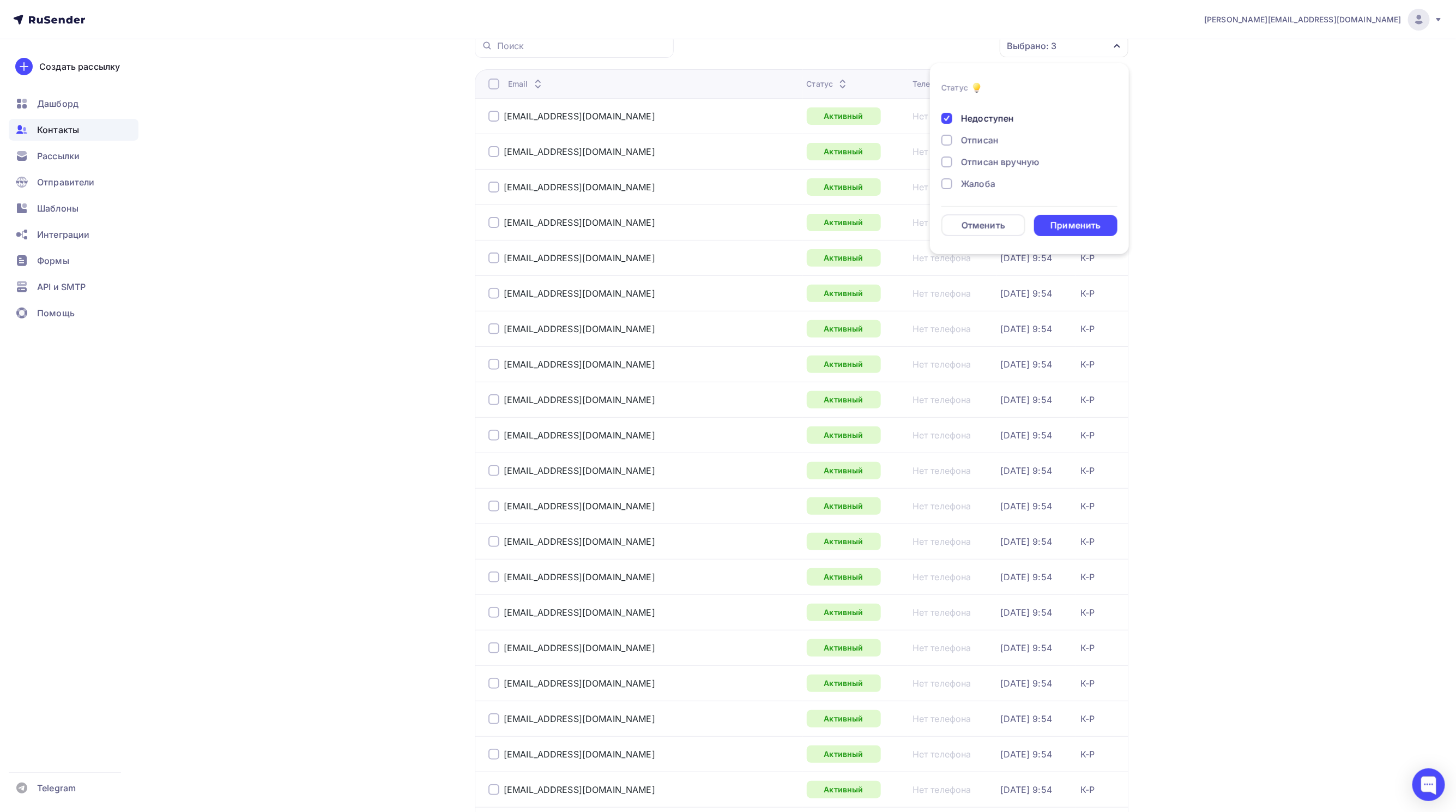
scroll to position [82, 0]
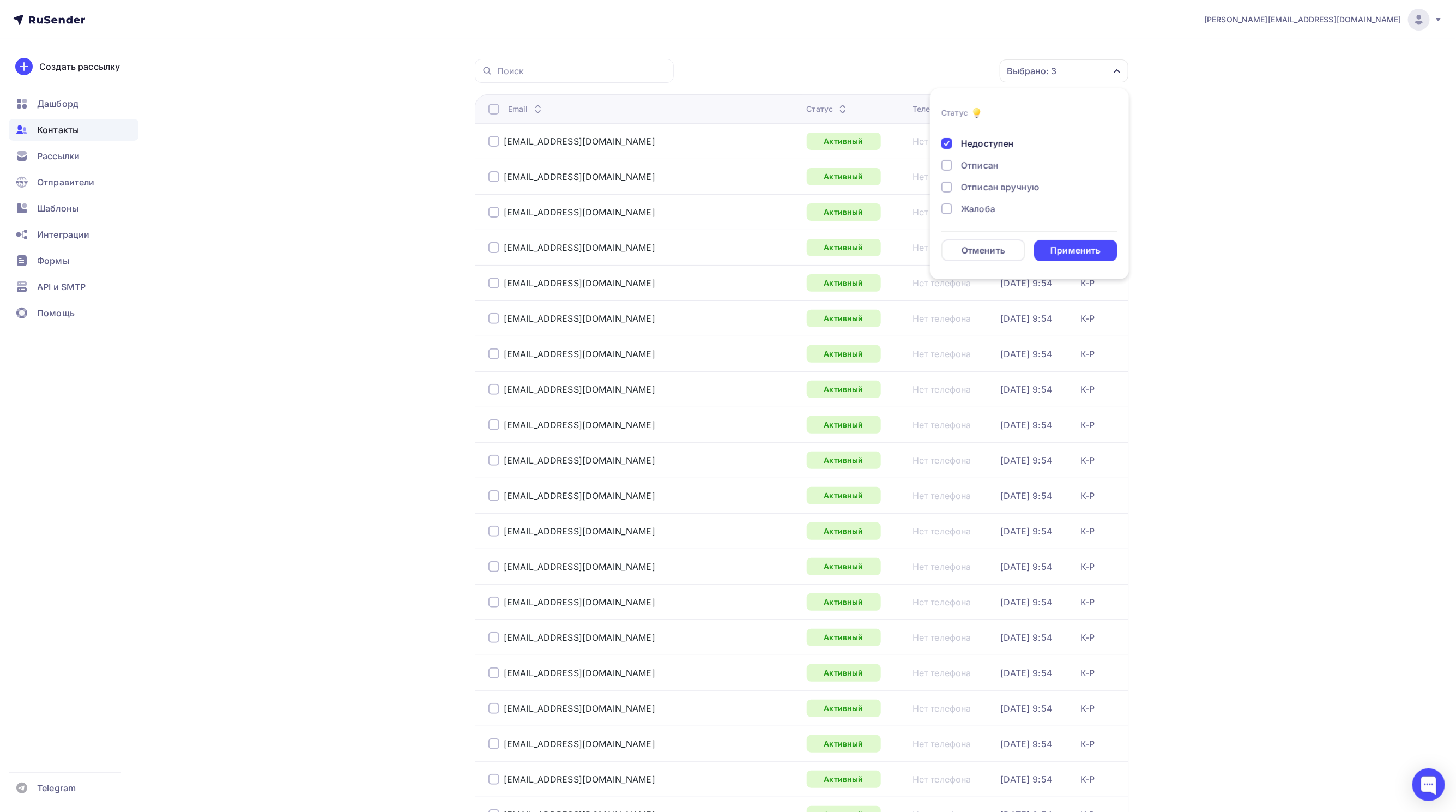
click at [948, 203] on div "Жалоба" at bounding box center [1024, 209] width 164 height 13
click at [944, 188] on div at bounding box center [947, 187] width 11 height 11
click at [943, 164] on div at bounding box center [947, 165] width 11 height 11
click at [1076, 244] on div "Применить" at bounding box center [1075, 250] width 50 height 12
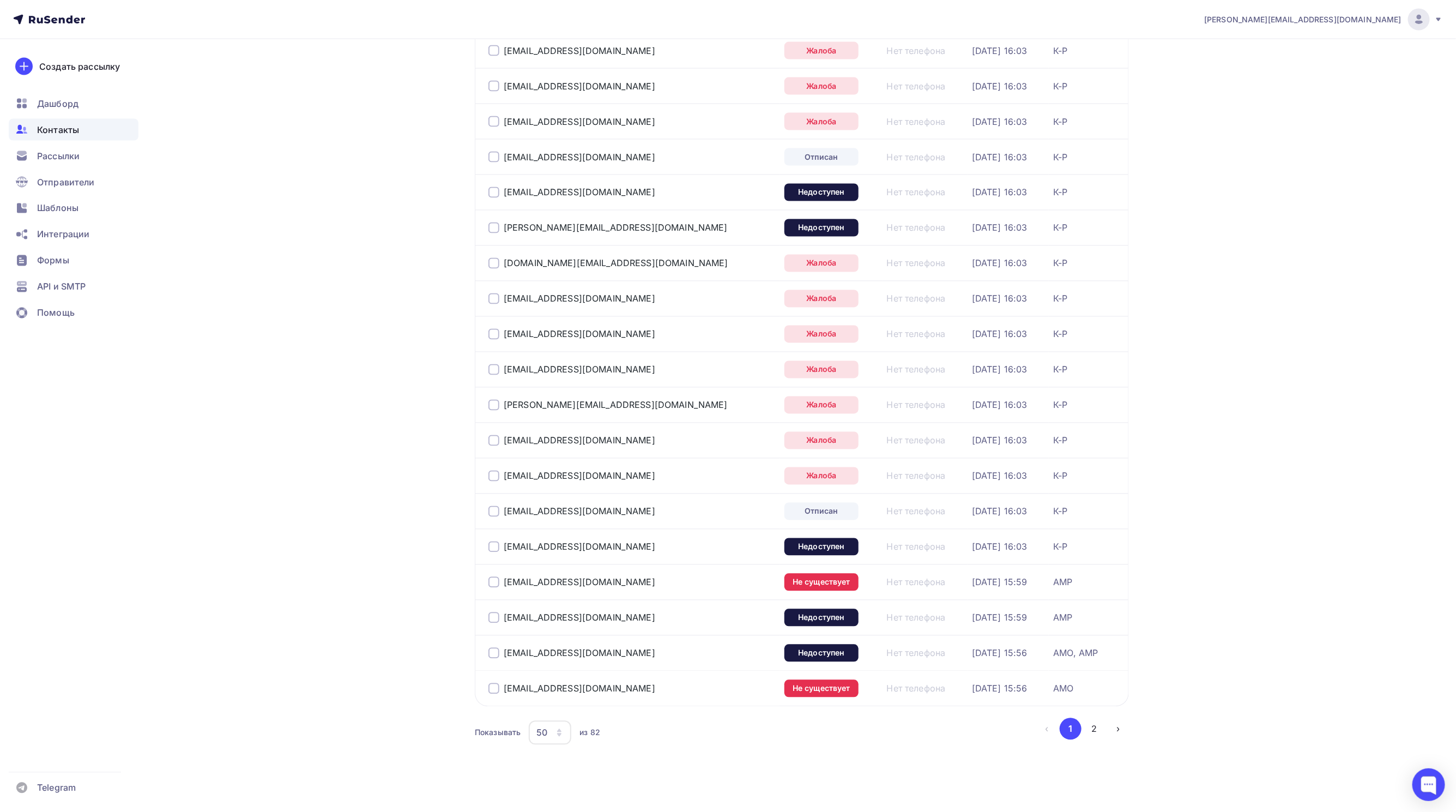
scroll to position [1291, 0]
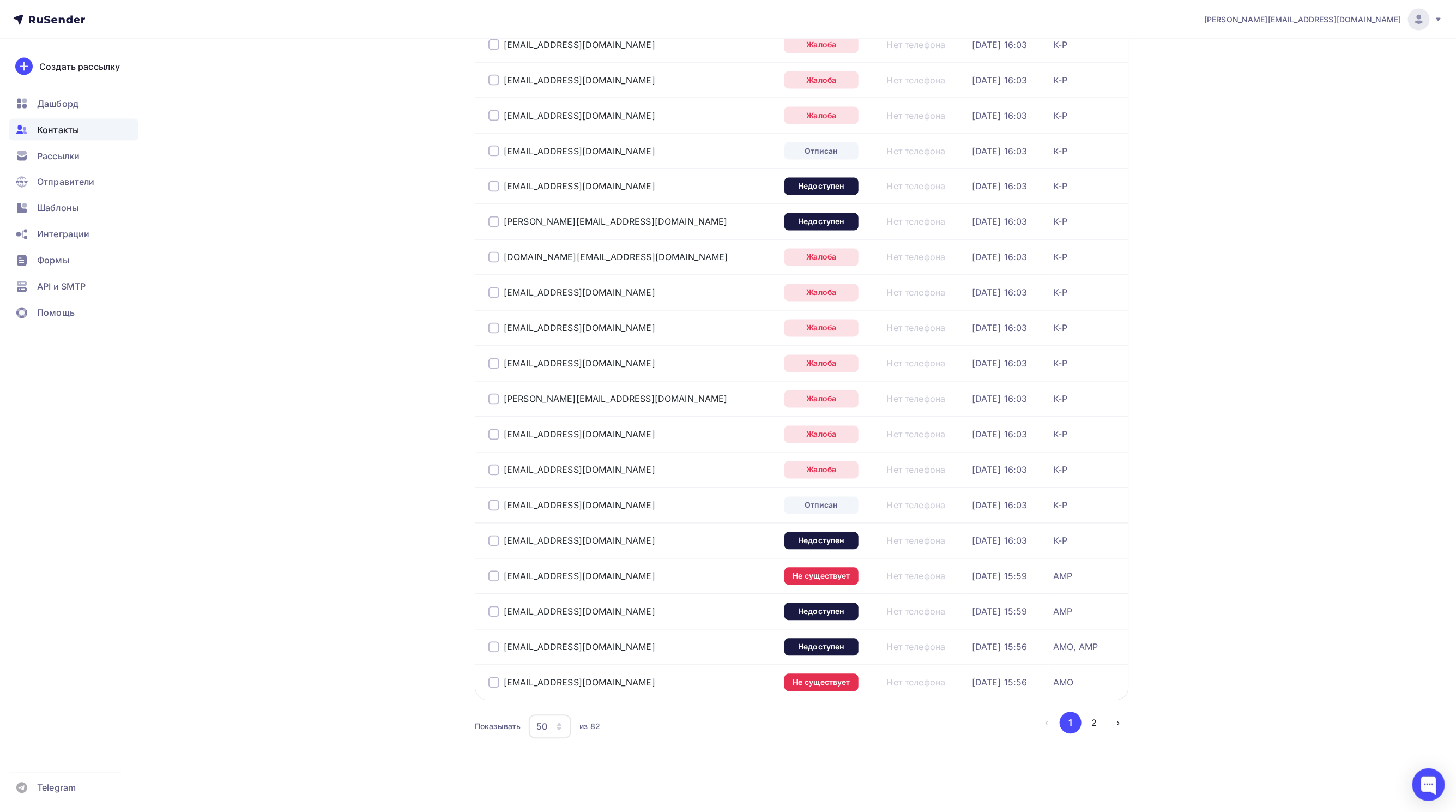
click at [553, 731] on div "50" at bounding box center [550, 726] width 42 height 24
click at [557, 701] on div "100" at bounding box center [594, 707] width 105 height 13
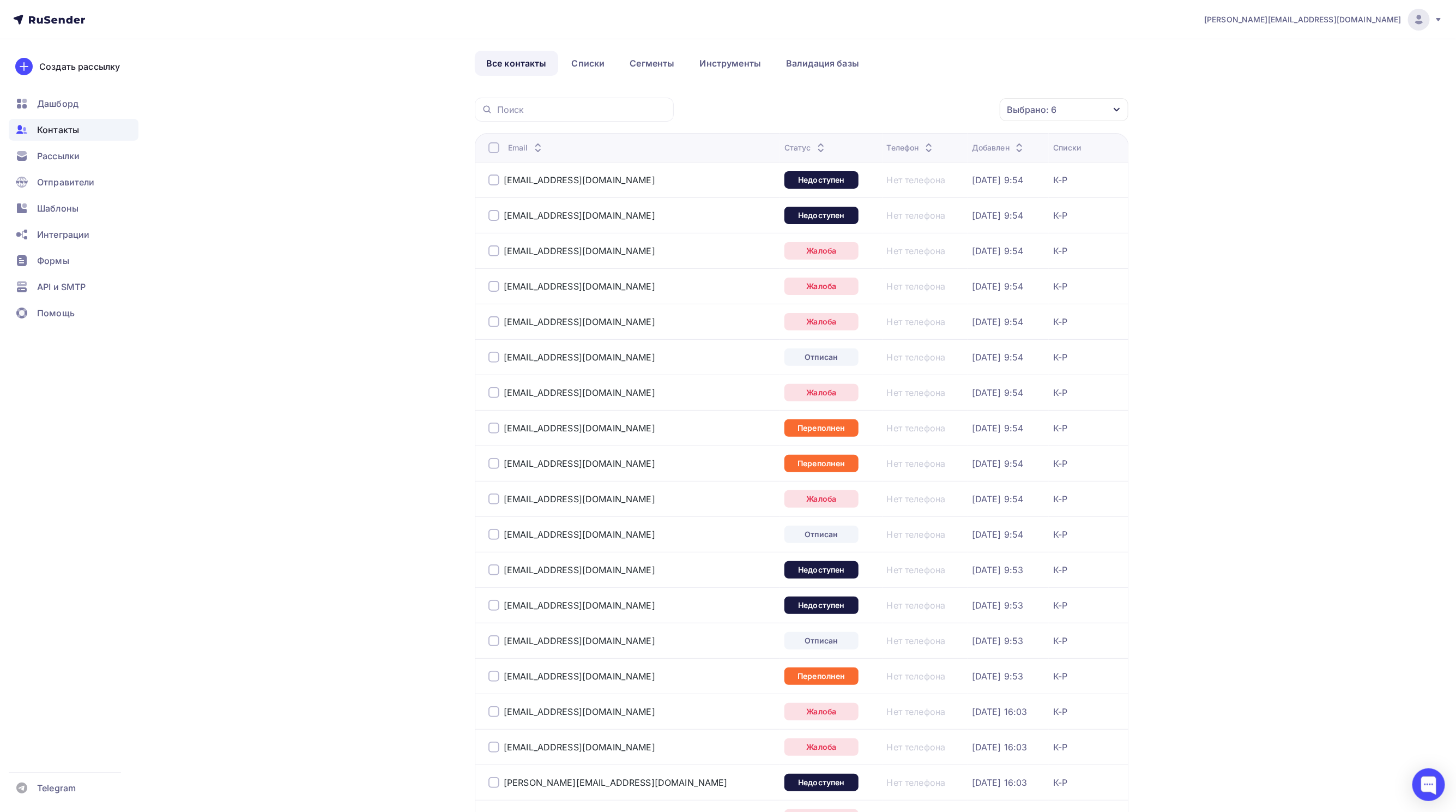
scroll to position [0, 0]
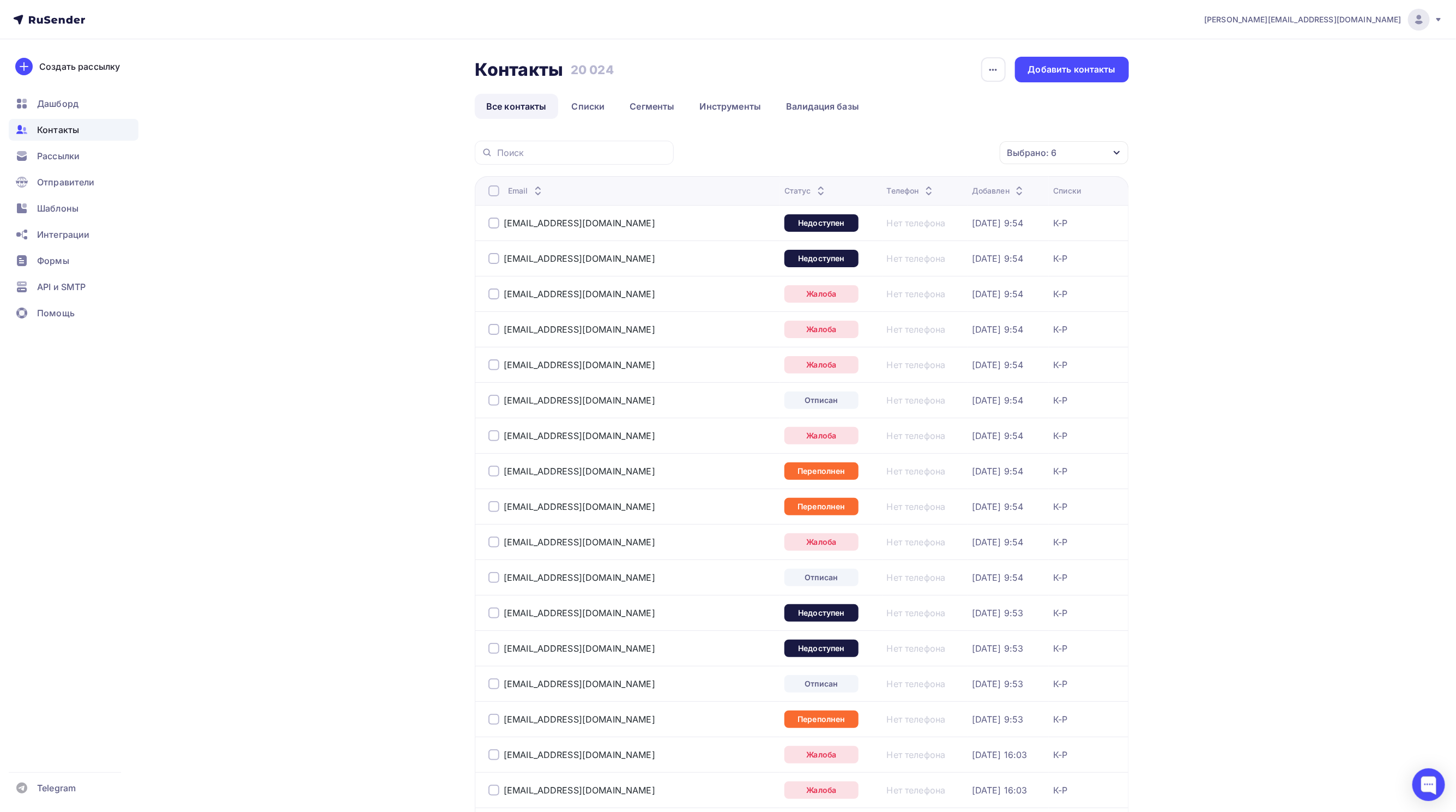
click at [496, 187] on div at bounding box center [494, 190] width 11 height 11
click at [973, 151] on icon "button" at bounding box center [977, 152] width 13 height 13
click at [922, 231] on div "Удалить" at bounding box center [919, 229] width 118 height 13
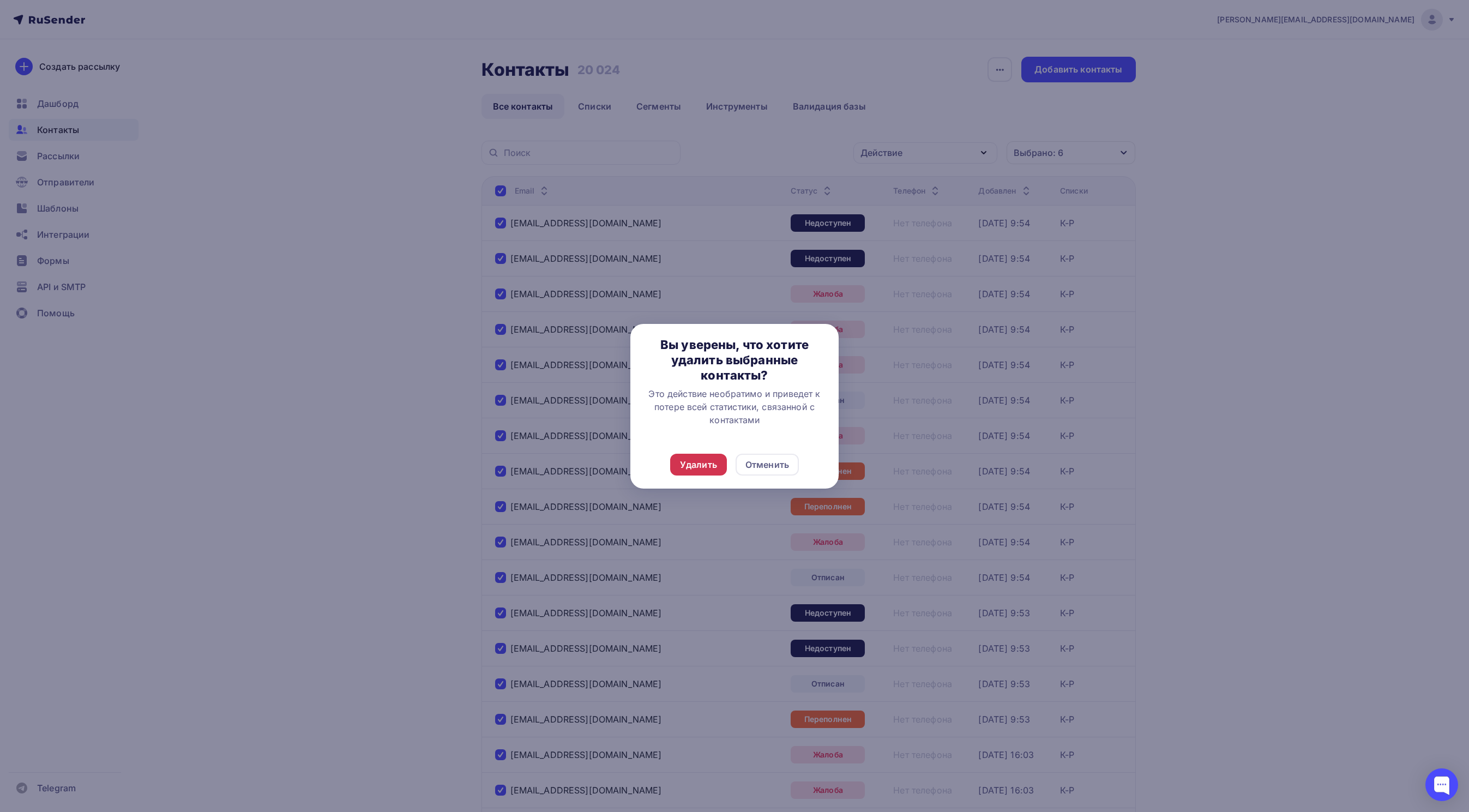
click at [679, 473] on div "Удалить" at bounding box center [698, 464] width 56 height 22
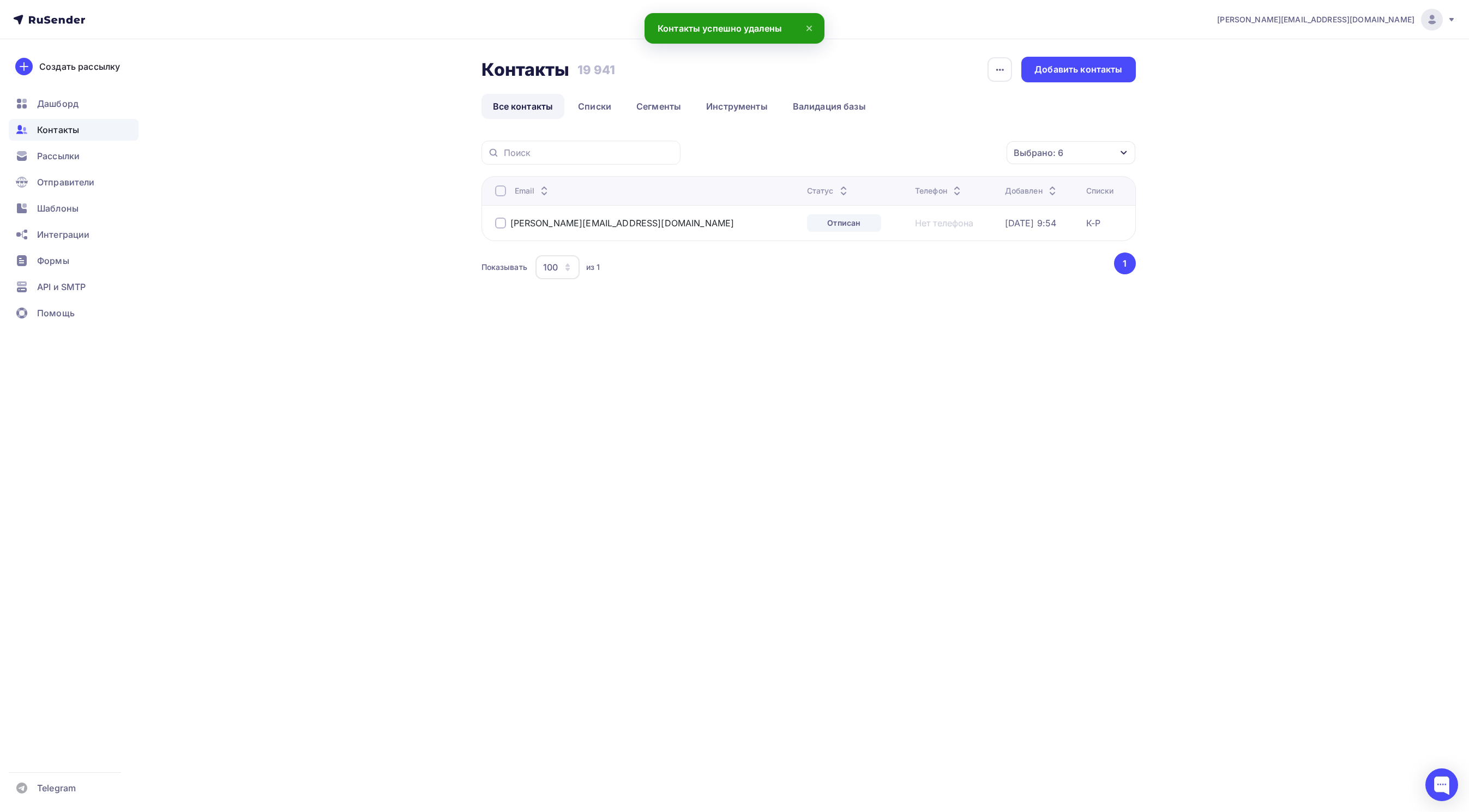
click at [499, 221] on div at bounding box center [500, 223] width 11 height 11
click at [937, 158] on div "Действие" at bounding box center [925, 153] width 144 height 21
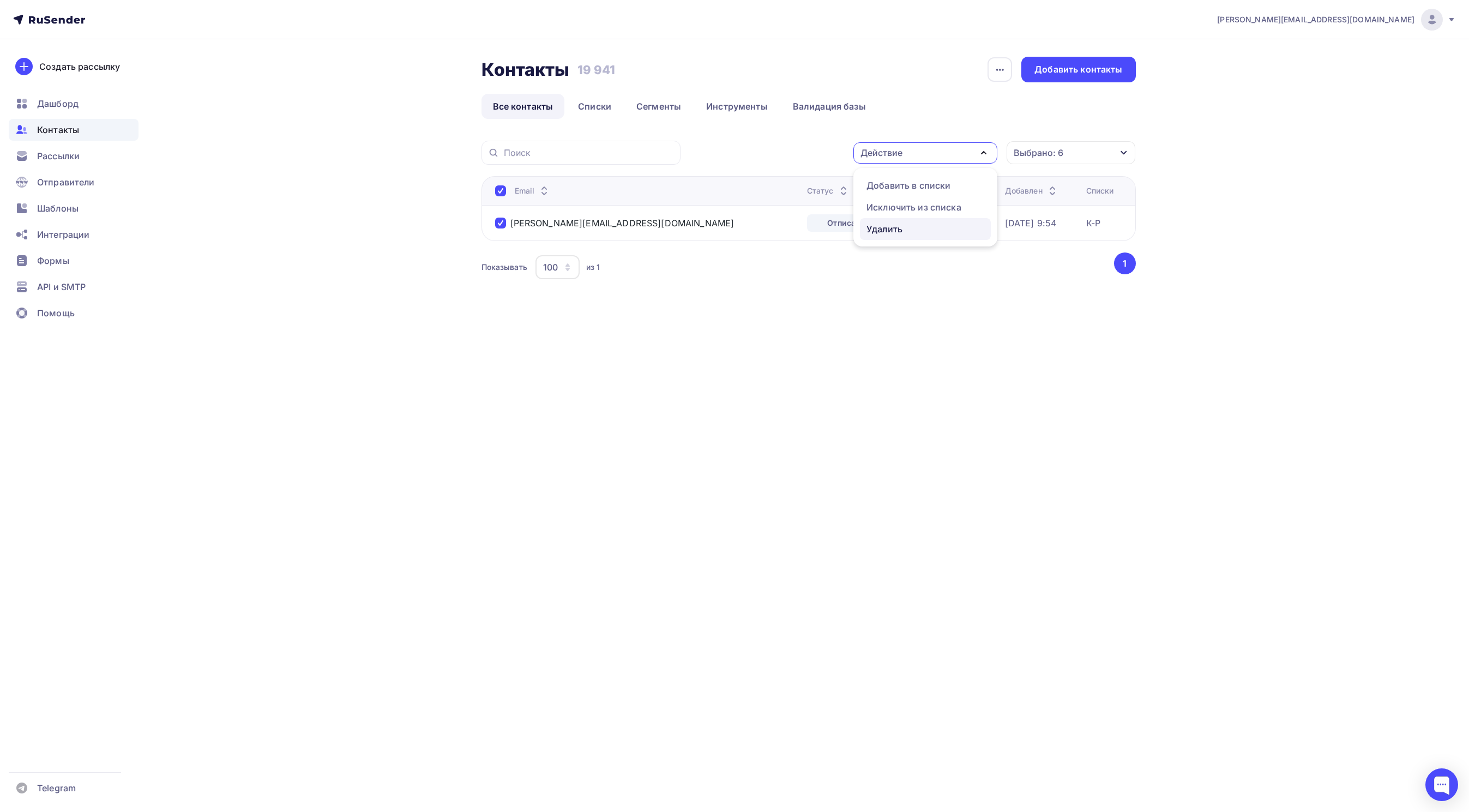
click at [904, 231] on div "Удалить" at bounding box center [926, 229] width 118 height 13
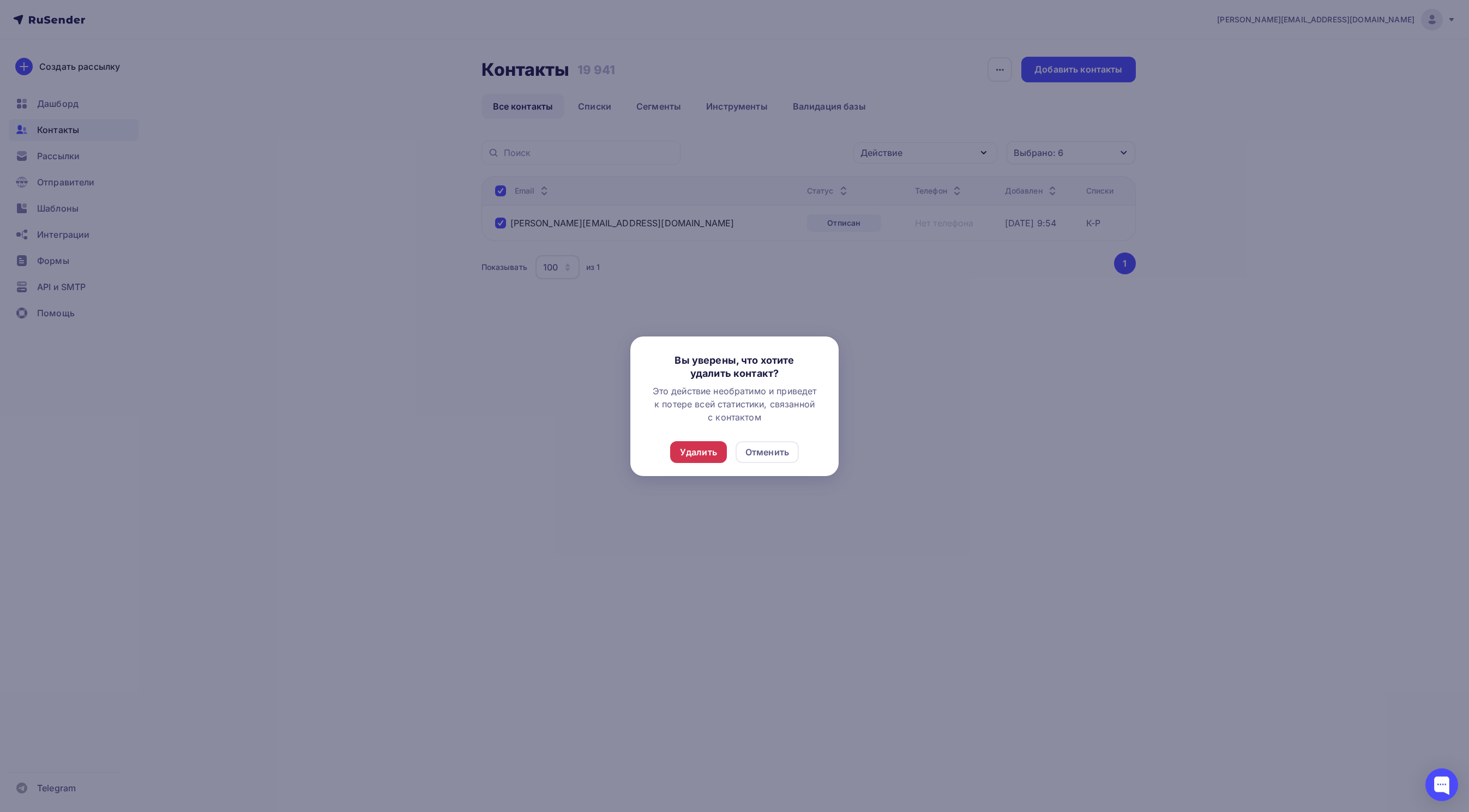
click at [698, 454] on div "Удалить" at bounding box center [698, 452] width 37 height 13
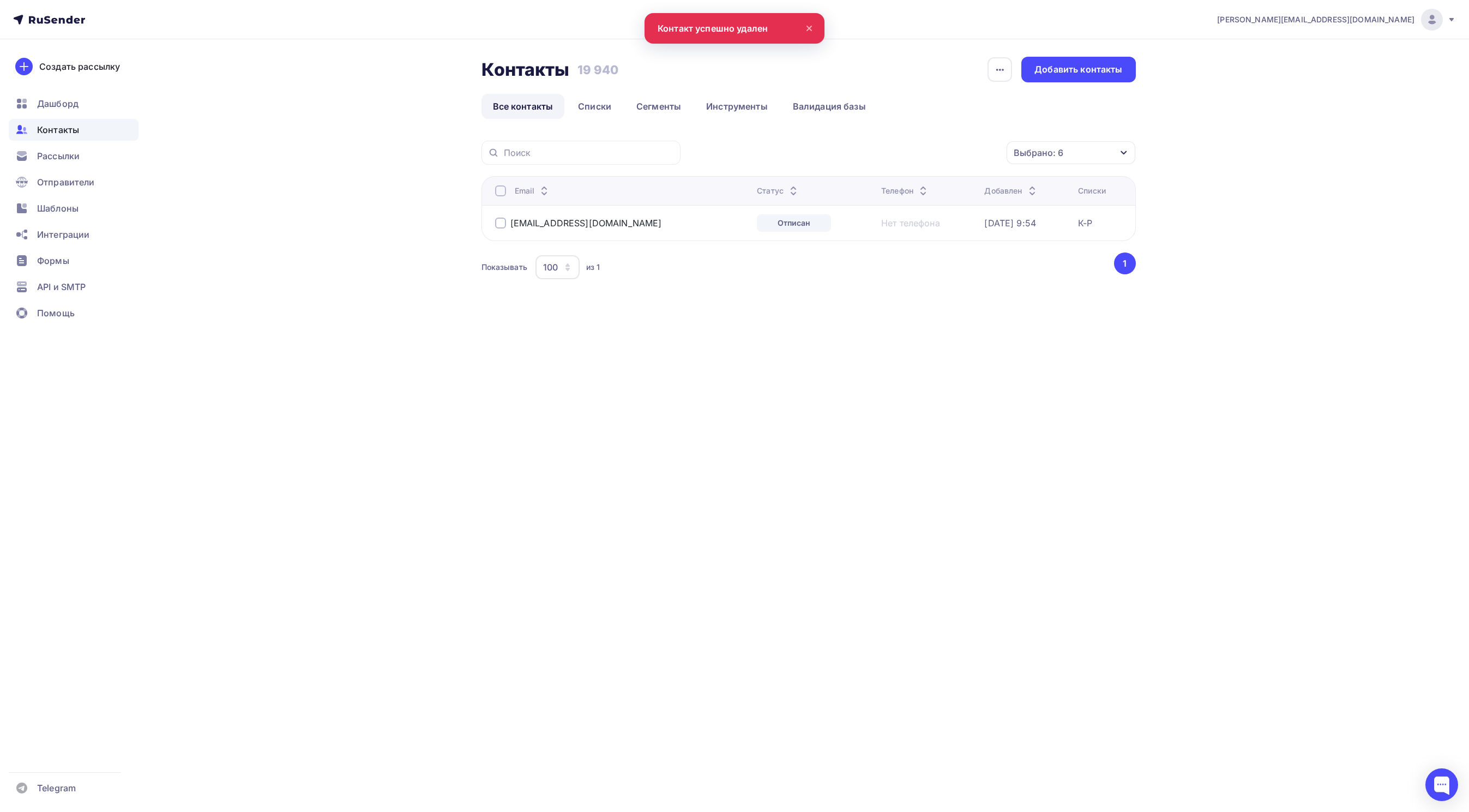
click at [501, 228] on div at bounding box center [500, 223] width 11 height 11
click at [912, 152] on div "Действие" at bounding box center [925, 153] width 144 height 21
click at [886, 225] on div "Удалить" at bounding box center [884, 229] width 36 height 13
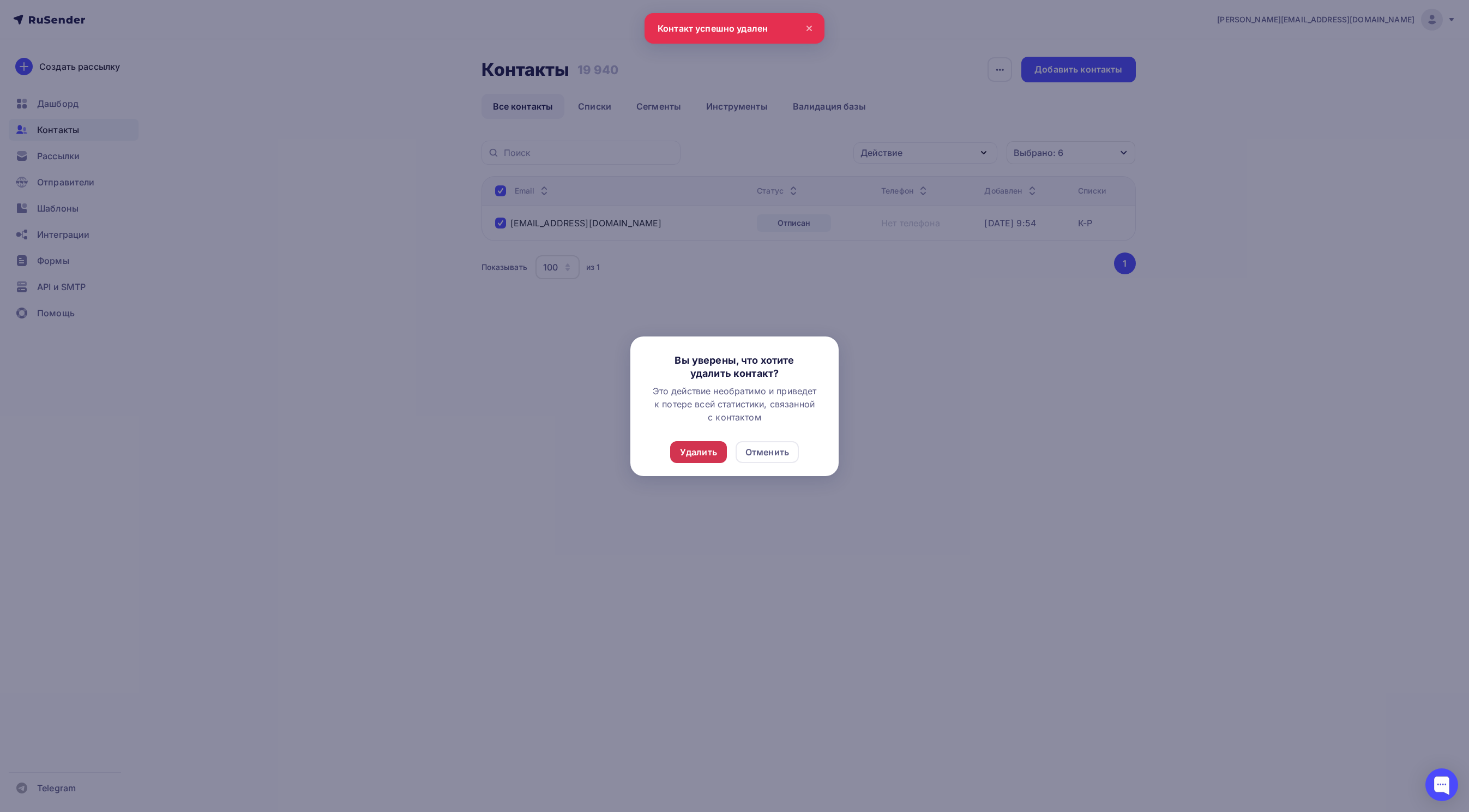
click at [697, 452] on div "Удалить" at bounding box center [698, 452] width 37 height 13
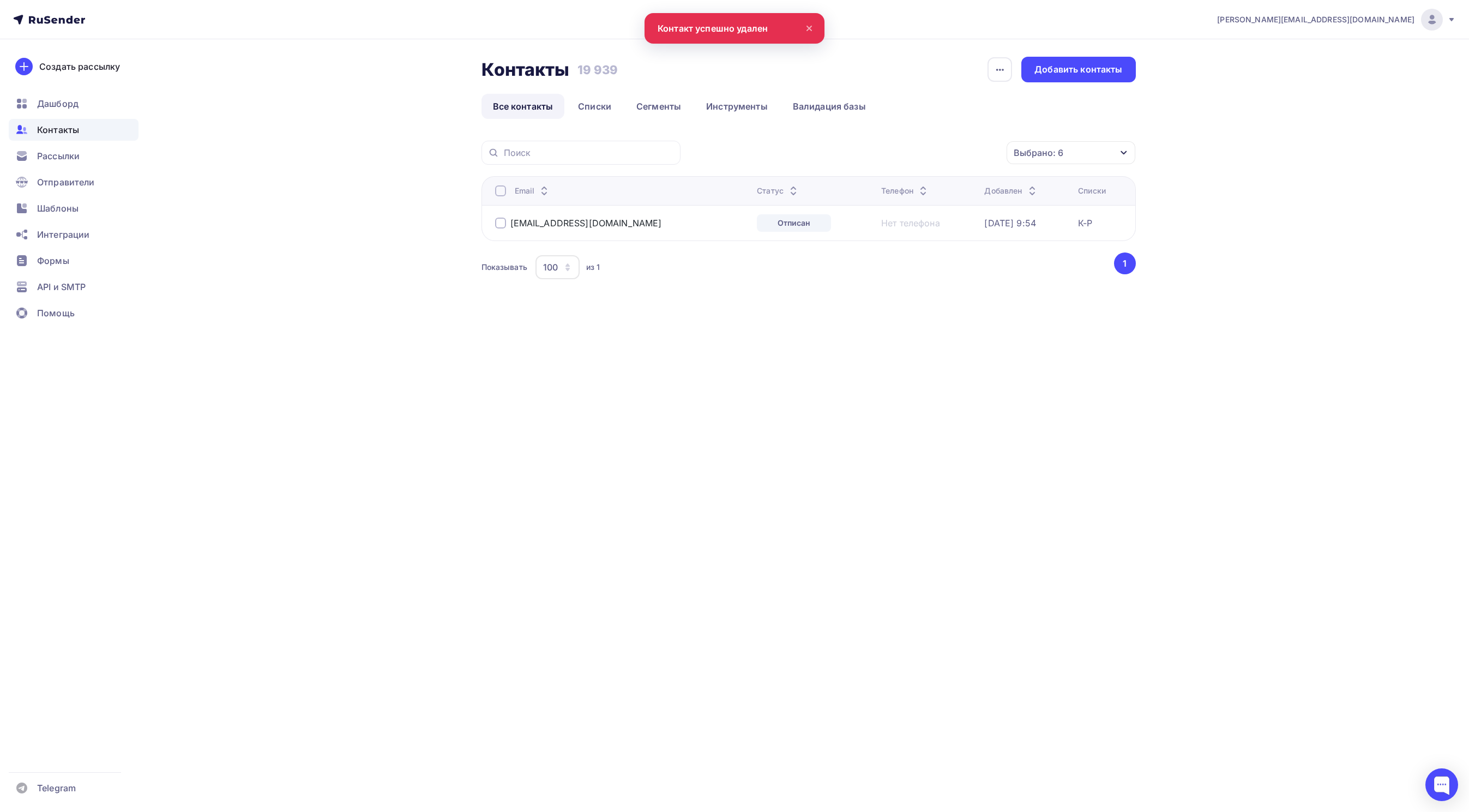
click at [44, 131] on span "Контакты" at bounding box center [58, 129] width 42 height 13
click at [44, 127] on span "Контакты" at bounding box center [58, 129] width 42 height 13
click at [1055, 152] on div "Выбрано: 6" at bounding box center [1038, 152] width 49 height 13
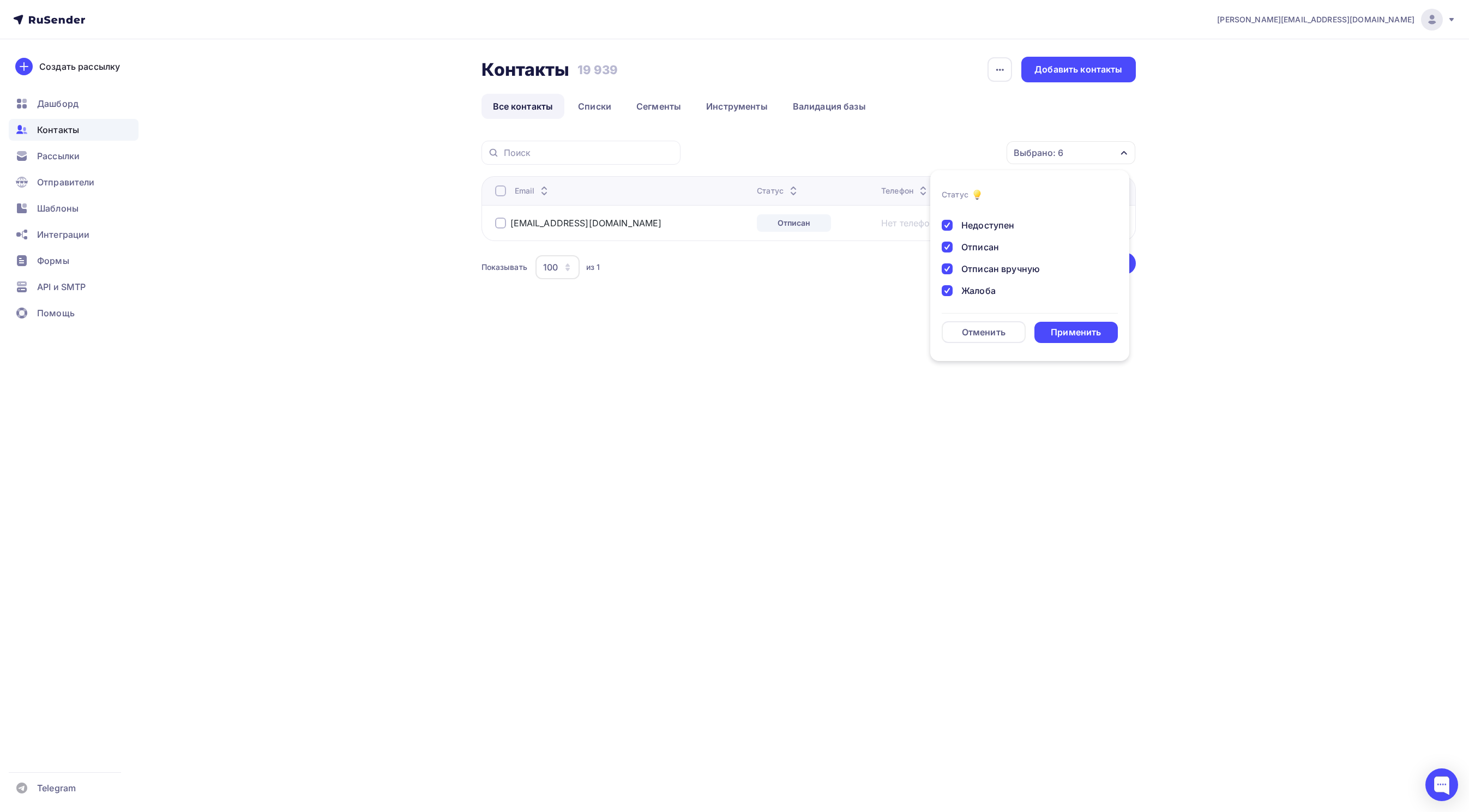
click at [947, 292] on div at bounding box center [947, 291] width 11 height 11
click at [941, 269] on li "Статус Новый Активный Не существует Переполнен Недоступен Отписан Отписан вручн…" at bounding box center [1030, 266] width 199 height 178
click at [943, 269] on div at bounding box center [947, 269] width 11 height 11
click at [945, 242] on div at bounding box center [947, 247] width 11 height 11
click at [945, 228] on div at bounding box center [947, 225] width 11 height 11
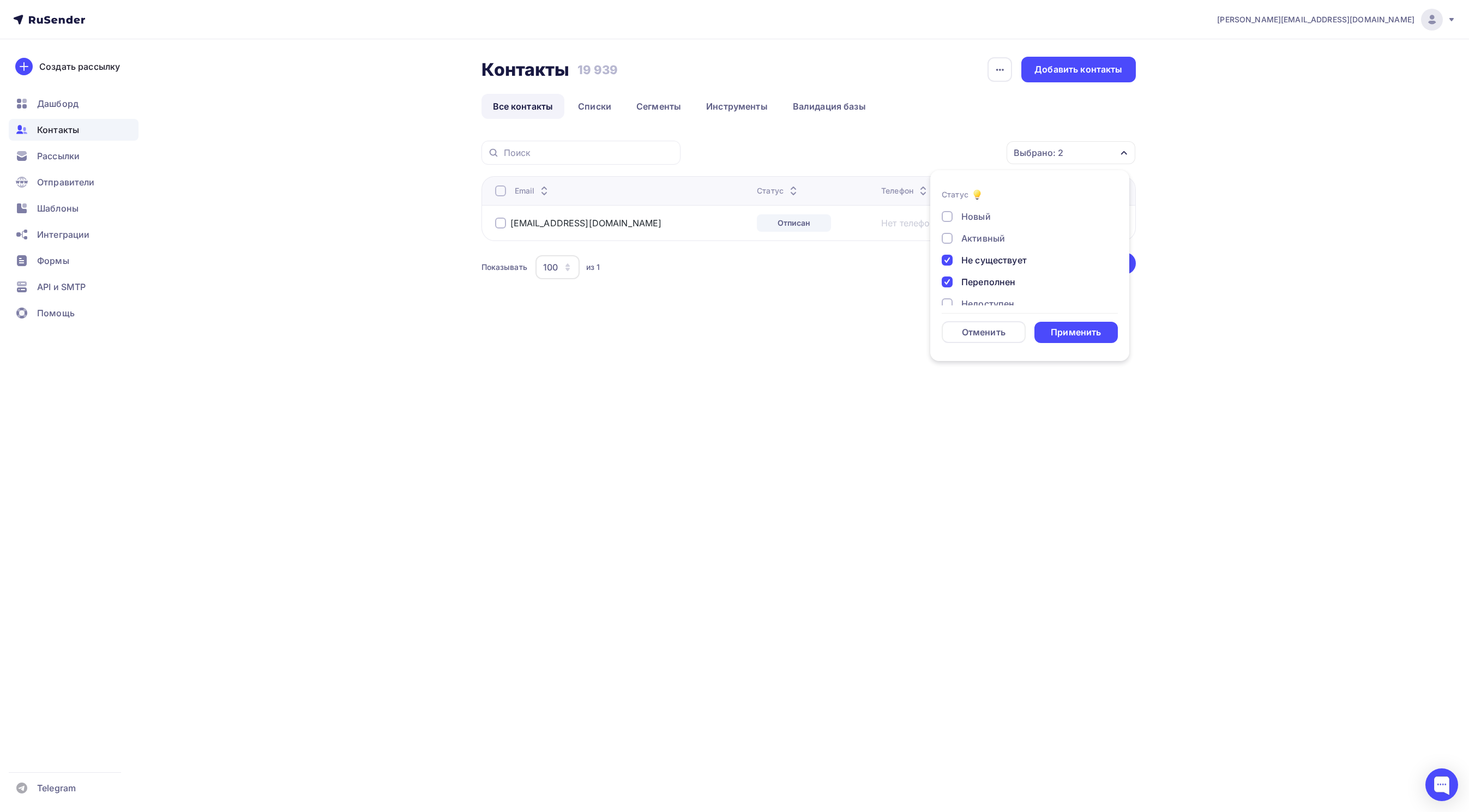
click at [945, 280] on div at bounding box center [947, 282] width 11 height 11
click at [945, 260] on div at bounding box center [947, 260] width 11 height 11
click at [1219, 424] on div "karina@scanros.ru Аккаунт Тарифы Выйти Создать рассылку Дашборд Контакты Рассыл…" at bounding box center [734, 406] width 1469 height 812
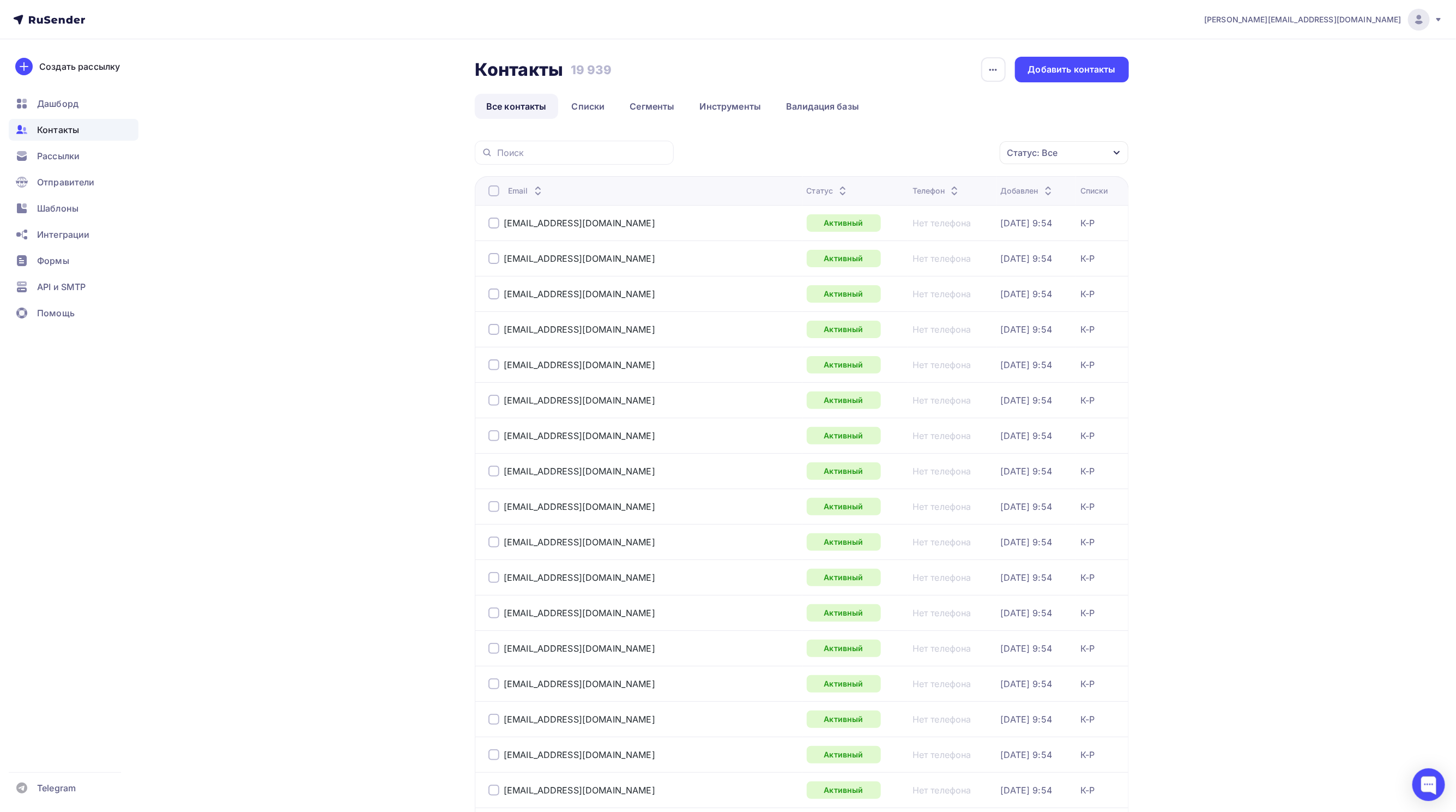
click at [56, 141] on ul "Дашборд Контакты Рассылки Отправители Шаблоны Интеграции Формы API и SMTP Помощь" at bounding box center [73, 210] width 129 height 237
click at [56, 150] on span "Рассылки" at bounding box center [58, 156] width 42 height 13
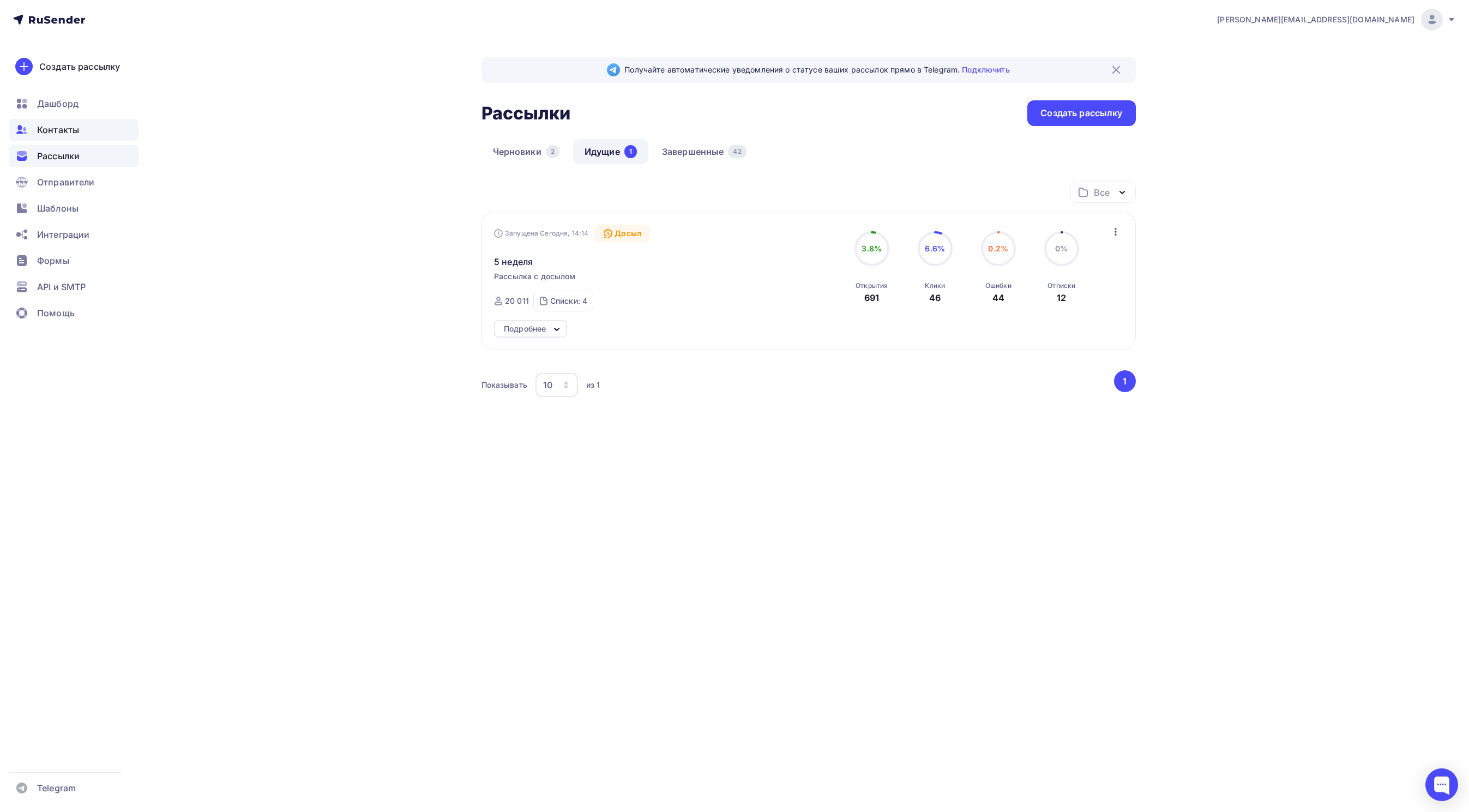
click at [84, 126] on div "Контакты" at bounding box center [73, 129] width 129 height 22
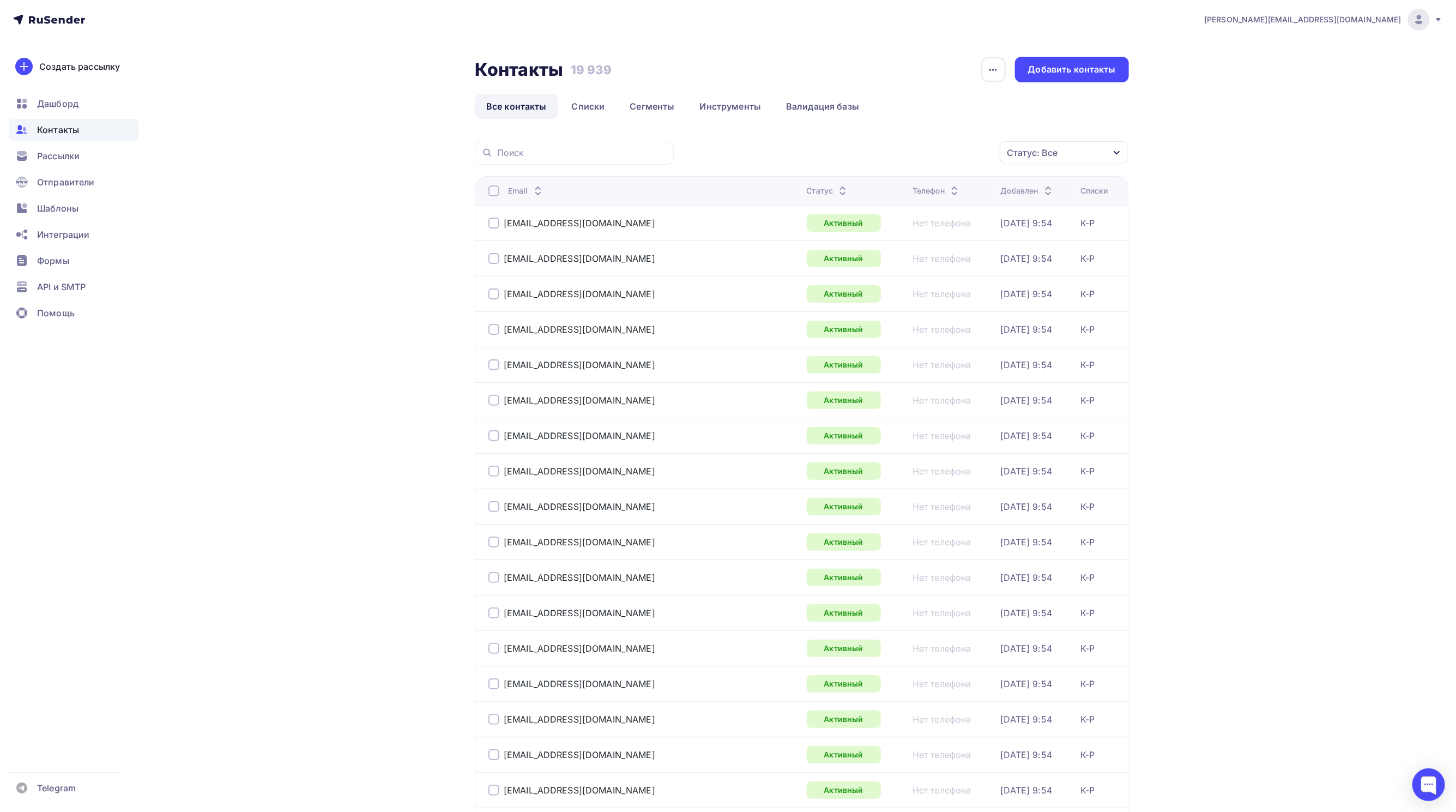
click at [69, 126] on span "Контакты" at bounding box center [58, 129] width 42 height 13
click at [1063, 147] on div "Статус: Все" at bounding box center [1064, 152] width 129 height 23
click at [950, 262] on div at bounding box center [947, 260] width 11 height 11
click at [950, 280] on div at bounding box center [947, 282] width 11 height 11
click at [950, 304] on div at bounding box center [947, 304] width 11 height 11
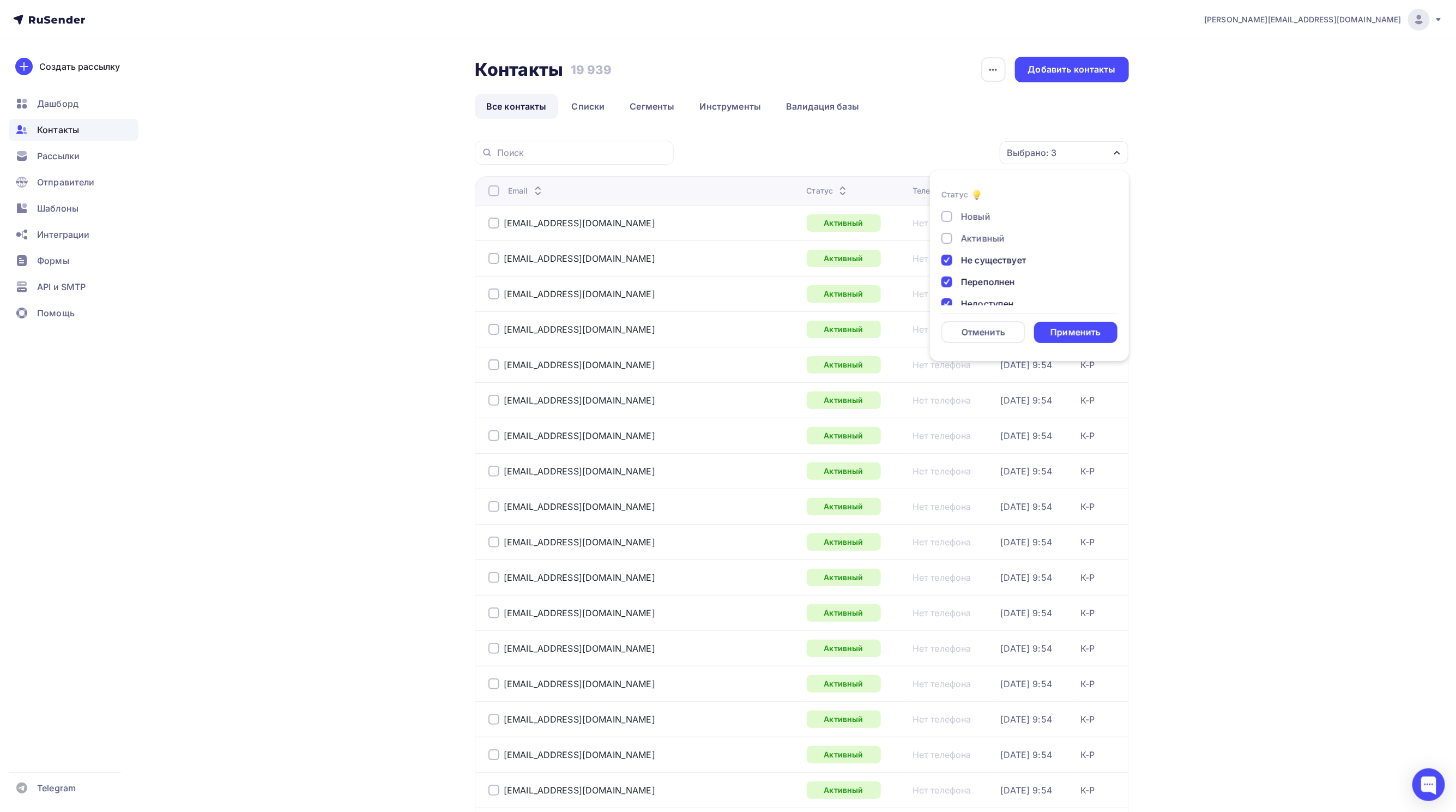
scroll to position [78, 0]
click at [945, 293] on div at bounding box center [947, 291] width 11 height 11
click at [942, 269] on div at bounding box center [947, 269] width 11 height 11
click at [947, 247] on div at bounding box center [947, 247] width 11 height 11
click at [1075, 334] on div "Применить" at bounding box center [1075, 332] width 50 height 12
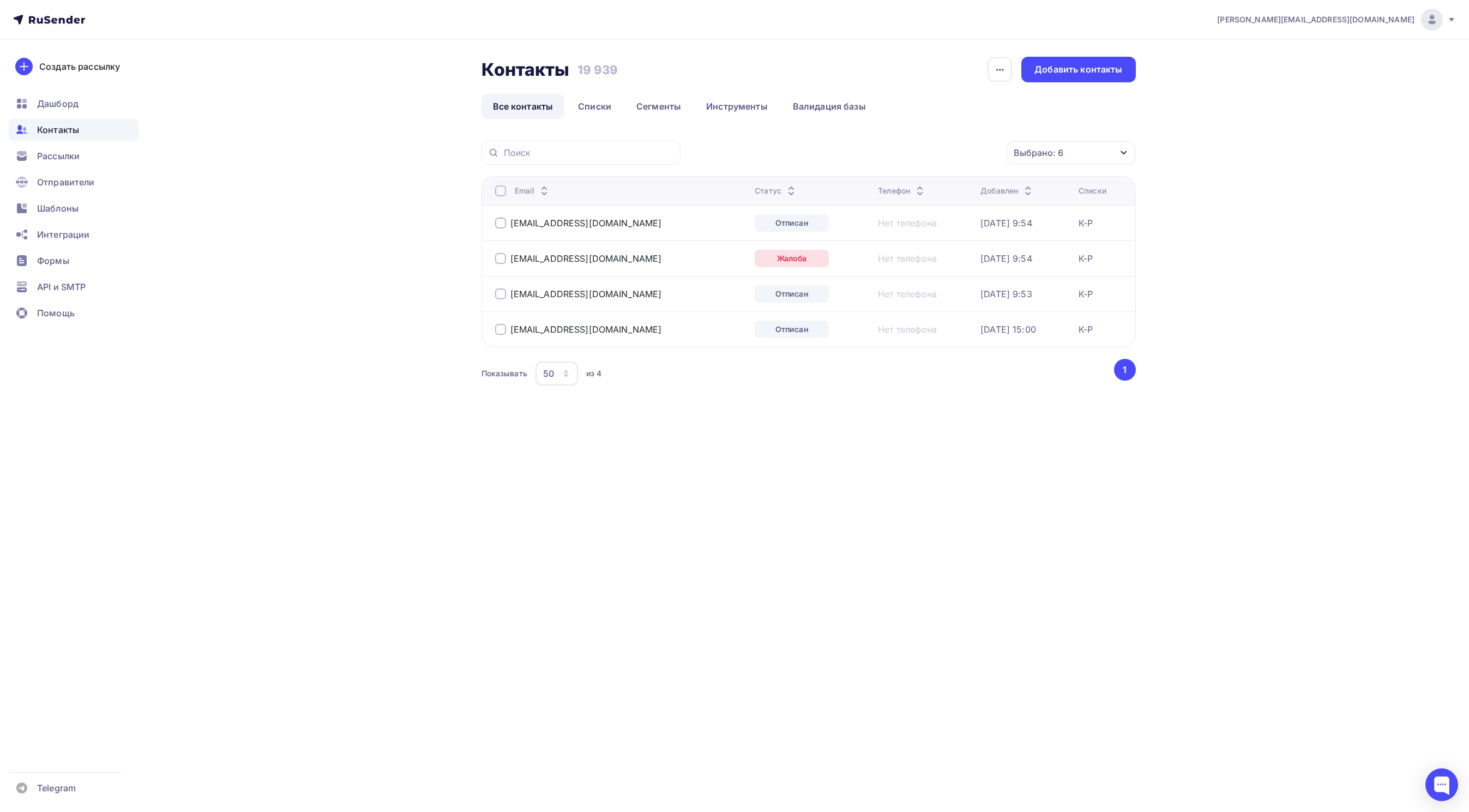
click at [499, 188] on div at bounding box center [500, 190] width 11 height 11
click at [954, 139] on div "Контакты Контакты 19 939 19 939 История импорта Добавить контакты Все контакты …" at bounding box center [808, 235] width 654 height 358
click at [947, 158] on div "Действие" at bounding box center [925, 153] width 144 height 21
click at [934, 227] on div "Удалить" at bounding box center [926, 229] width 118 height 13
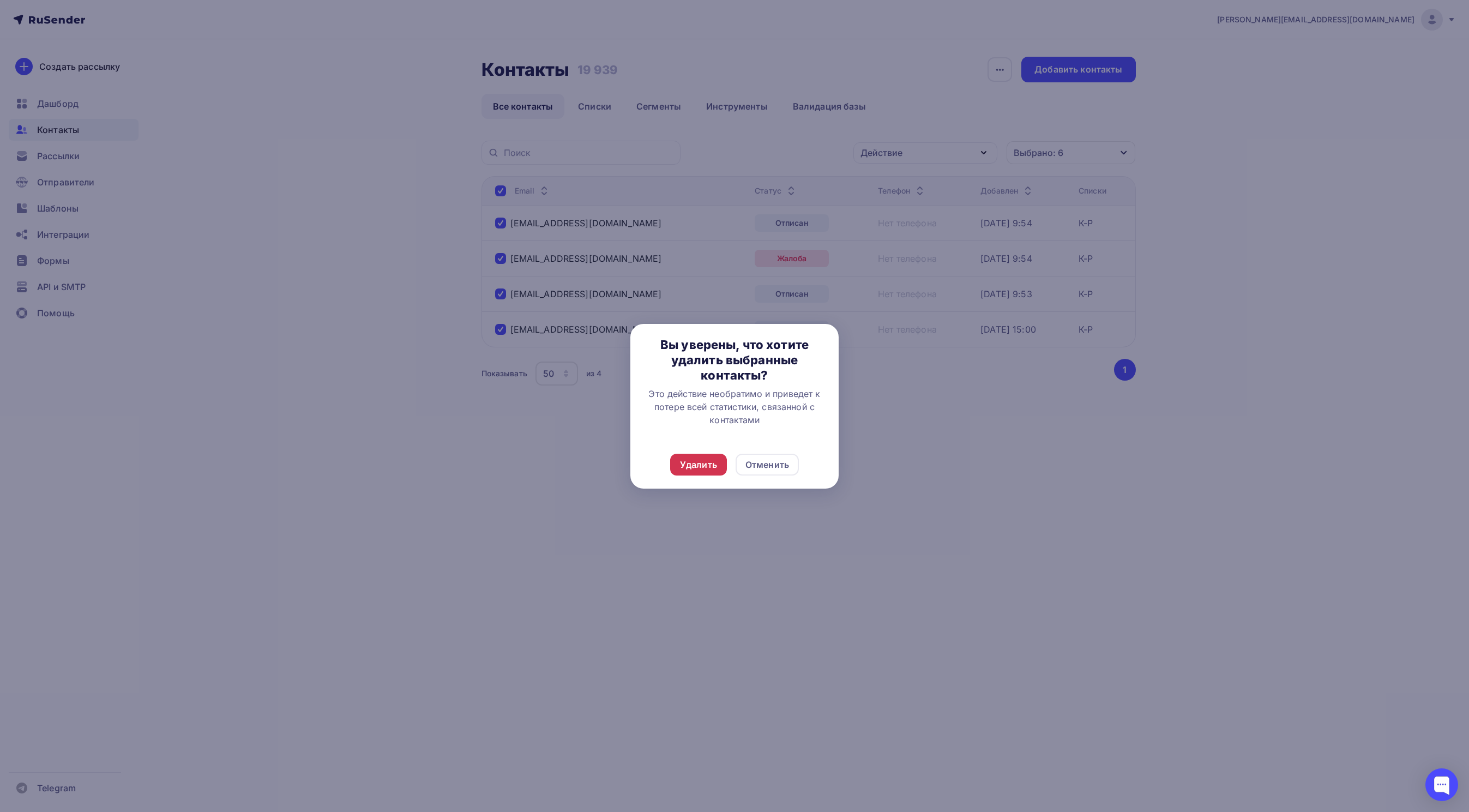
click at [702, 460] on div "Удалить" at bounding box center [698, 464] width 37 height 13
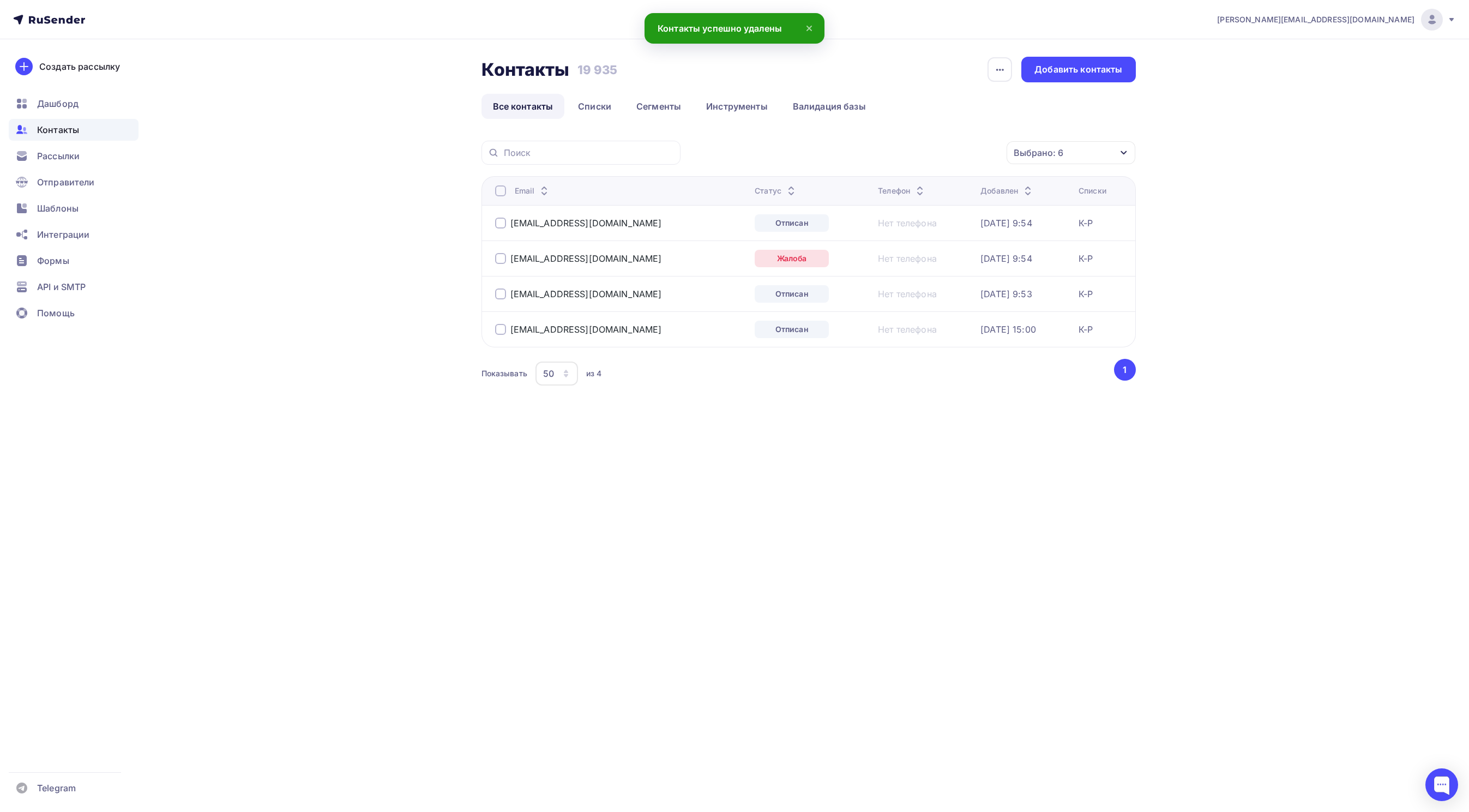
click at [63, 127] on span "Контакты" at bounding box center [58, 129] width 42 height 13
click at [61, 152] on span "Рассылки" at bounding box center [58, 156] width 42 height 13
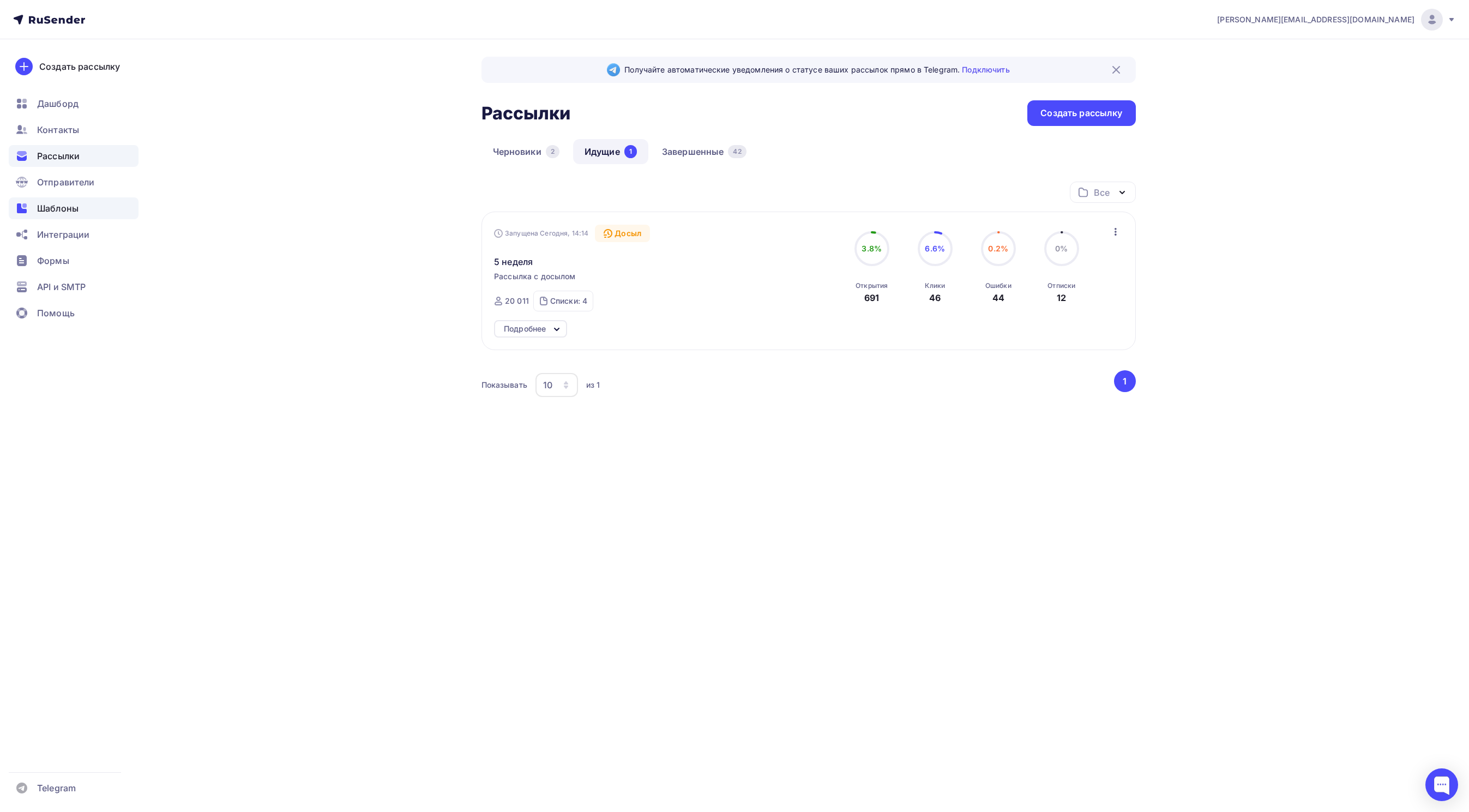
click at [58, 211] on span "Шаблоны" at bounding box center [57, 208] width 41 height 13
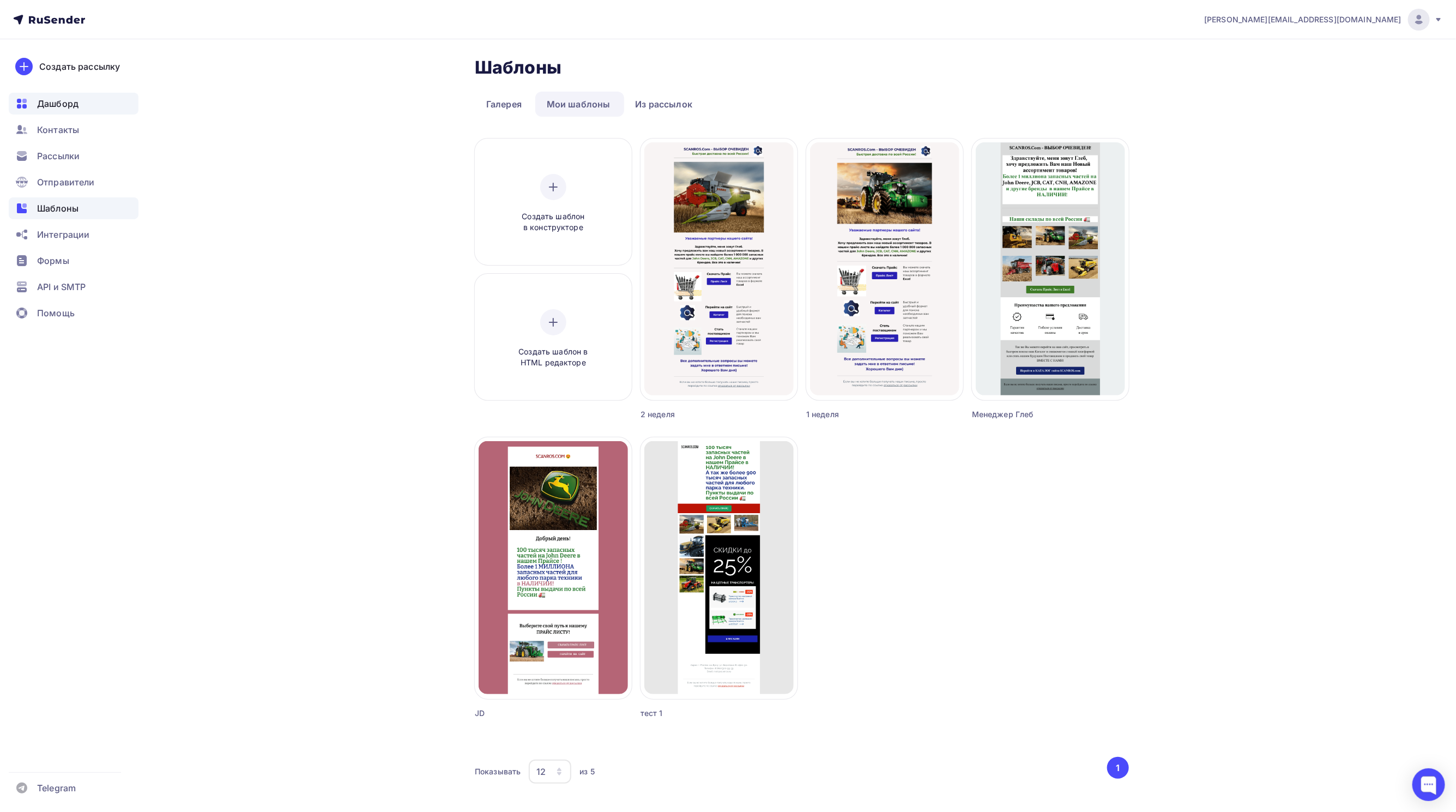
click at [66, 102] on span "Дашборд" at bounding box center [57, 103] width 41 height 13
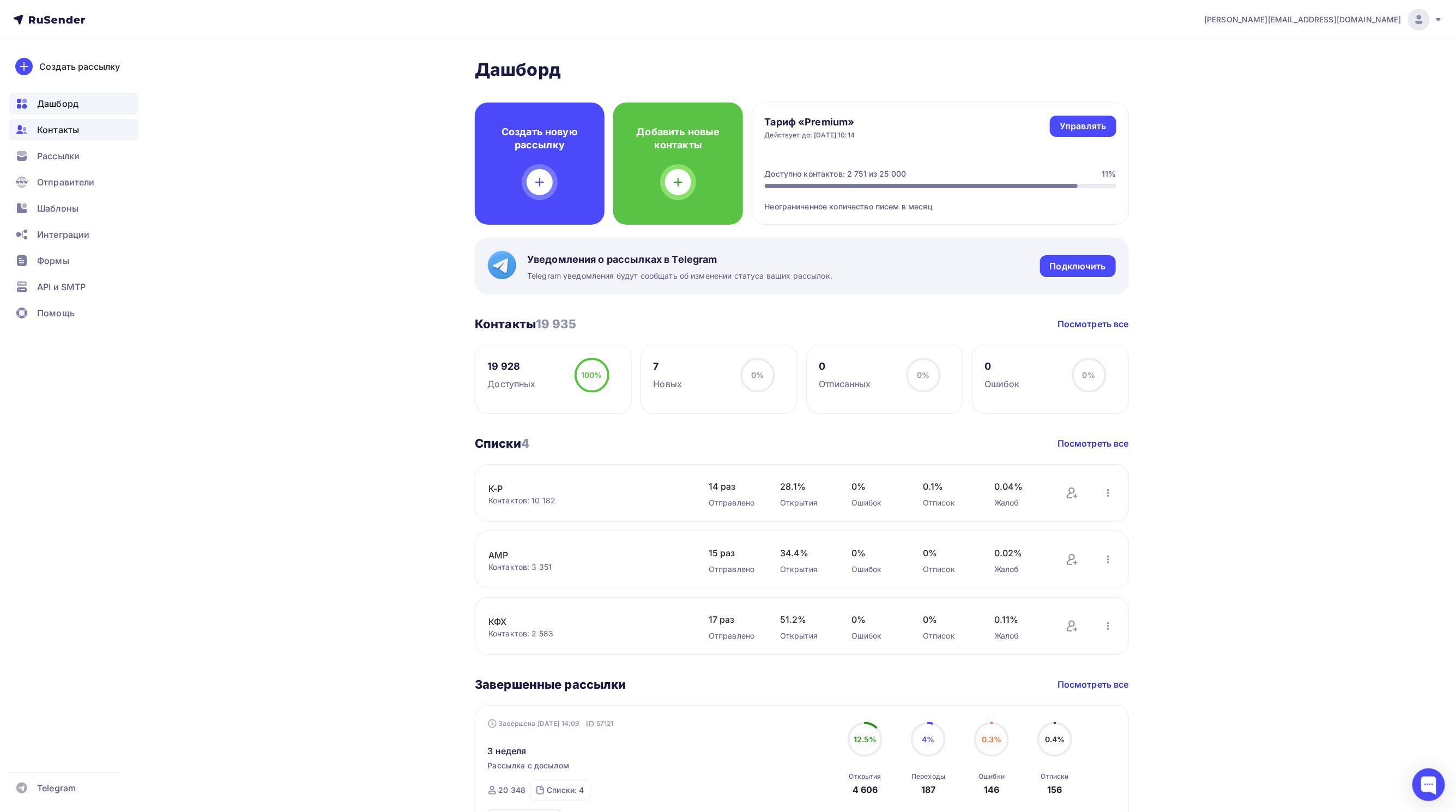
click at [51, 132] on span "Контакты" at bounding box center [58, 129] width 42 height 13
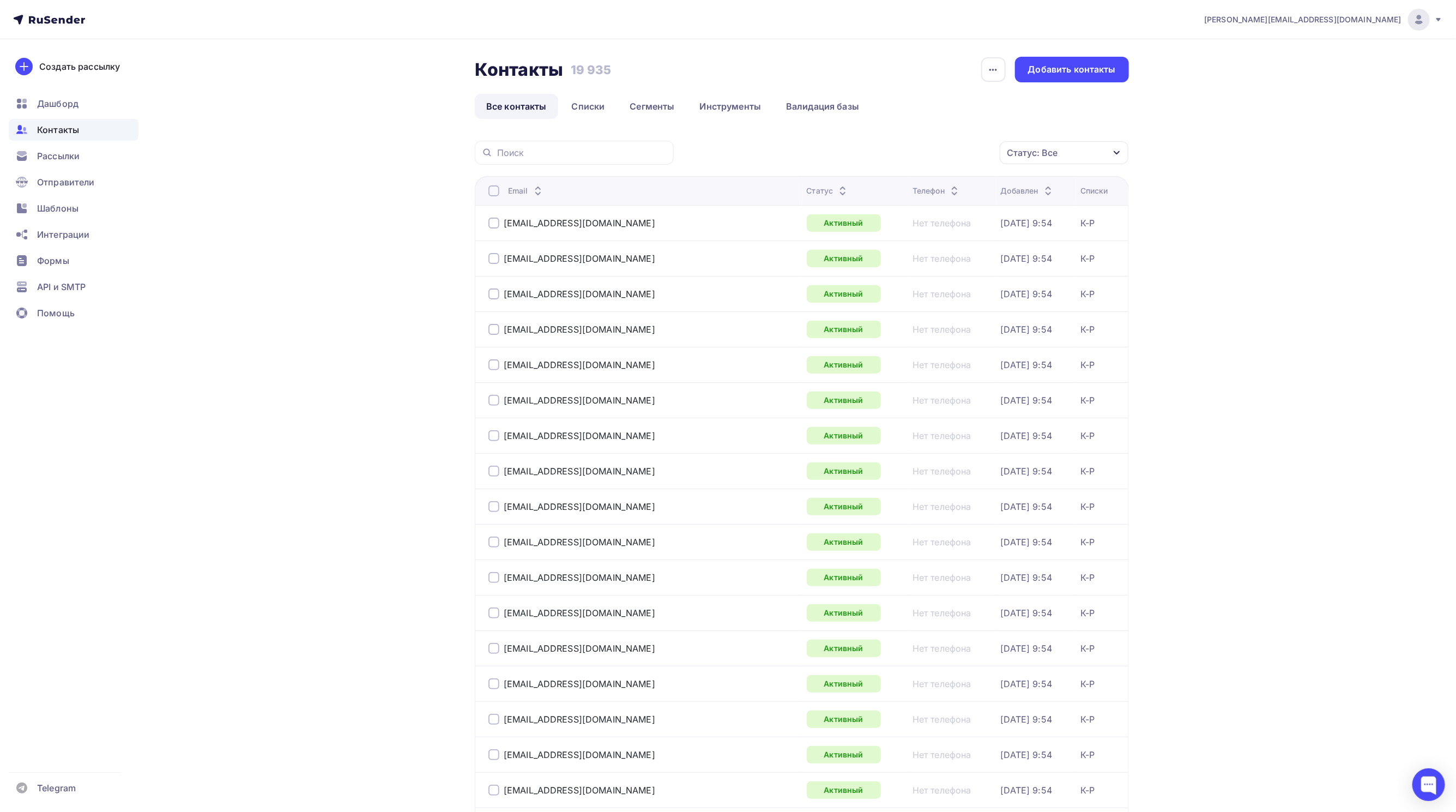
click at [1028, 151] on div "Статус: Все" at bounding box center [1032, 152] width 51 height 13
click at [946, 259] on div at bounding box center [947, 260] width 11 height 11
click at [946, 280] on div at bounding box center [947, 282] width 11 height 11
click at [944, 306] on form "Статус Новый Активный Не существует Переполнен Недоступен Отписан Отписан вручн…" at bounding box center [1030, 266] width 176 height 155
click at [948, 299] on div at bounding box center [947, 304] width 11 height 11
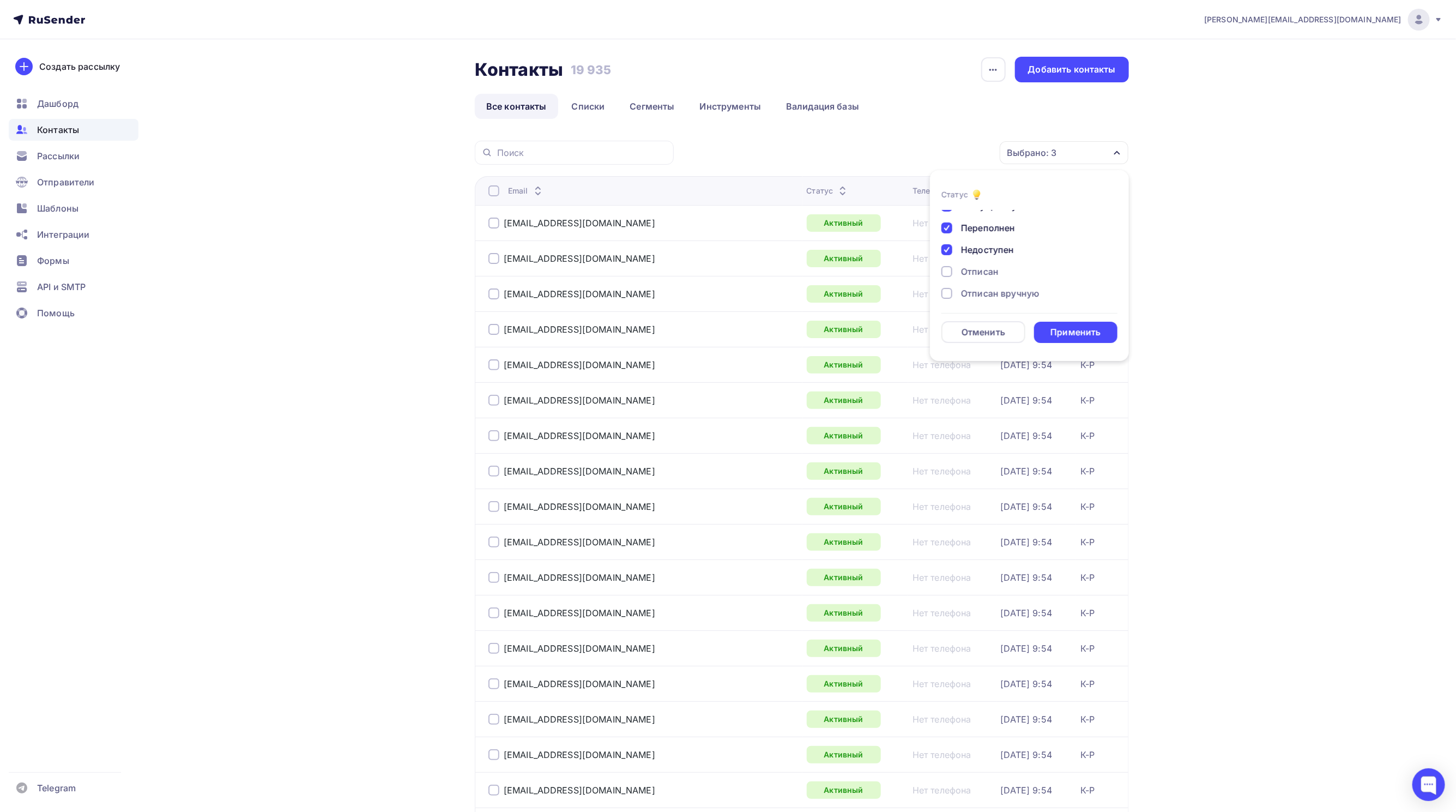
scroll to position [78, 0]
click at [947, 292] on div at bounding box center [947, 291] width 11 height 11
click at [947, 265] on div at bounding box center [947, 269] width 11 height 11
click at [948, 244] on div at bounding box center [947, 247] width 11 height 11
click at [1088, 328] on div "Применить" at bounding box center [1075, 332] width 50 height 12
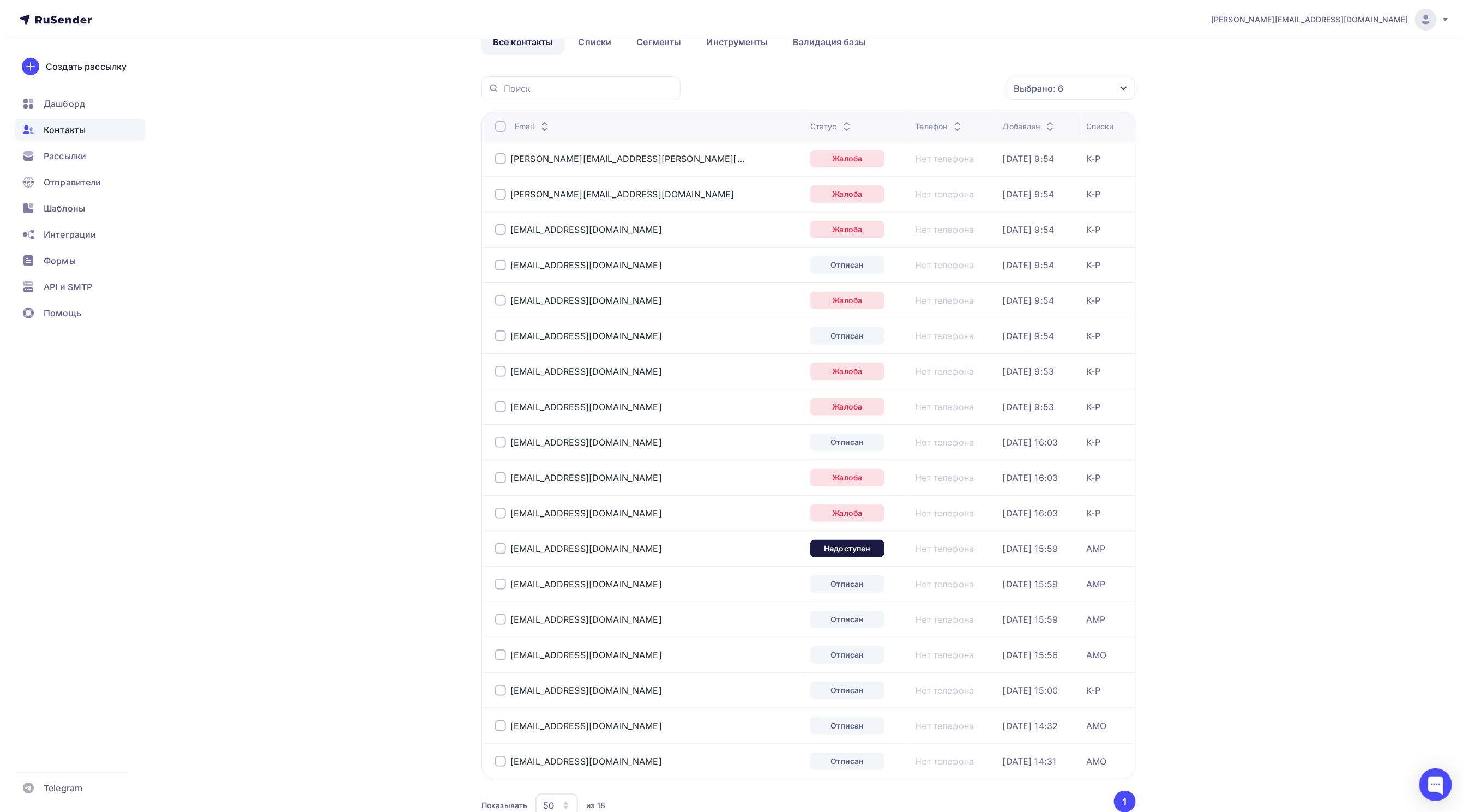
scroll to position [0, 0]
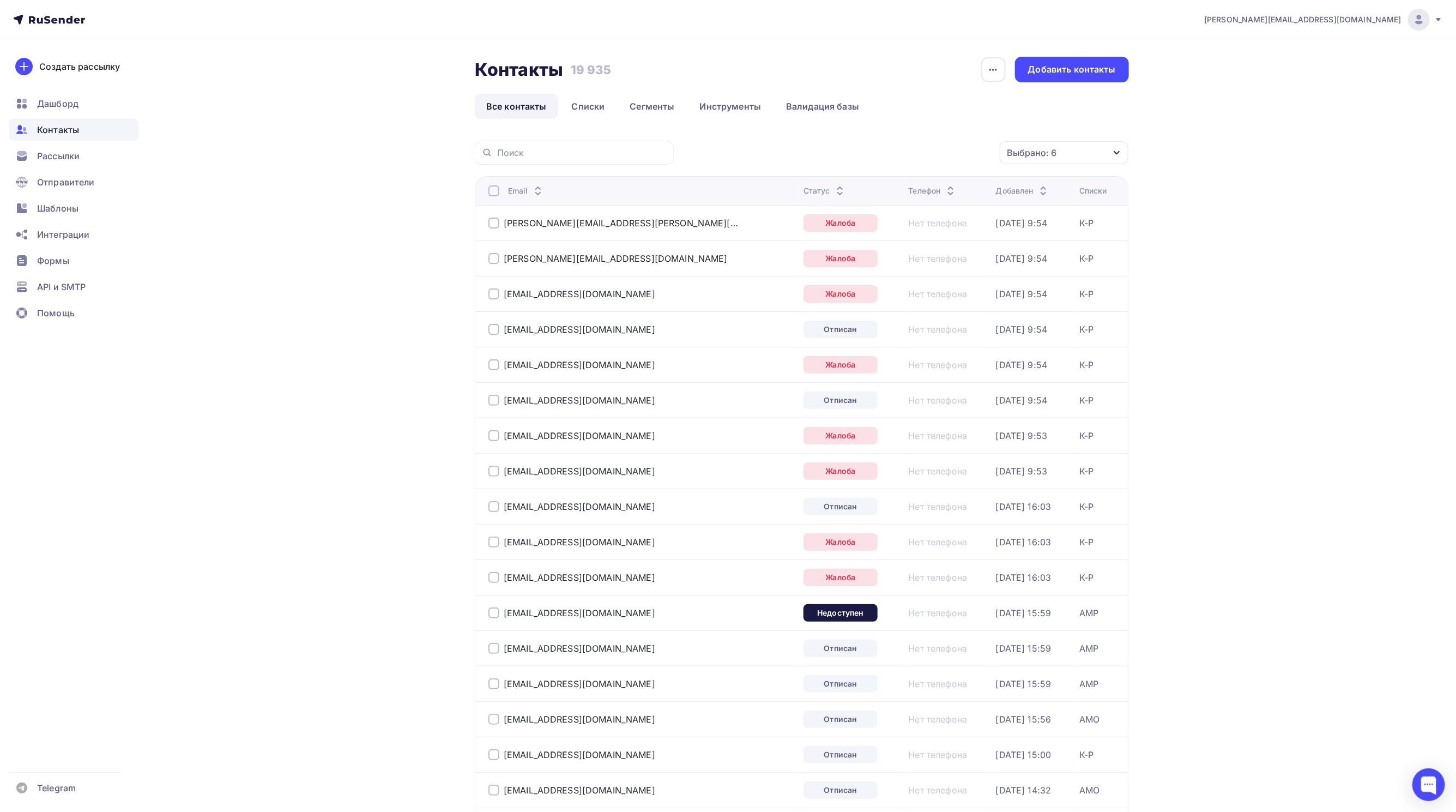
click at [498, 191] on div at bounding box center [494, 190] width 11 height 11
click at [943, 146] on div "Действие" at bounding box center [918, 153] width 144 height 21
click at [892, 229] on div "Удалить" at bounding box center [877, 229] width 36 height 13
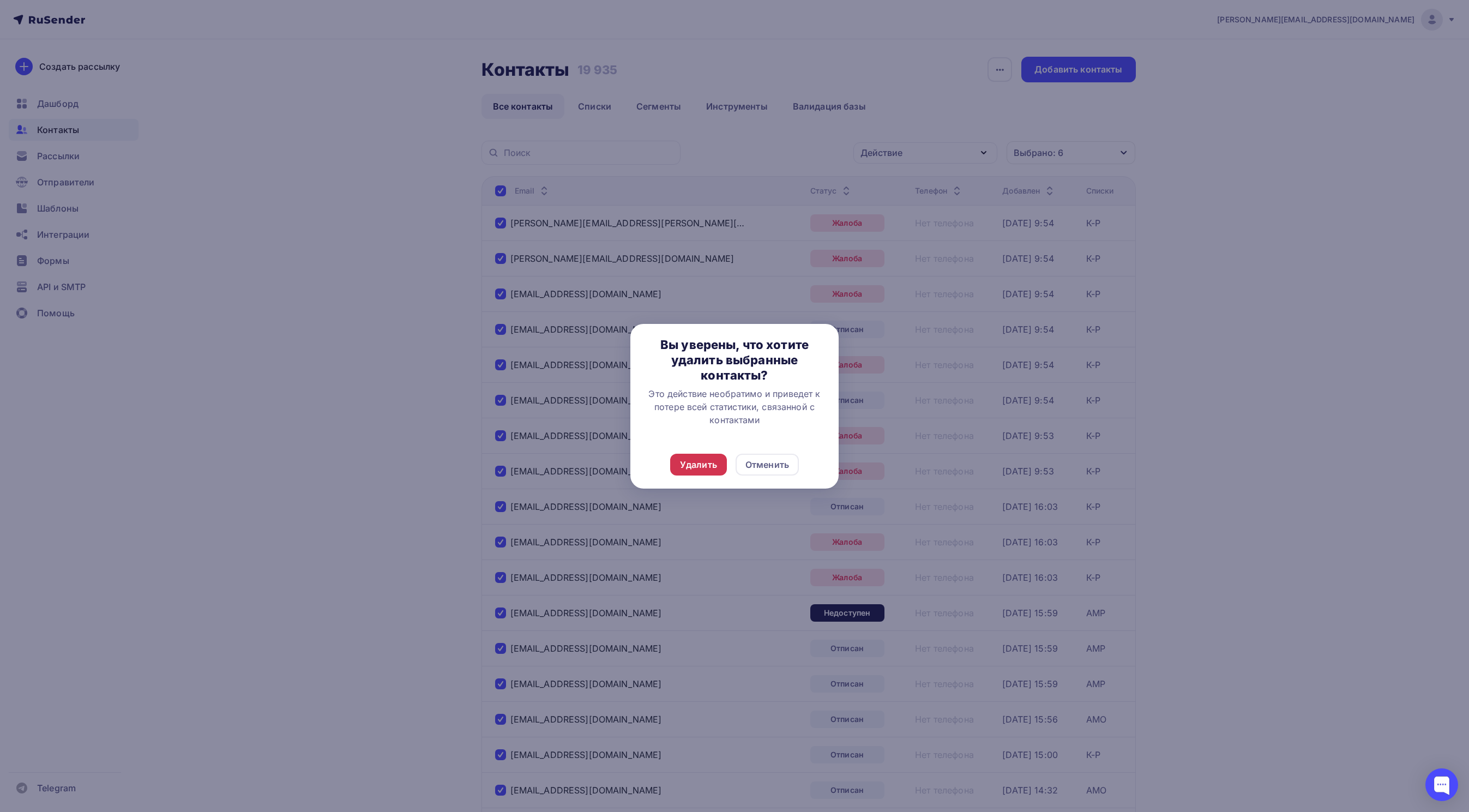
click at [705, 460] on div "Удалить" at bounding box center [698, 464] width 37 height 13
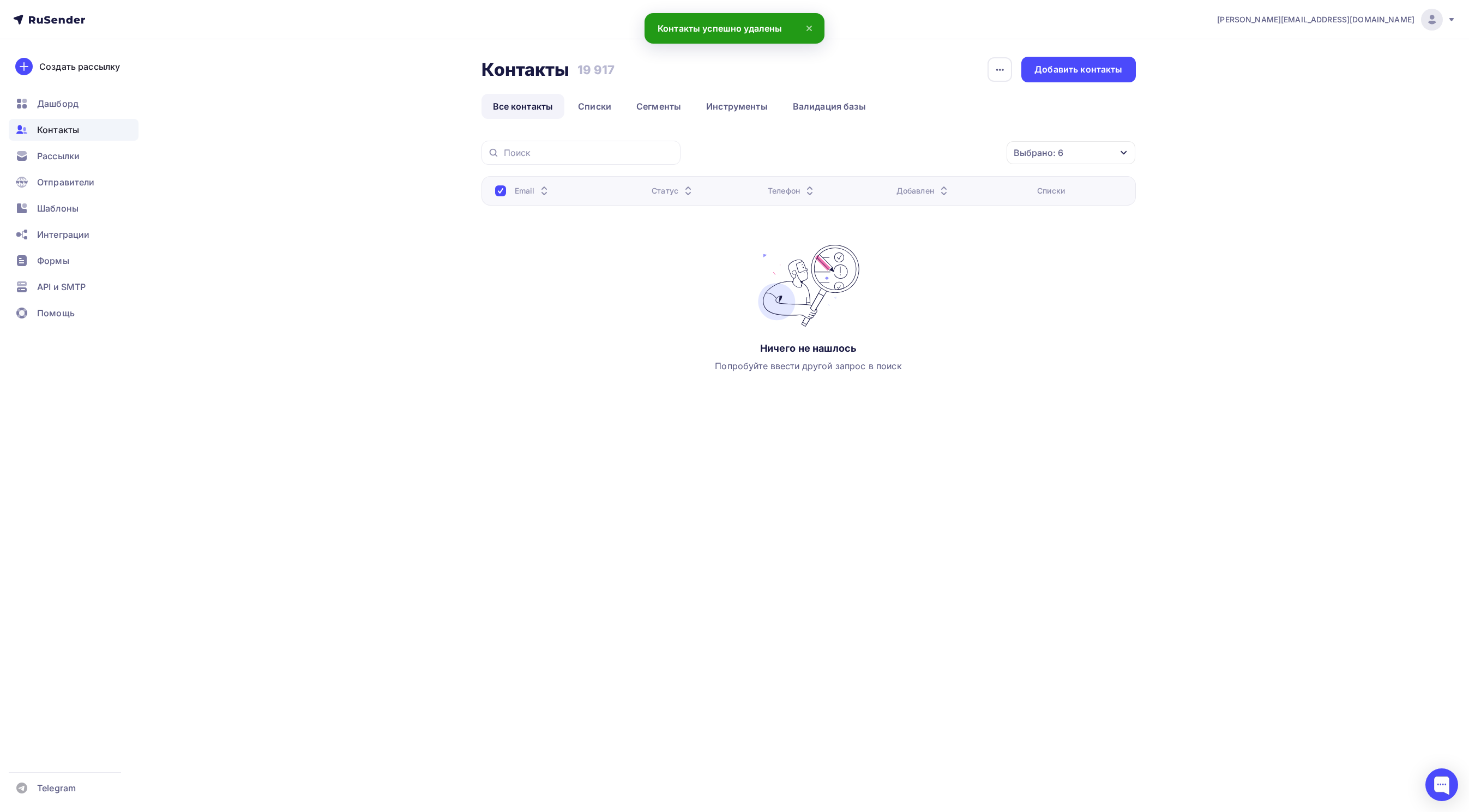
click at [813, 20] on nav "karina@scanros.ru Аккаунт Тарифы Выйти Создать рассылку Дашборд Контакты Рассыл…" at bounding box center [734, 19] width 1469 height 40
click at [808, 29] on icon at bounding box center [808, 28] width 4 height 4
